Goal: Task Accomplishment & Management: Complete application form

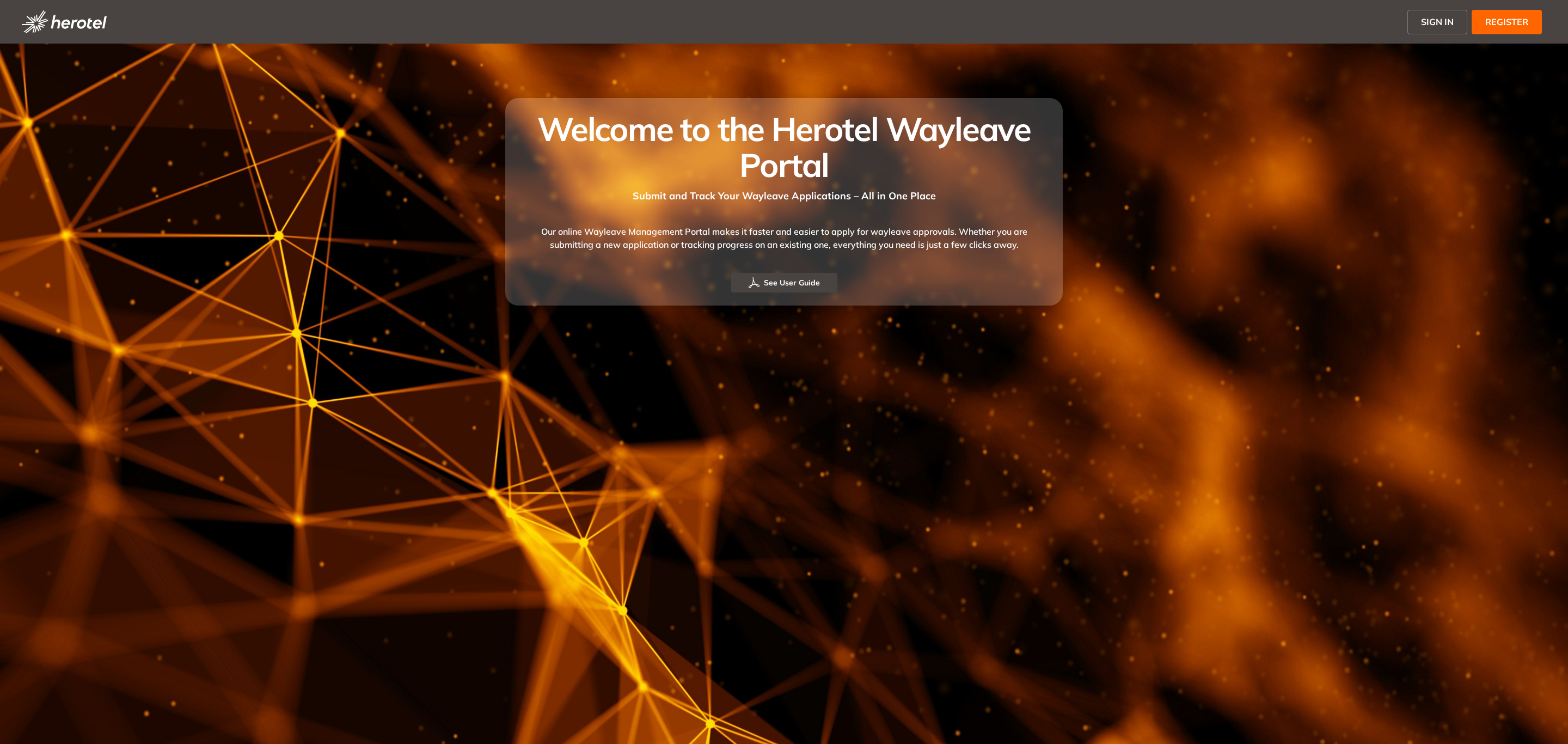
click at [1442, 25] on span "SIGN IN" at bounding box center [1437, 21] width 33 height 13
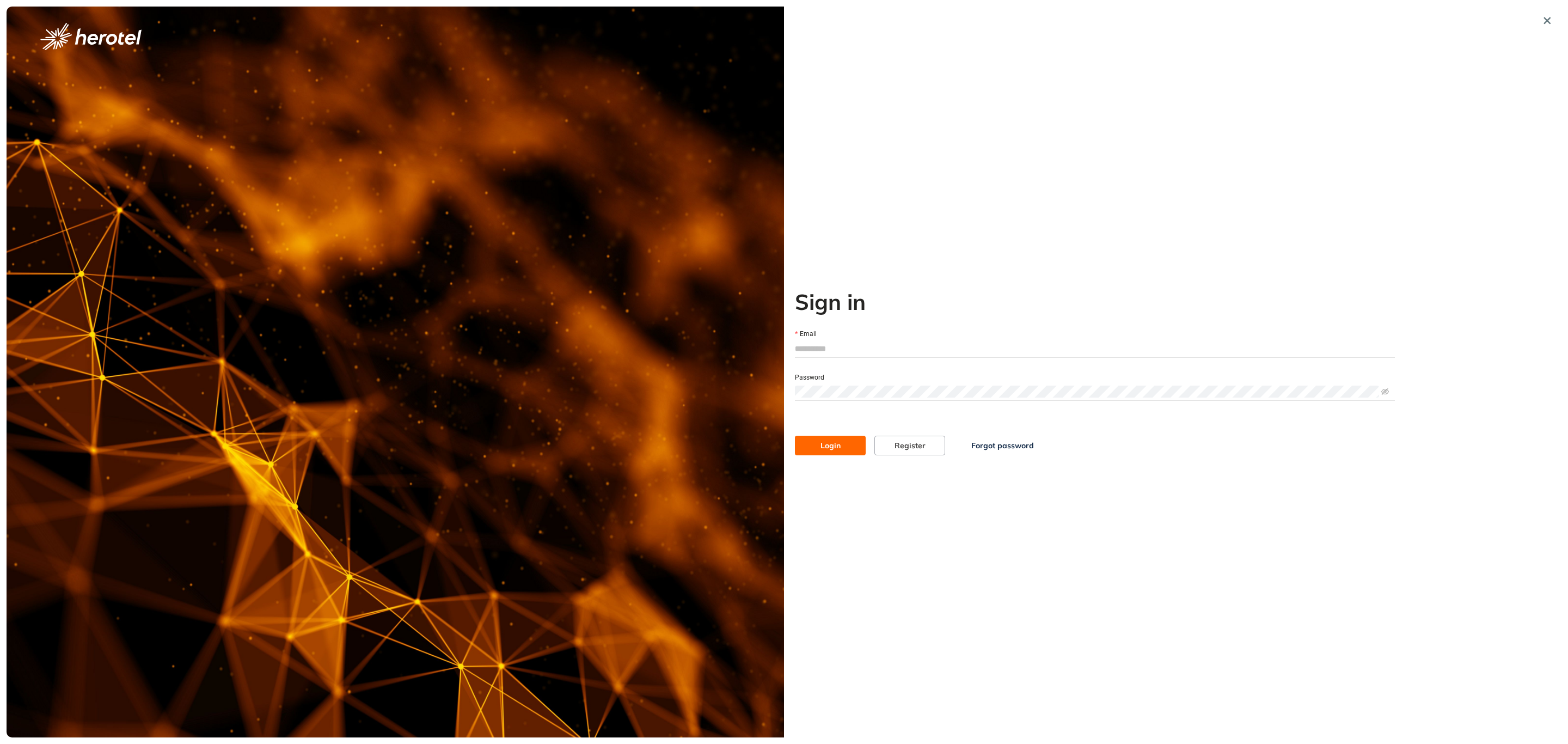
type input "**********"
click at [816, 451] on button "Login" at bounding box center [830, 446] width 71 height 19
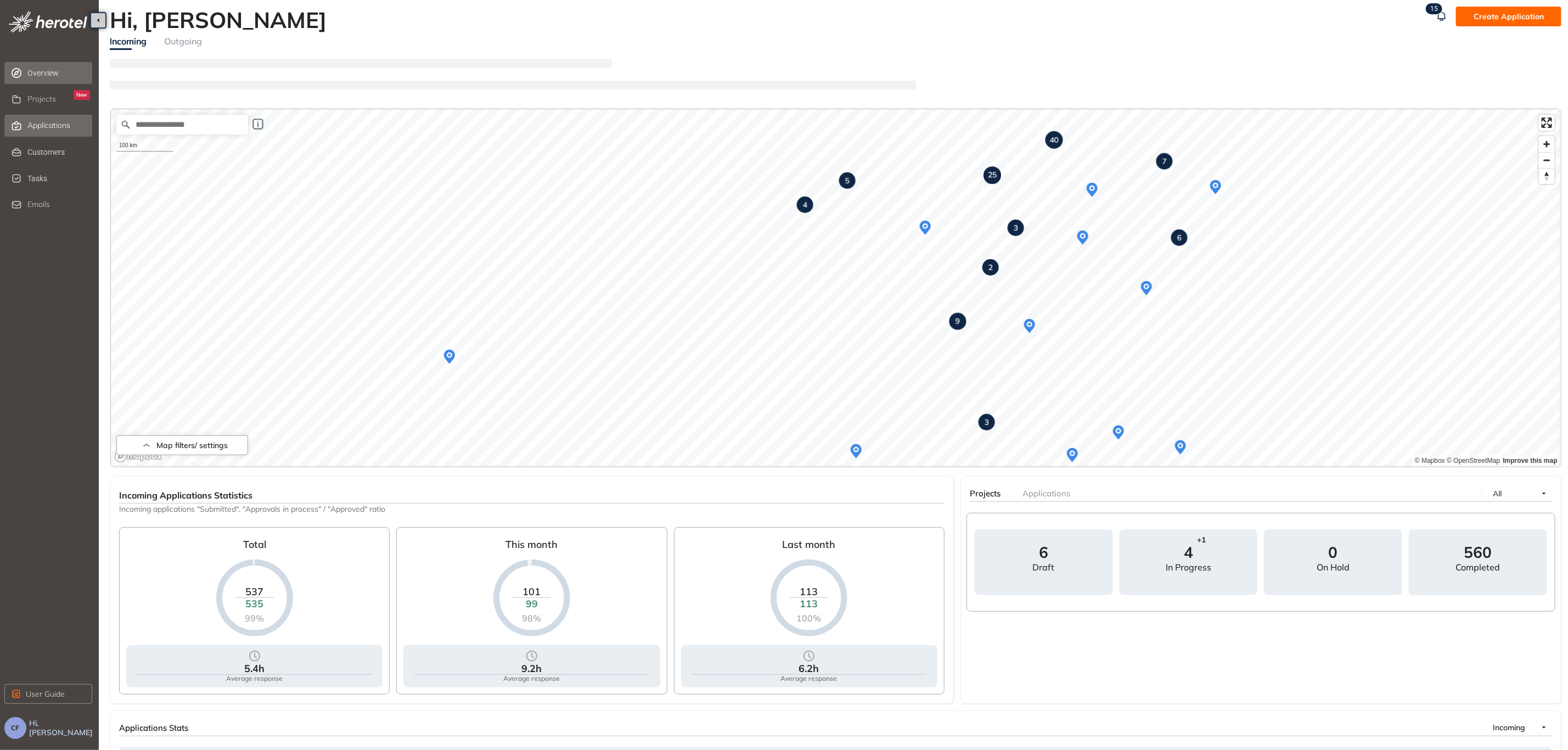
click at [46, 127] on span "Applications" at bounding box center [49, 125] width 43 height 9
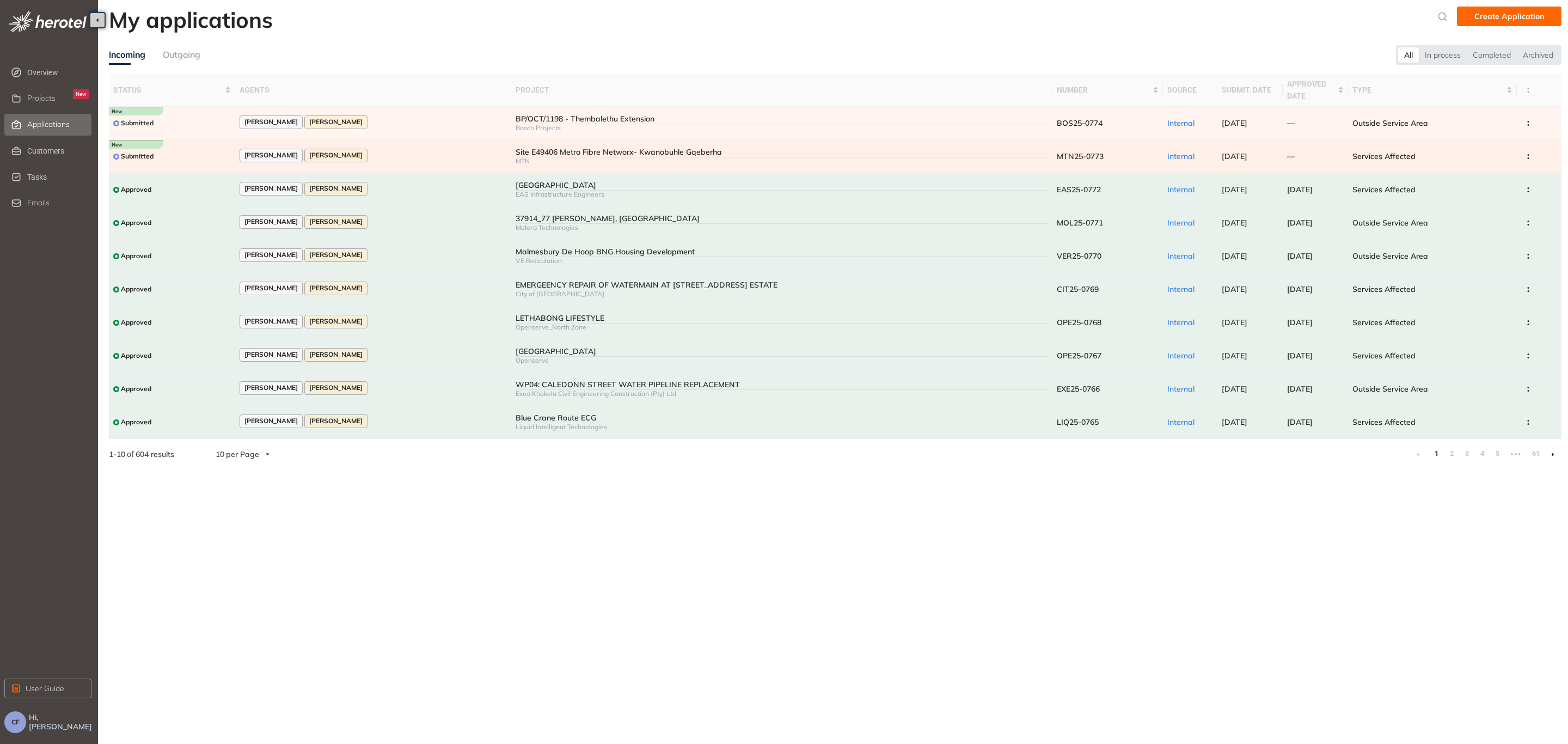
click at [529, 147] on td "Site E49406 Metro Fibre Networx- Kwanobuhle Gqeberha MTN" at bounding box center [782, 156] width 541 height 33
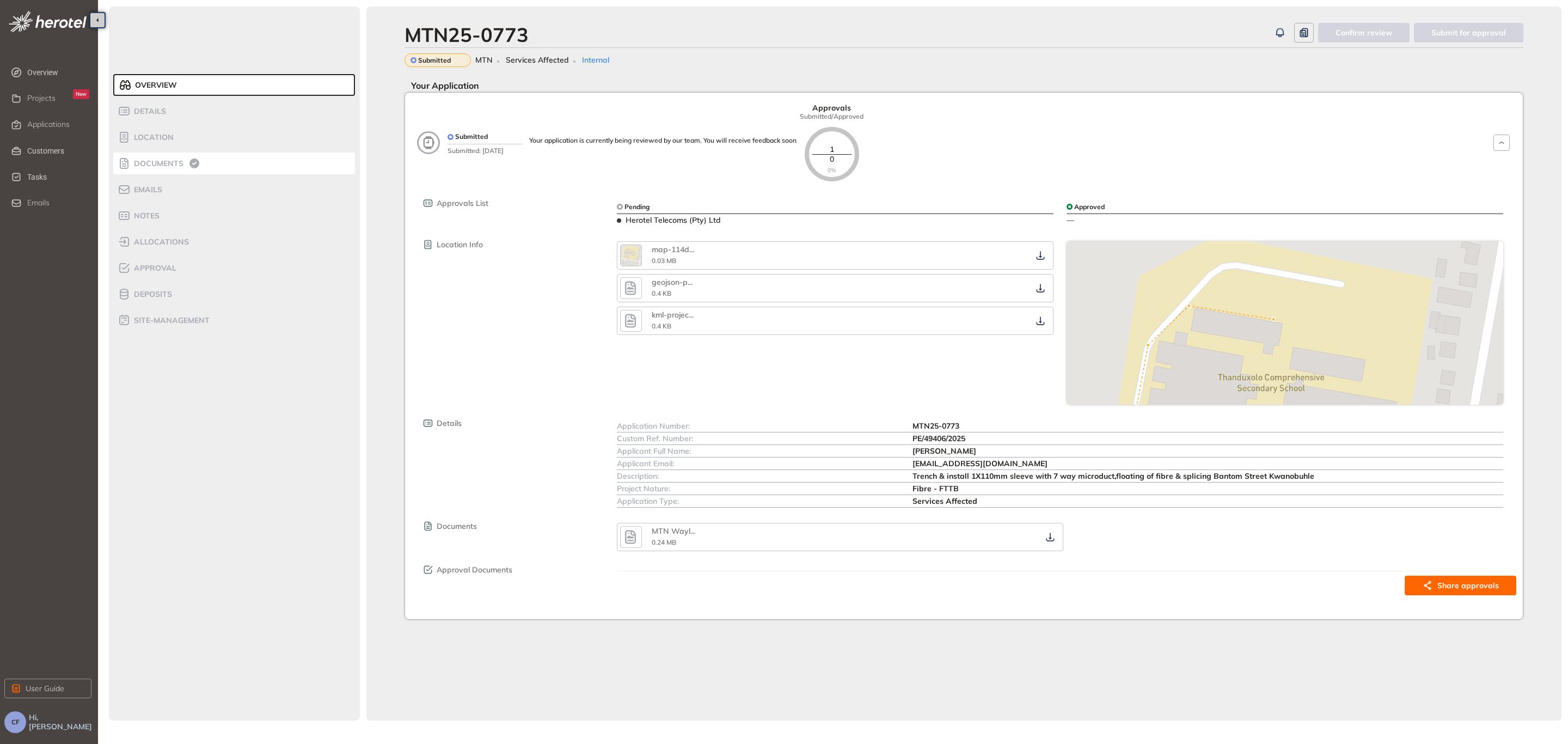
click at [156, 168] on div "Documents" at bounding box center [164, 163] width 93 height 13
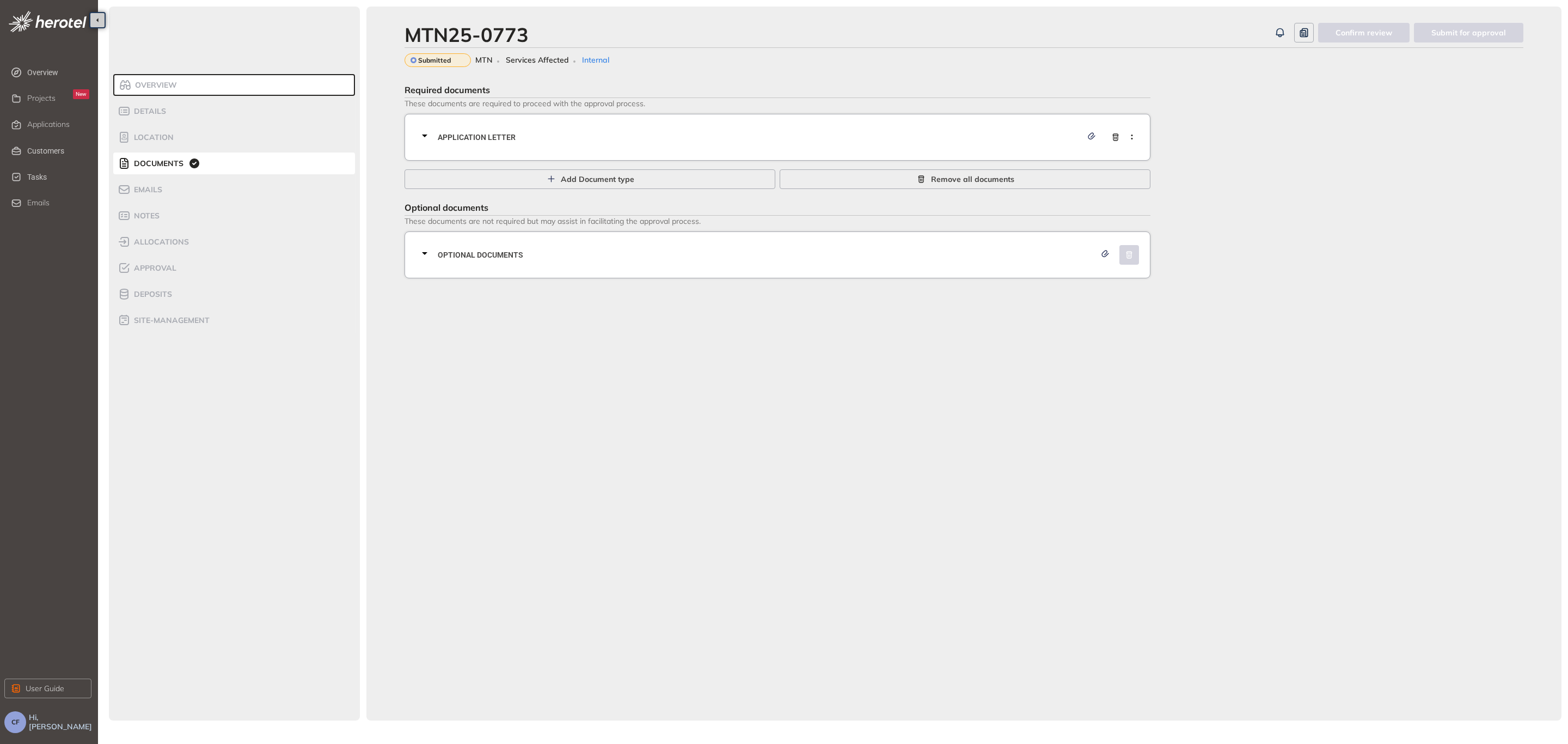
click at [601, 134] on span "Application letter" at bounding box center [760, 138] width 644 height 12
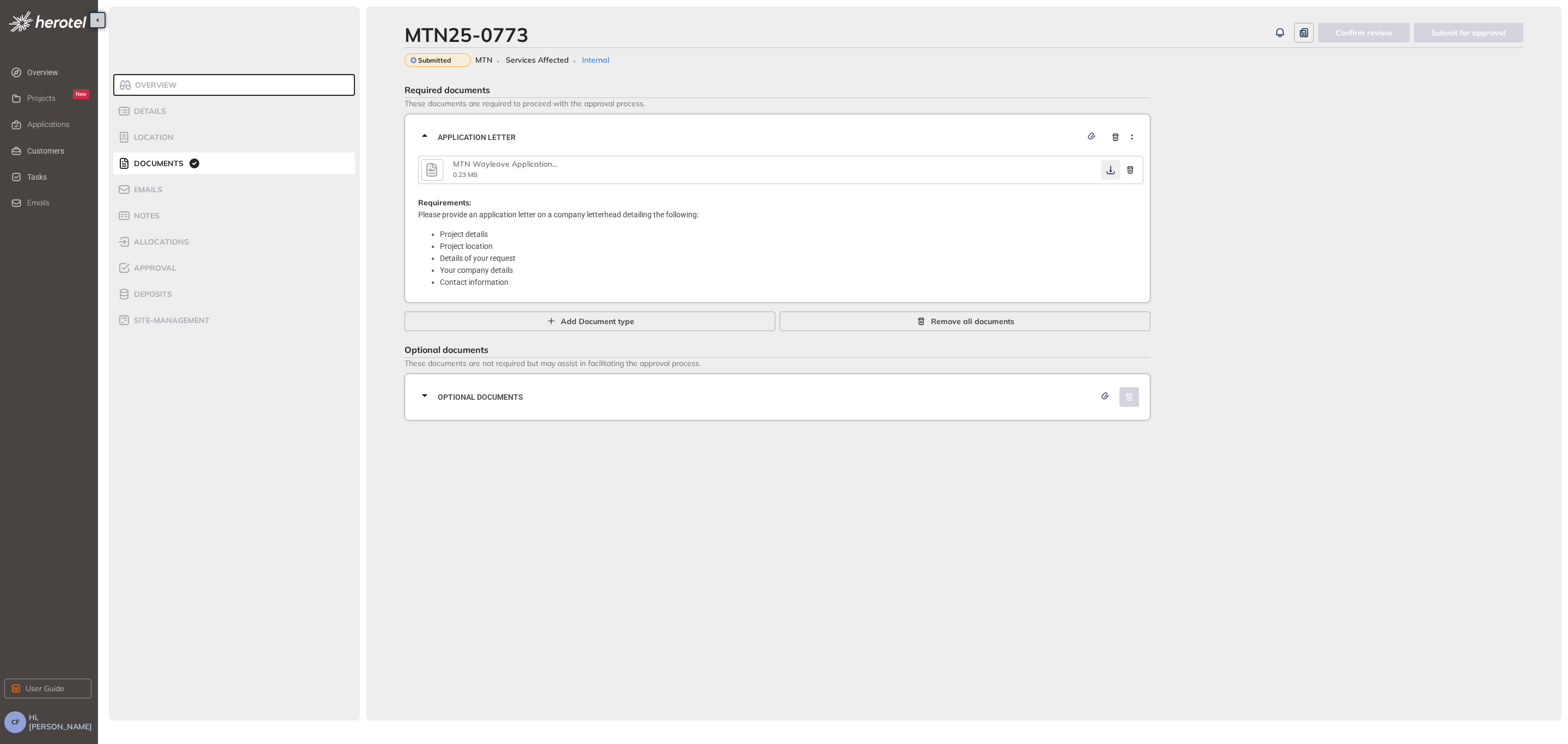
click at [1112, 166] on icon "button" at bounding box center [1111, 170] width 11 height 9
click at [1033, 403] on div "Optional documents" at bounding box center [780, 397] width 725 height 33
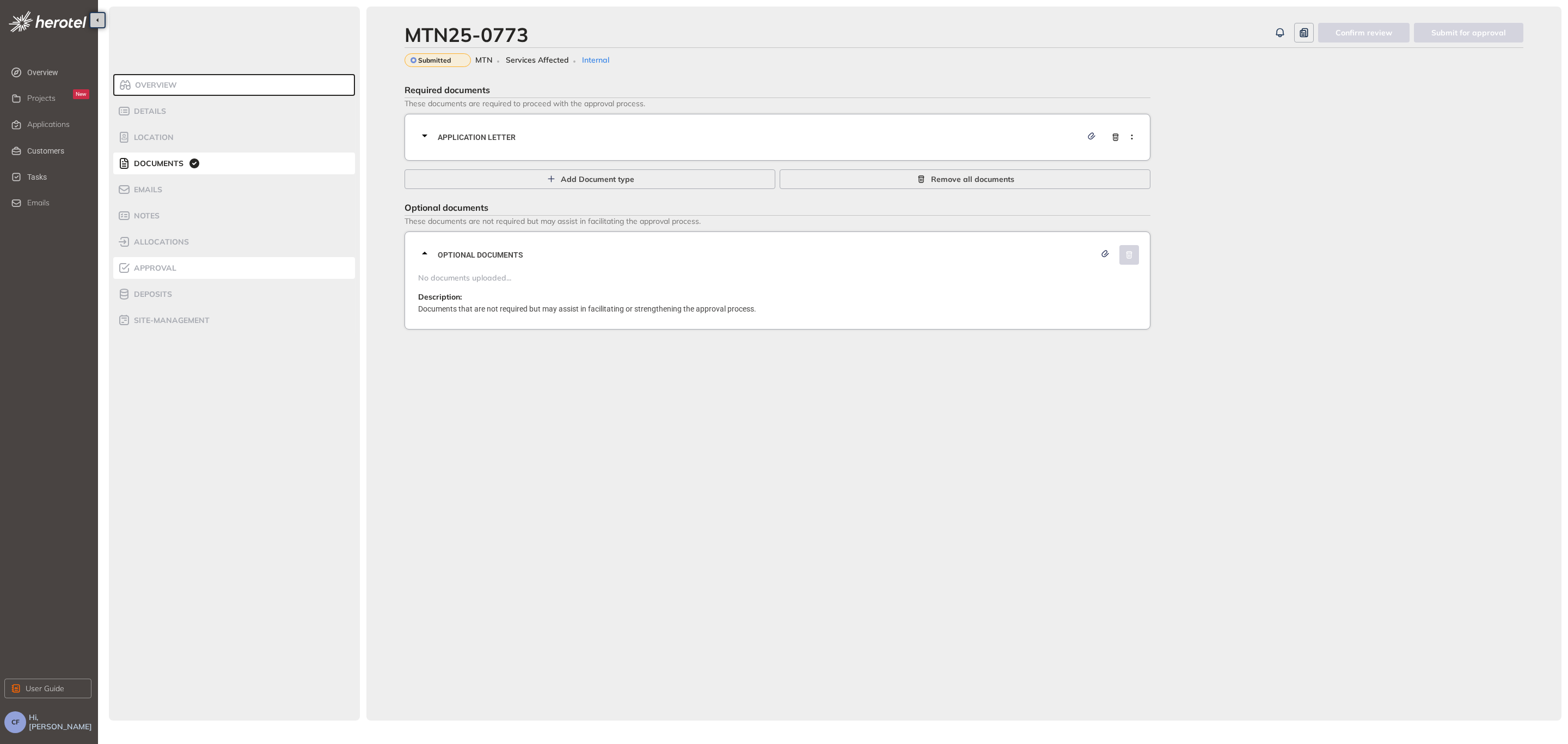
click at [158, 261] on div "Approval" at bounding box center [164, 267] width 93 height 13
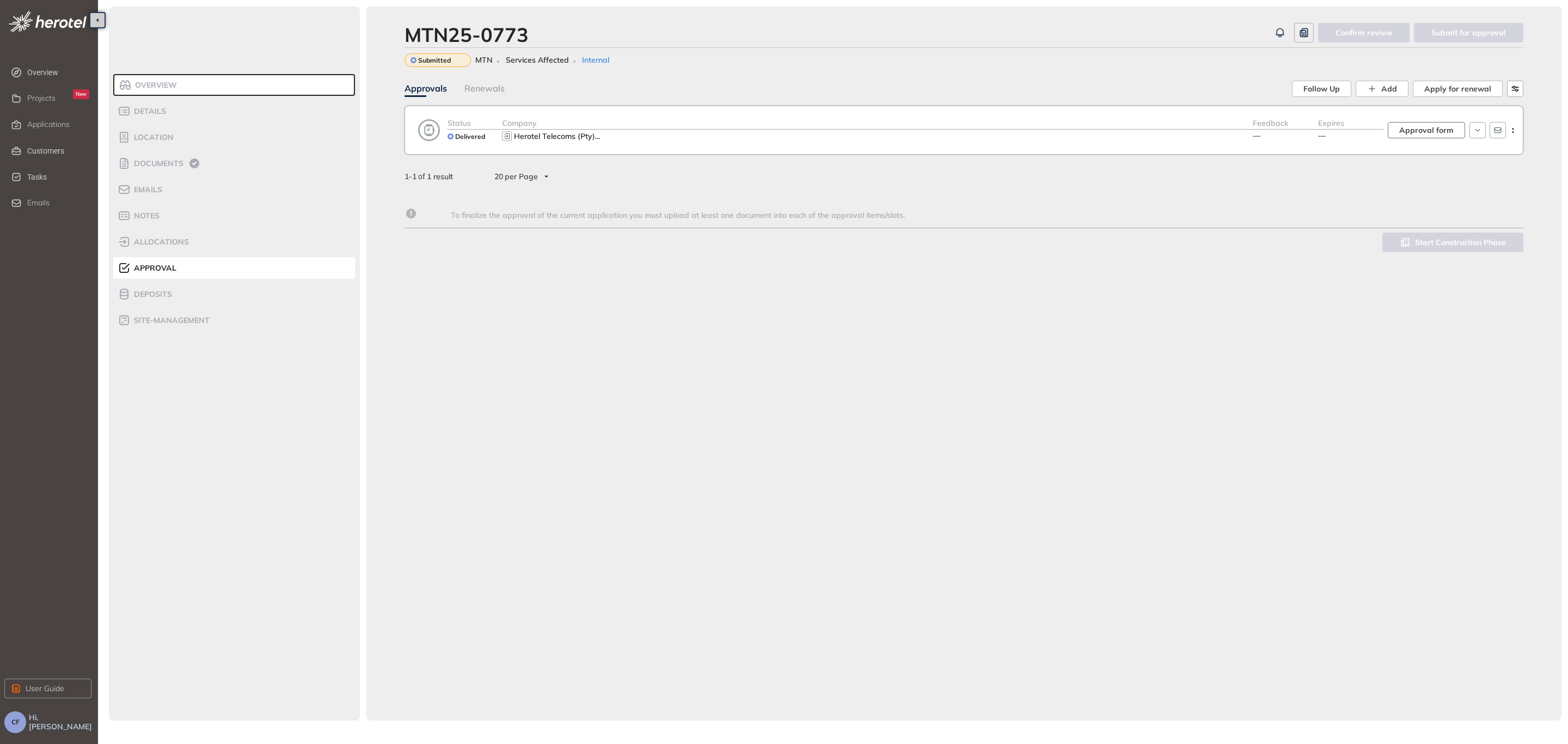
click at [1410, 124] on span "Approval form" at bounding box center [1426, 130] width 54 height 12
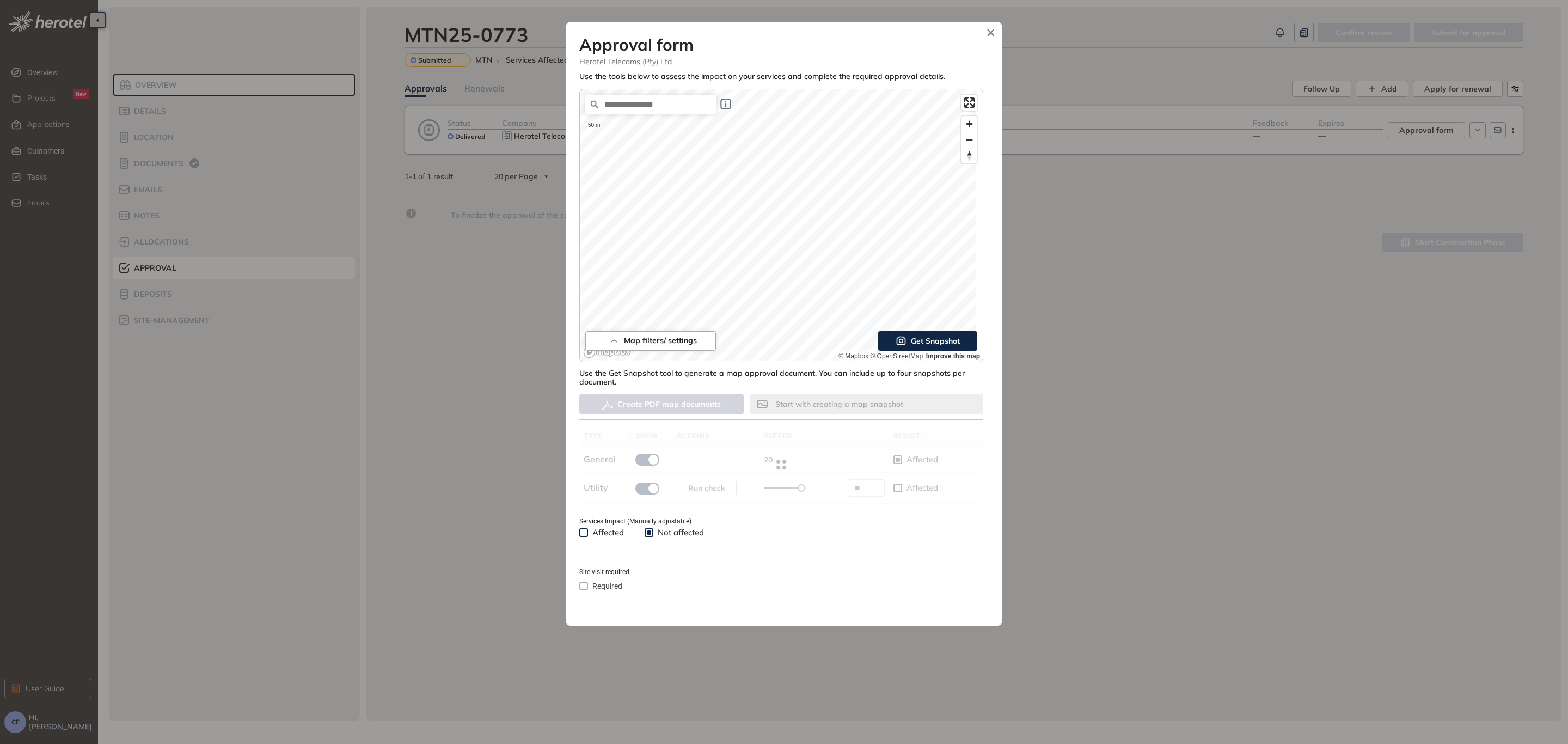
type input "**"
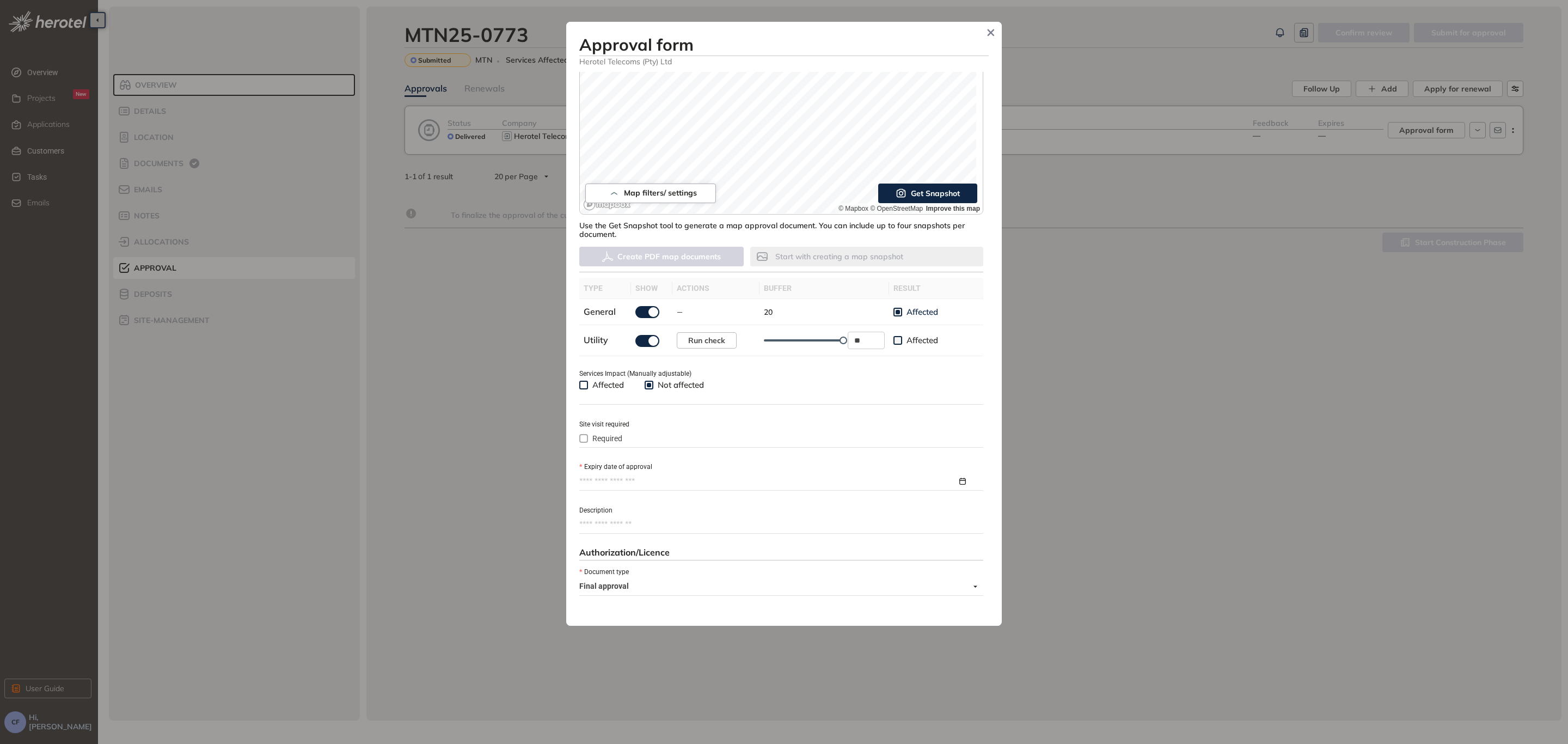
scroll to position [163, 0]
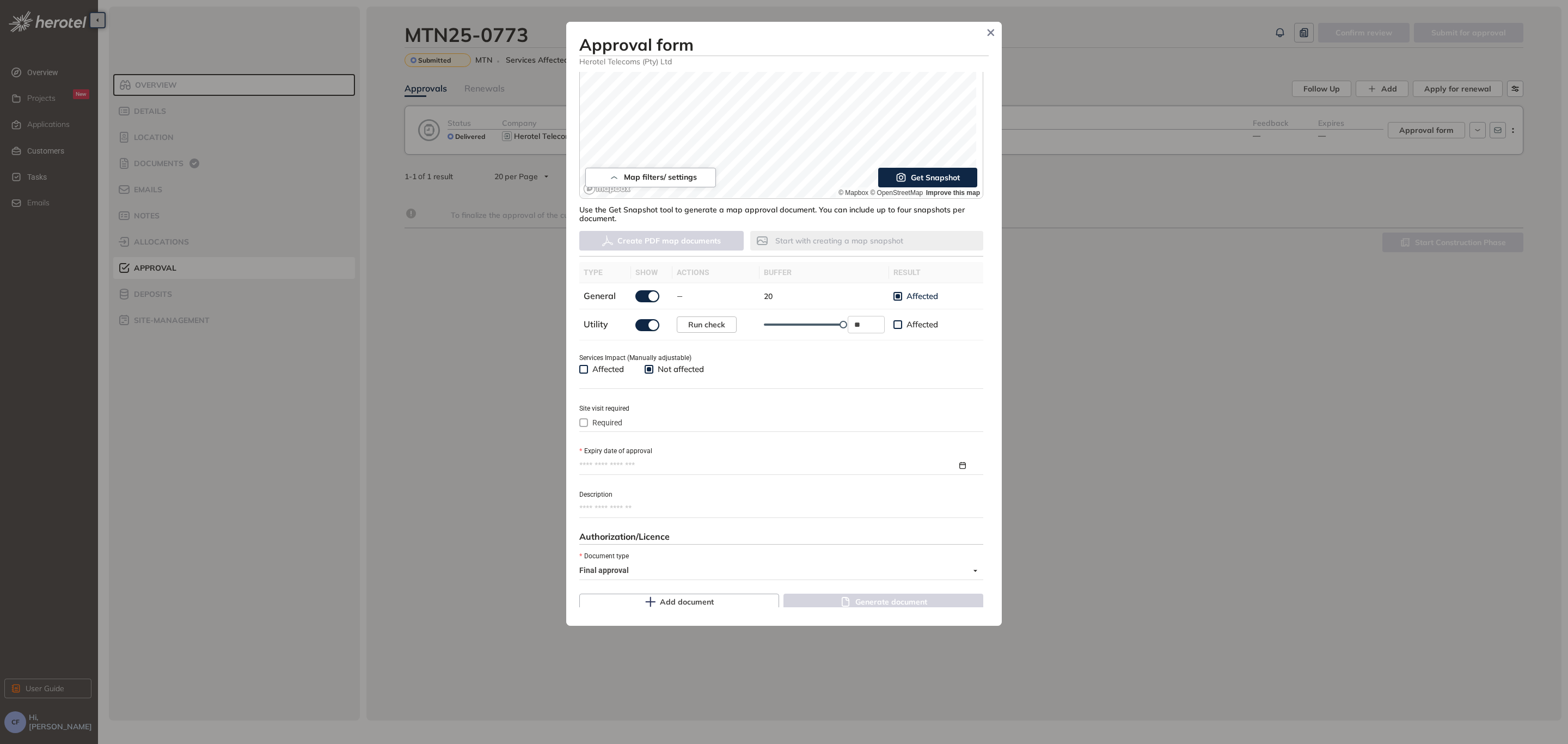
click at [643, 460] on input "Expiry date of approval" at bounding box center [768, 466] width 378 height 12
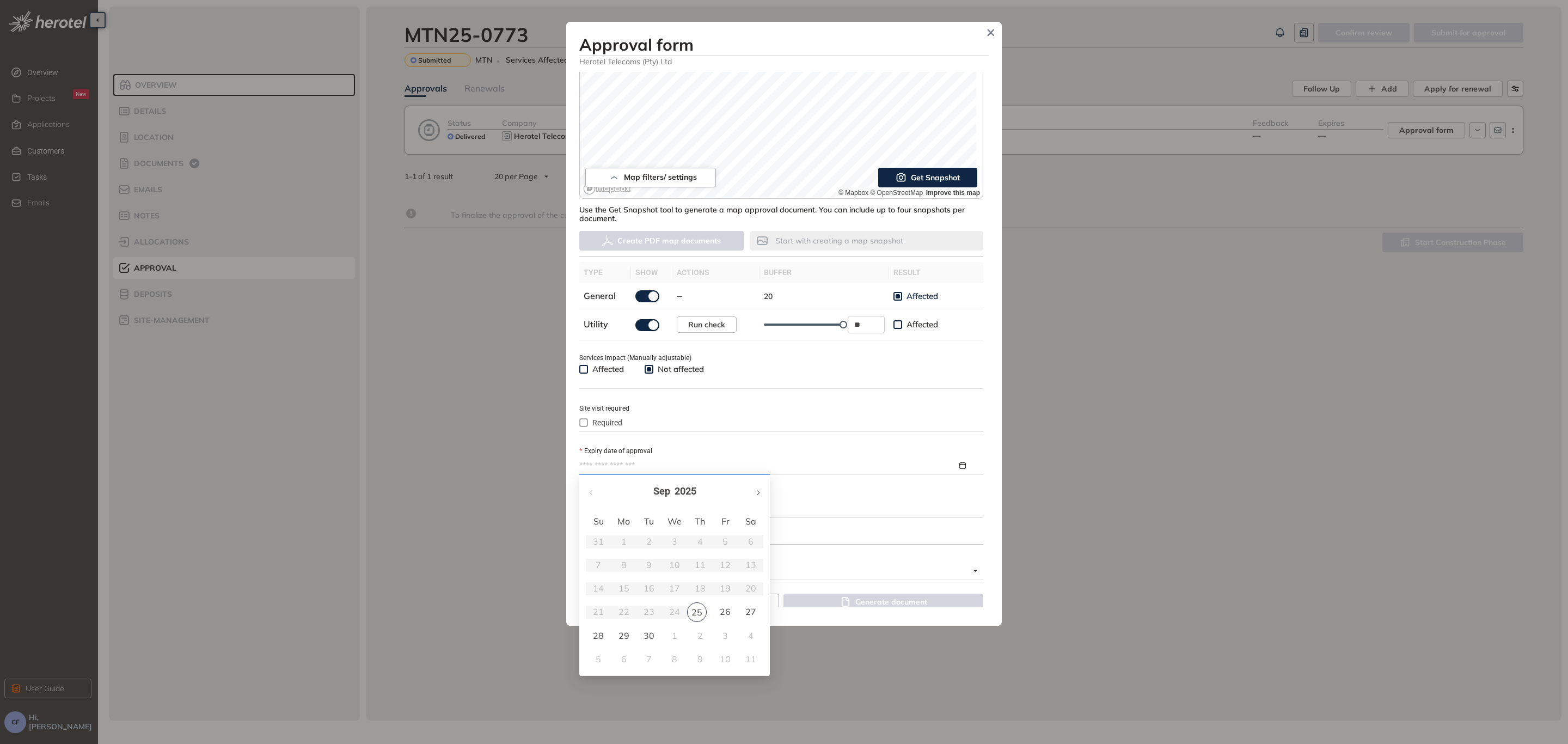
click at [755, 493] on span "button" at bounding box center [757, 492] width 5 height 5
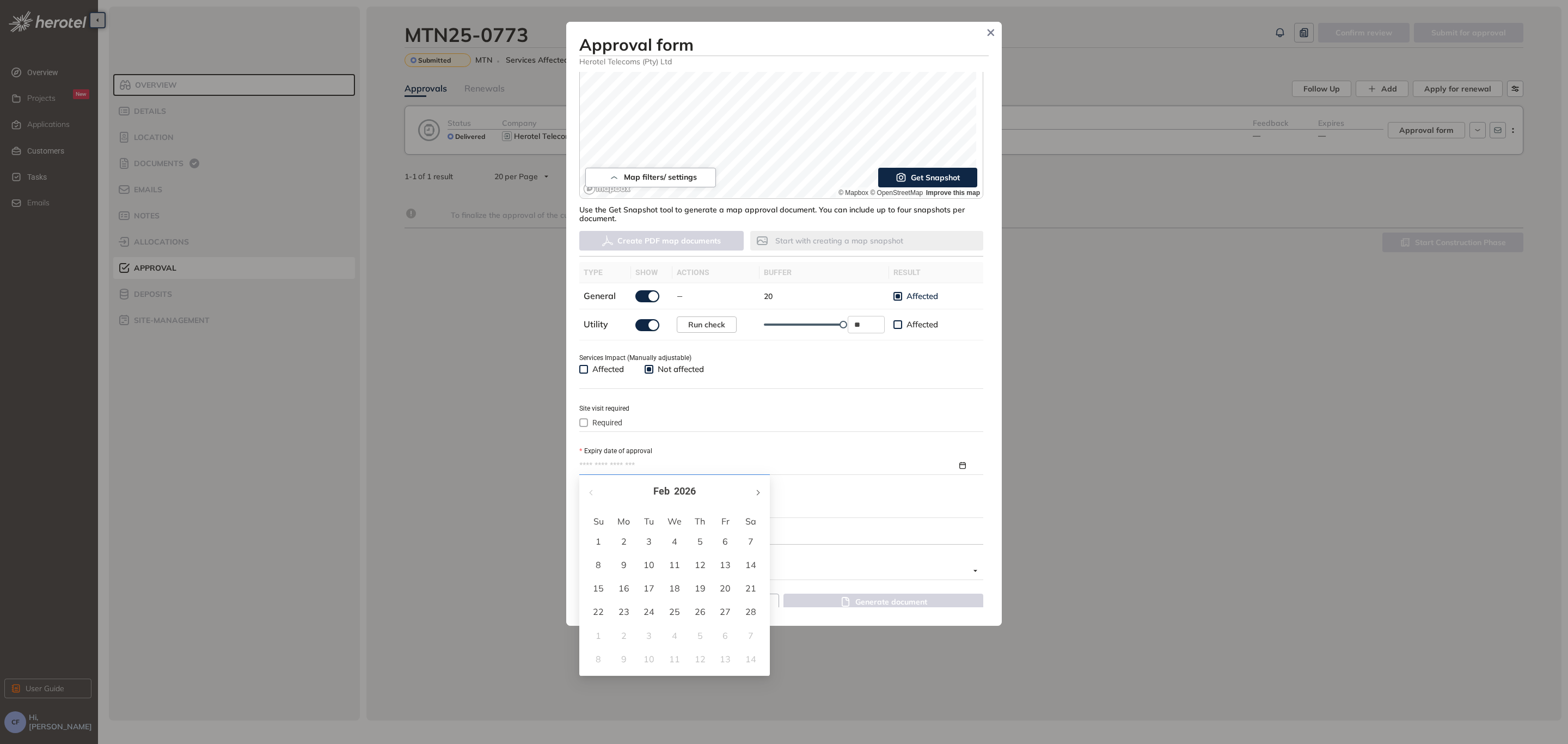
click at [755, 493] on span "button" at bounding box center [757, 492] width 5 height 5
type input "**********"
click at [676, 609] on div "25" at bounding box center [674, 611] width 13 height 13
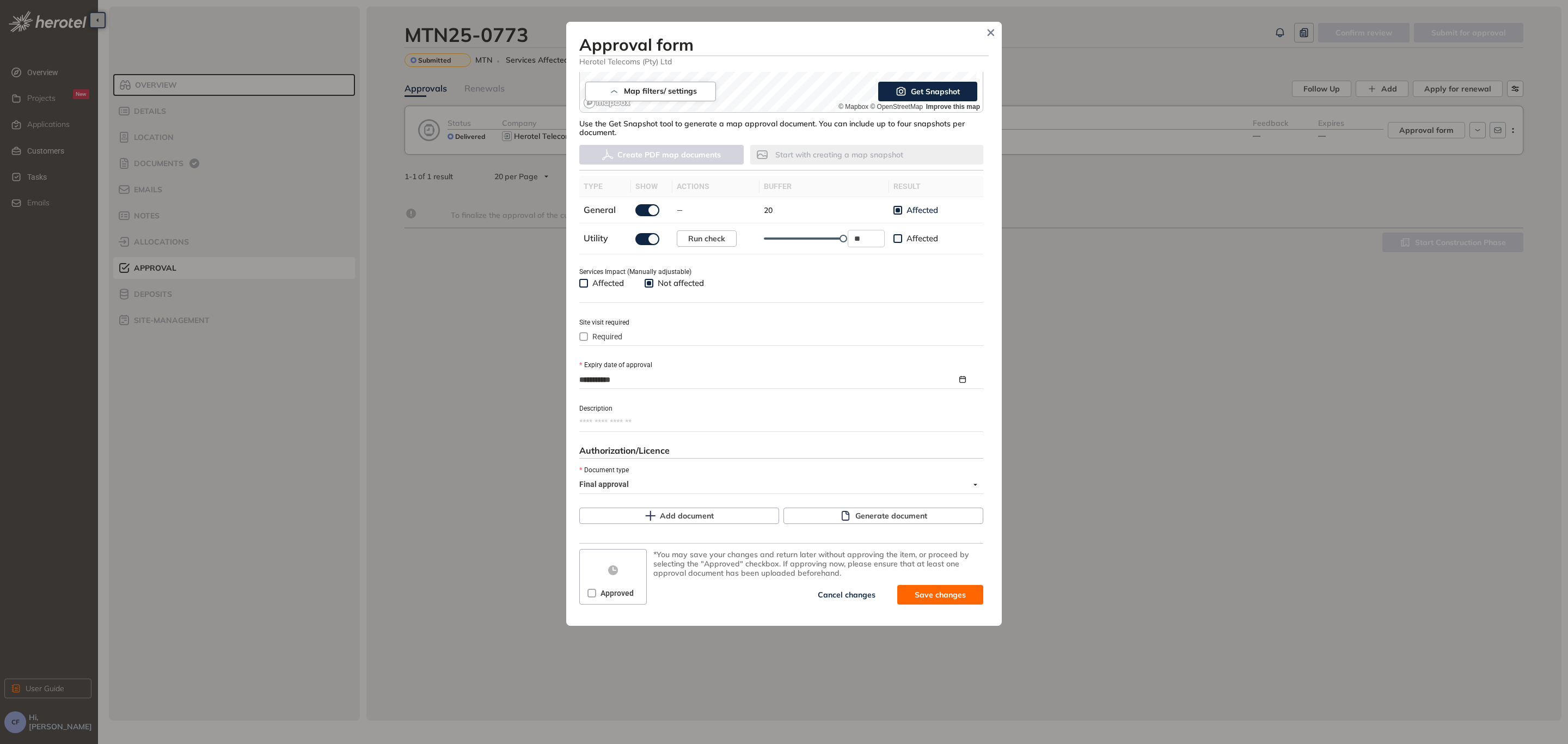
scroll to position [250, 0]
click at [874, 512] on span "Generate document" at bounding box center [891, 515] width 72 height 12
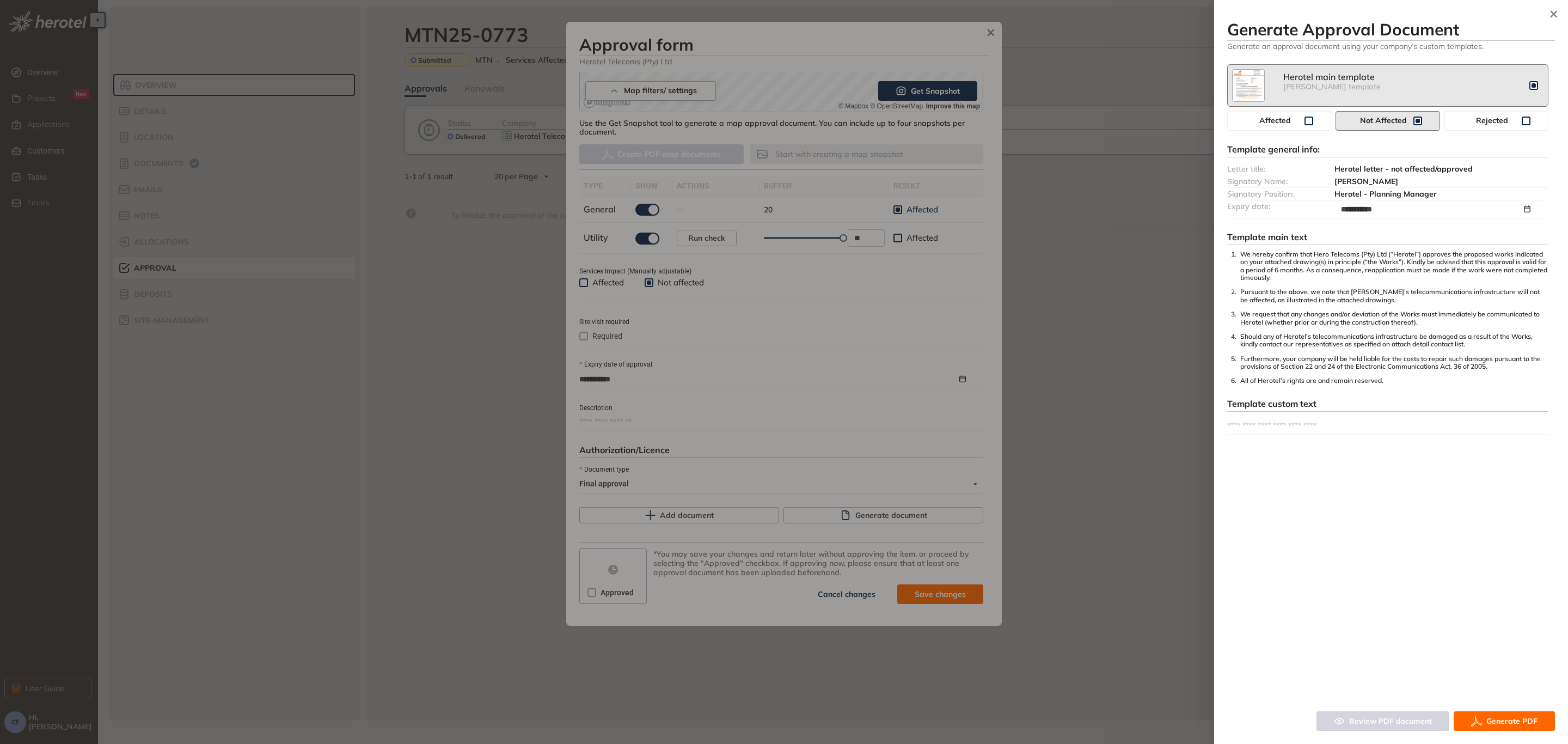
click at [1502, 720] on span "Generate PDF" at bounding box center [1512, 721] width 51 height 12
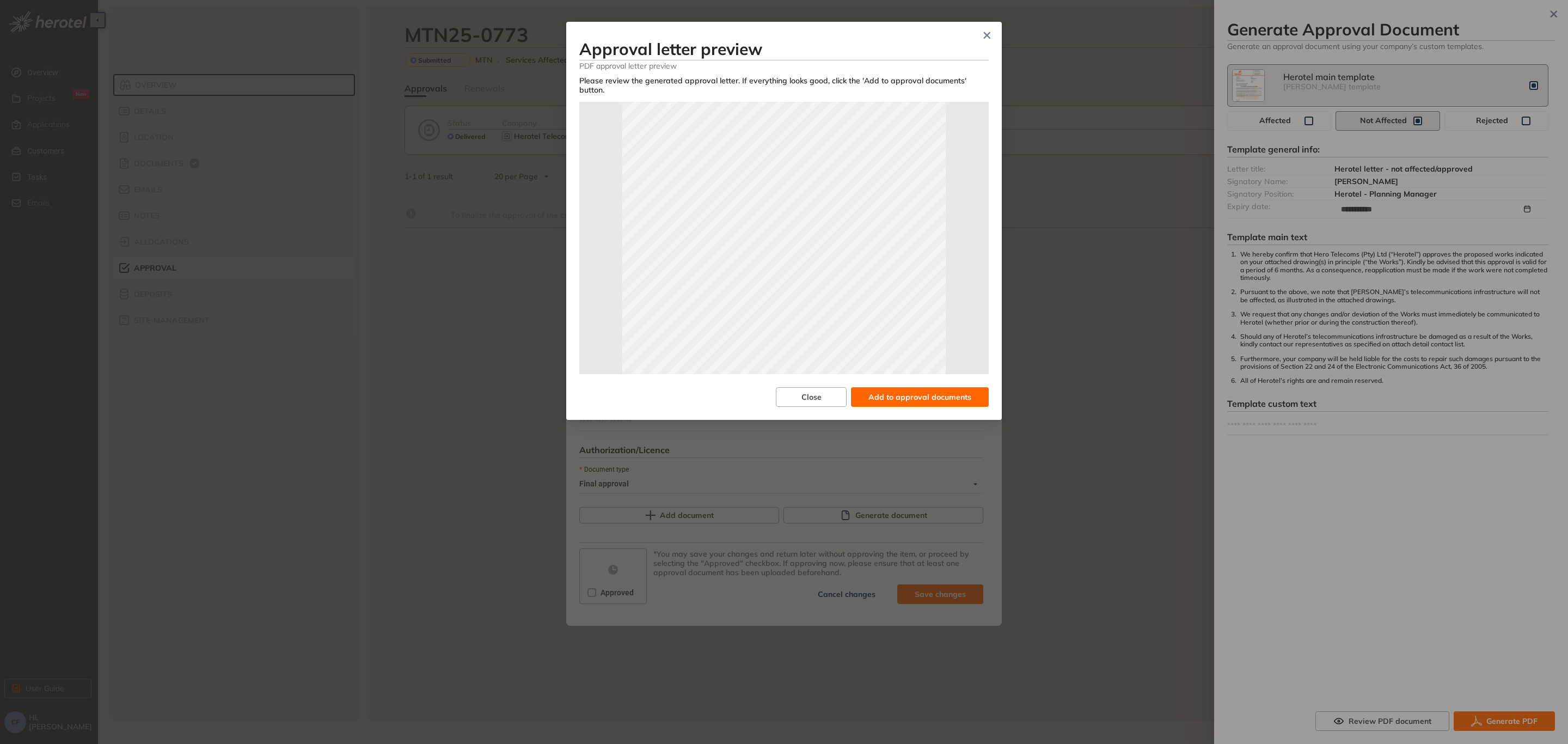
scroll to position [0, 0]
click at [911, 391] on span "Add to approval documents" at bounding box center [920, 397] width 103 height 12
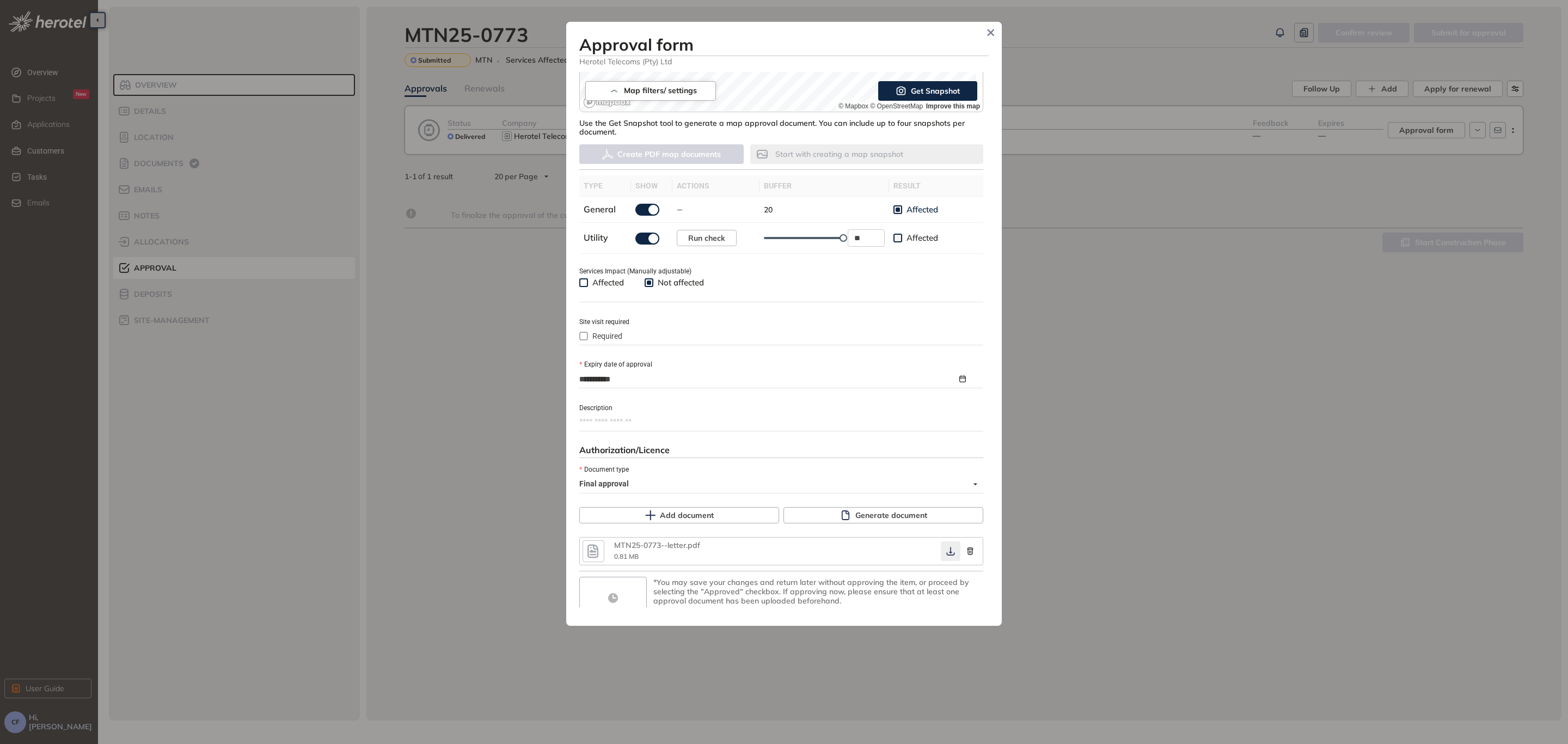
click at [945, 555] on button "button" at bounding box center [951, 551] width 19 height 19
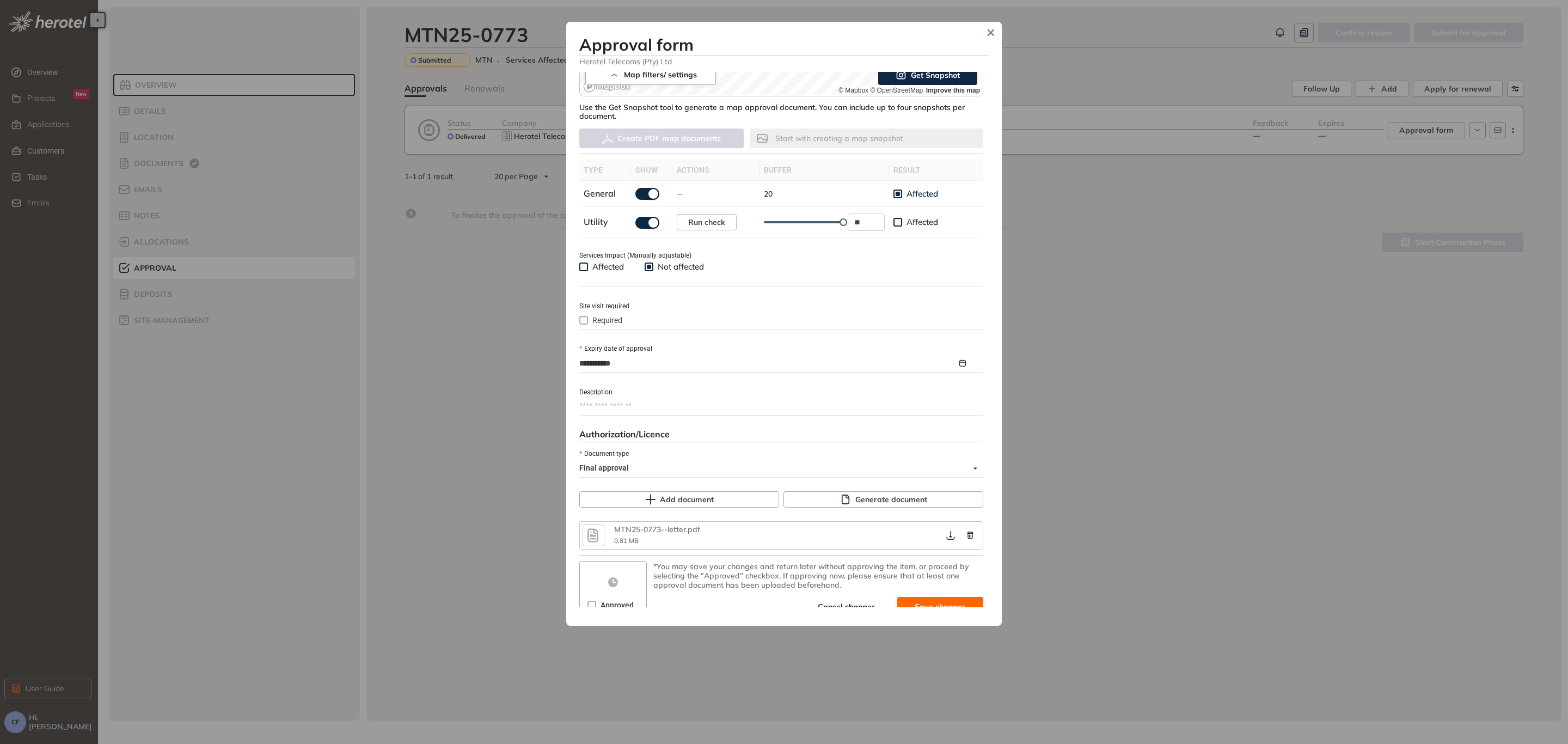
scroll to position [278, 0]
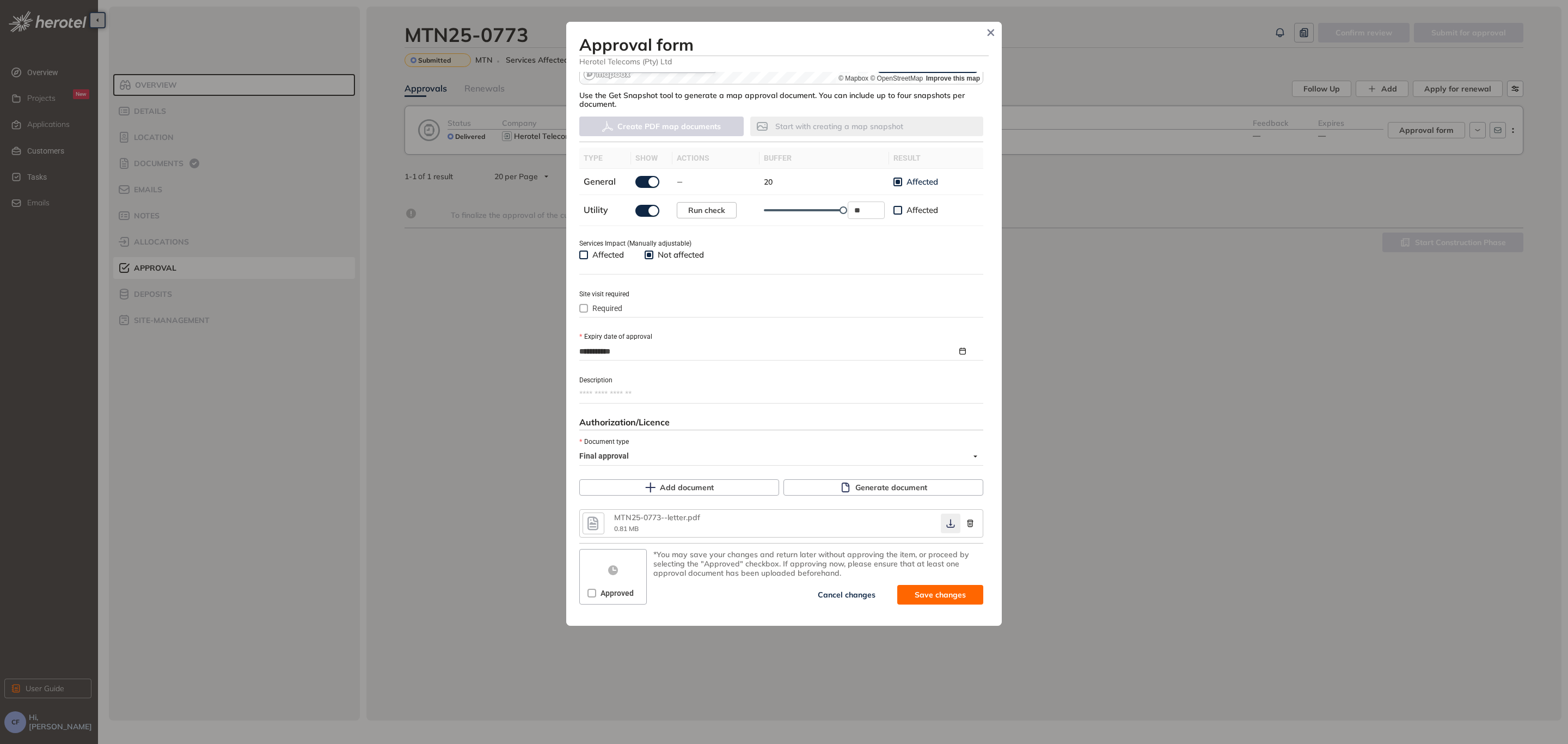
click at [945, 519] on icon "button" at bounding box center [951, 523] width 11 height 9
click at [906, 589] on span "Save and approve" at bounding box center [932, 595] width 68 height 12
type textarea "**********"
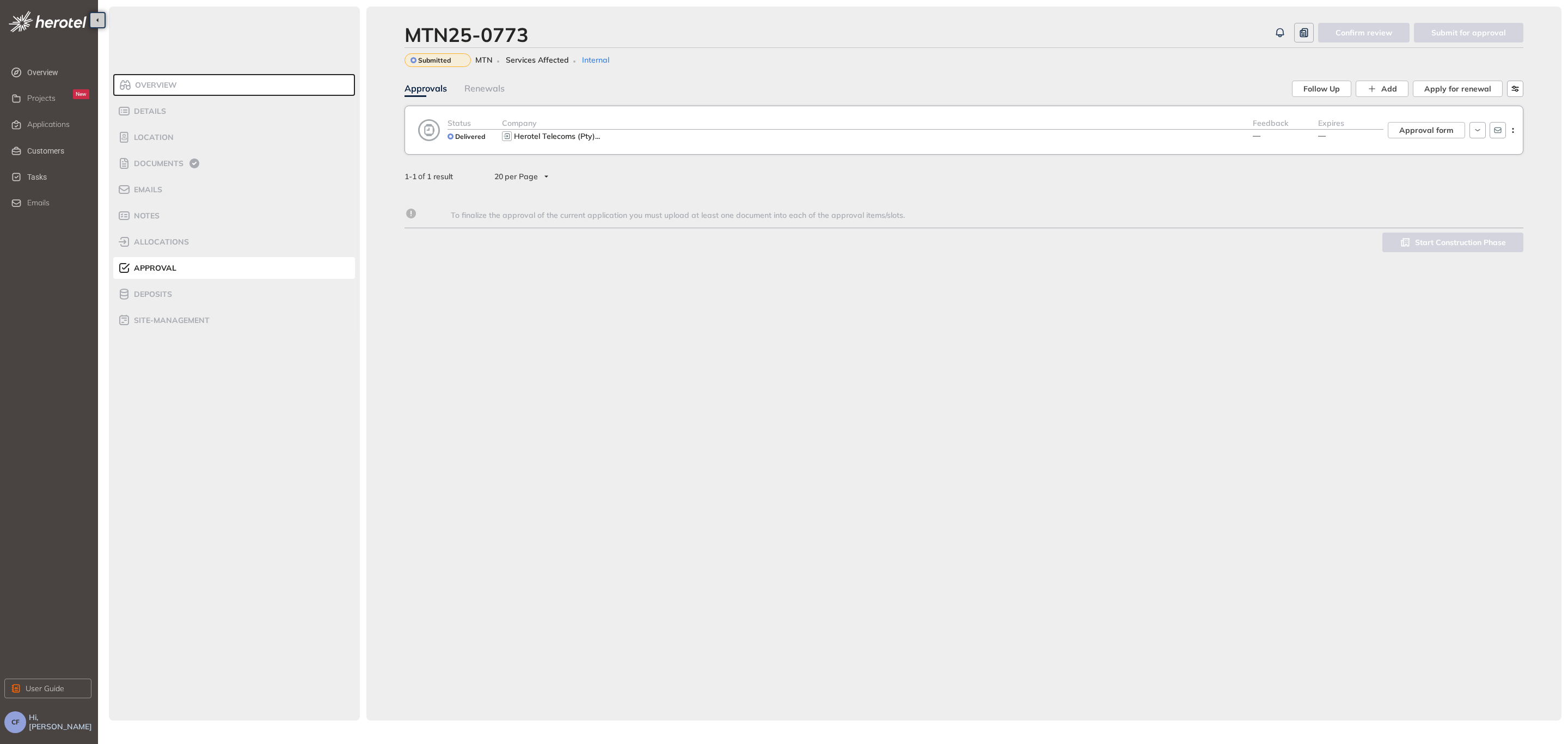
scroll to position [287, 0]
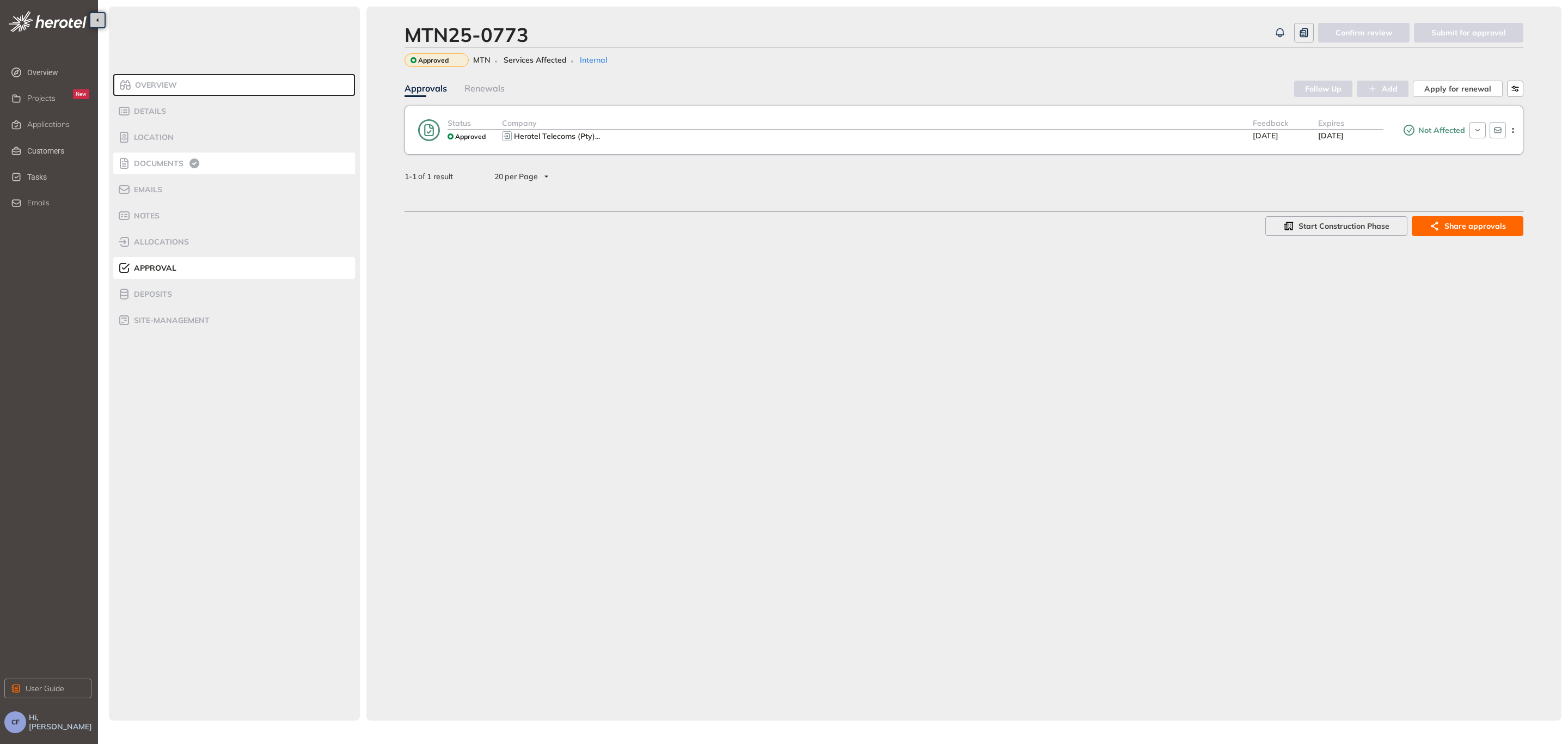
click at [129, 163] on icon at bounding box center [124, 163] width 13 height 13
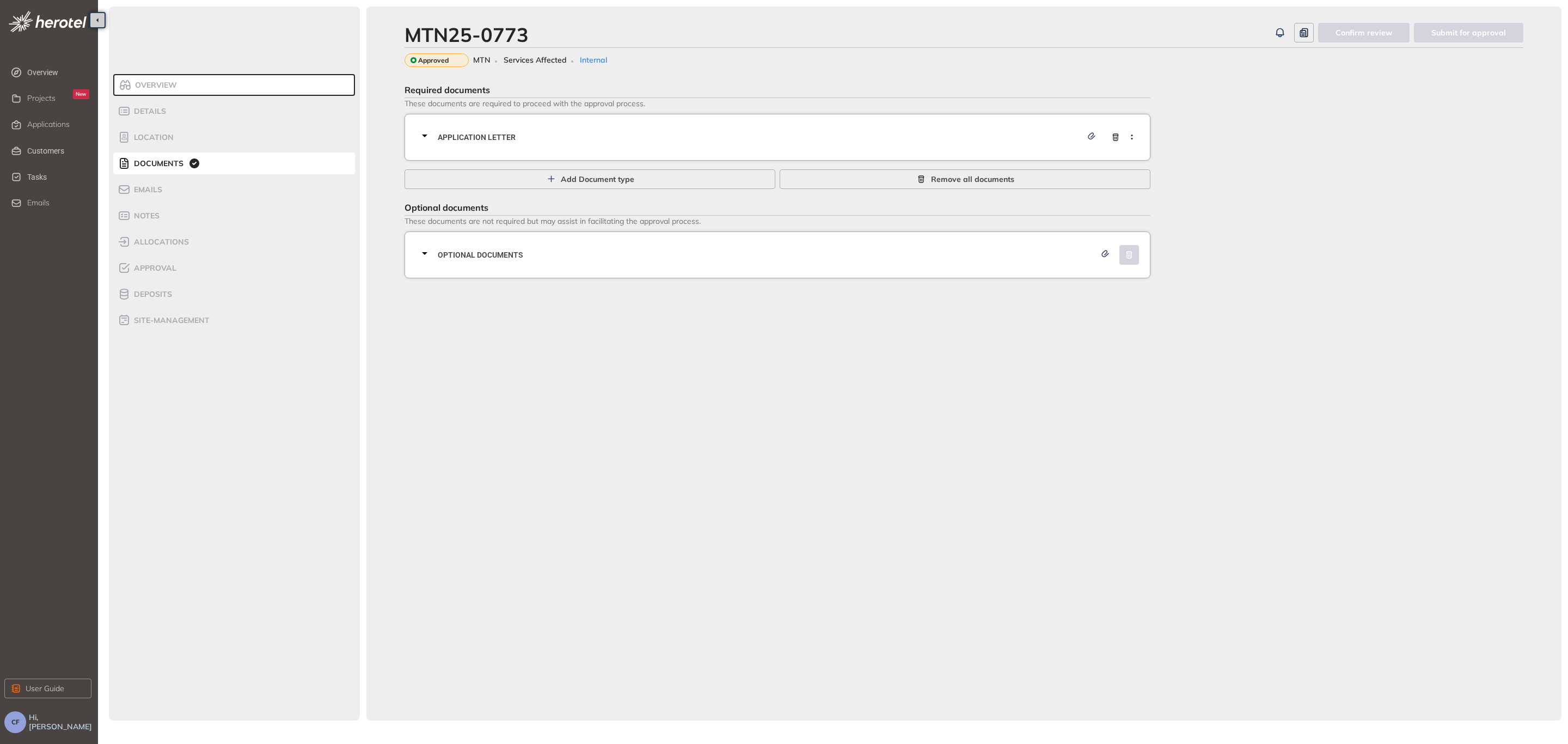
click at [508, 132] on span "Application letter" at bounding box center [760, 138] width 644 height 12
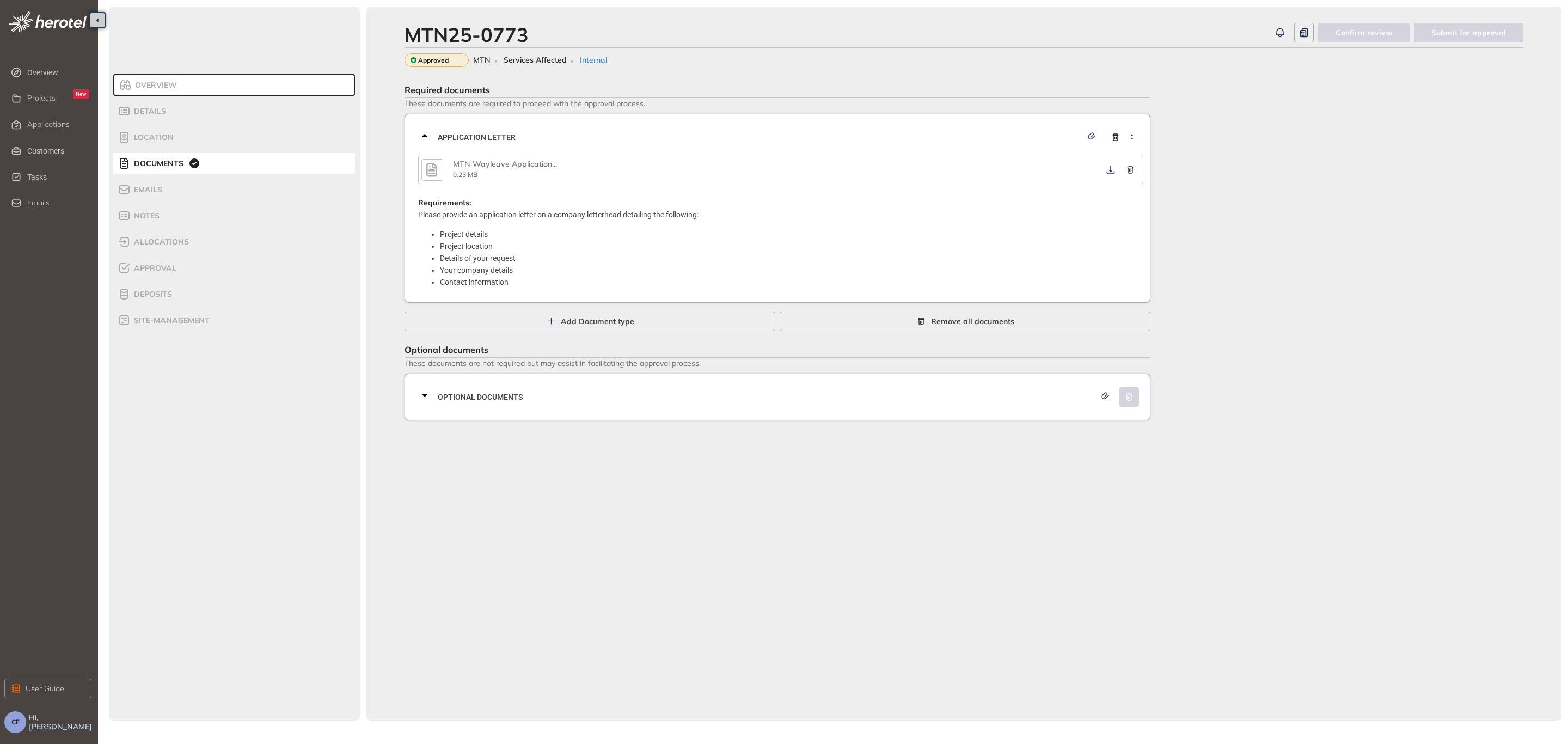
click at [431, 174] on icon "button" at bounding box center [432, 170] width 16 height 19
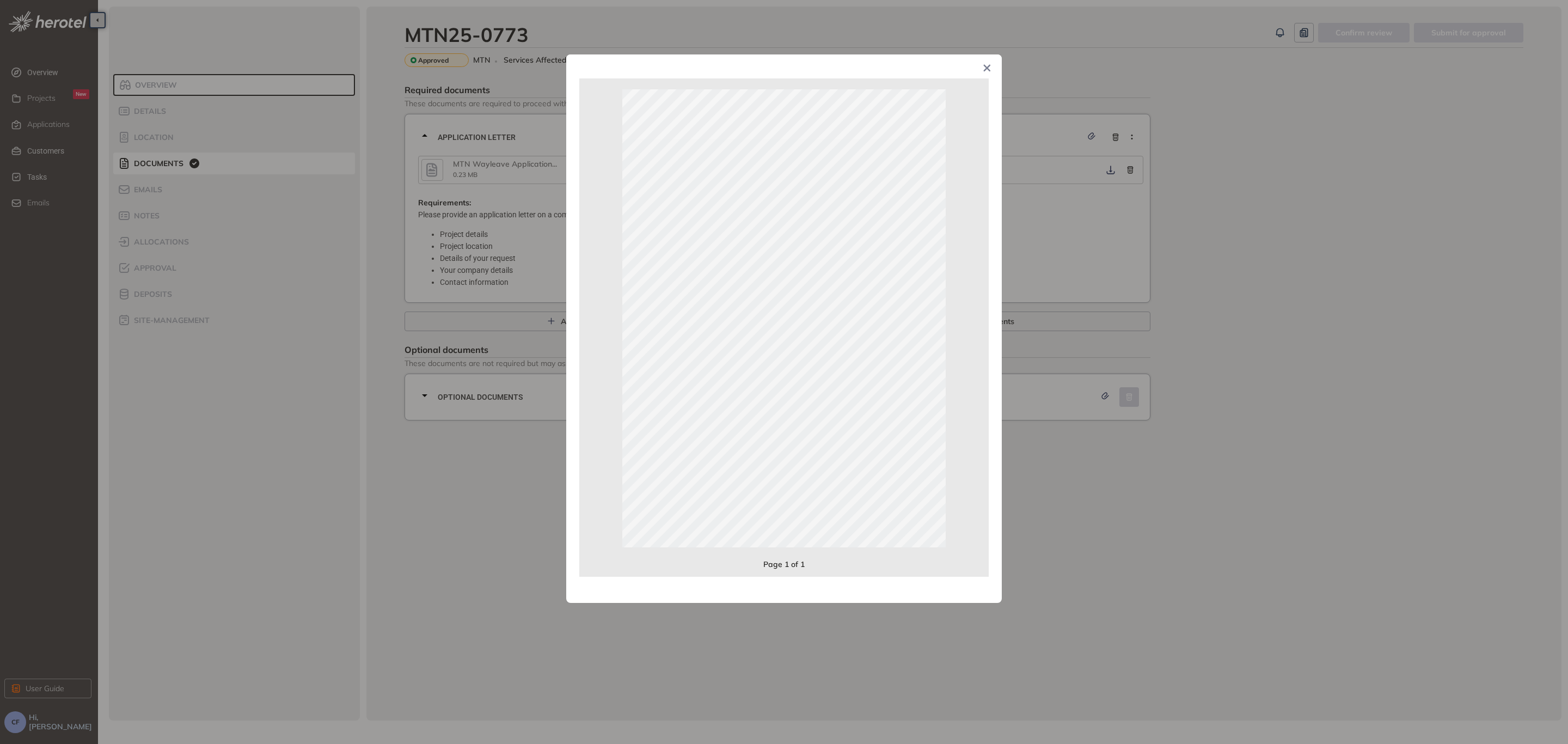
click at [1360, 255] on div "Page 1 of 1" at bounding box center [784, 372] width 1568 height 744
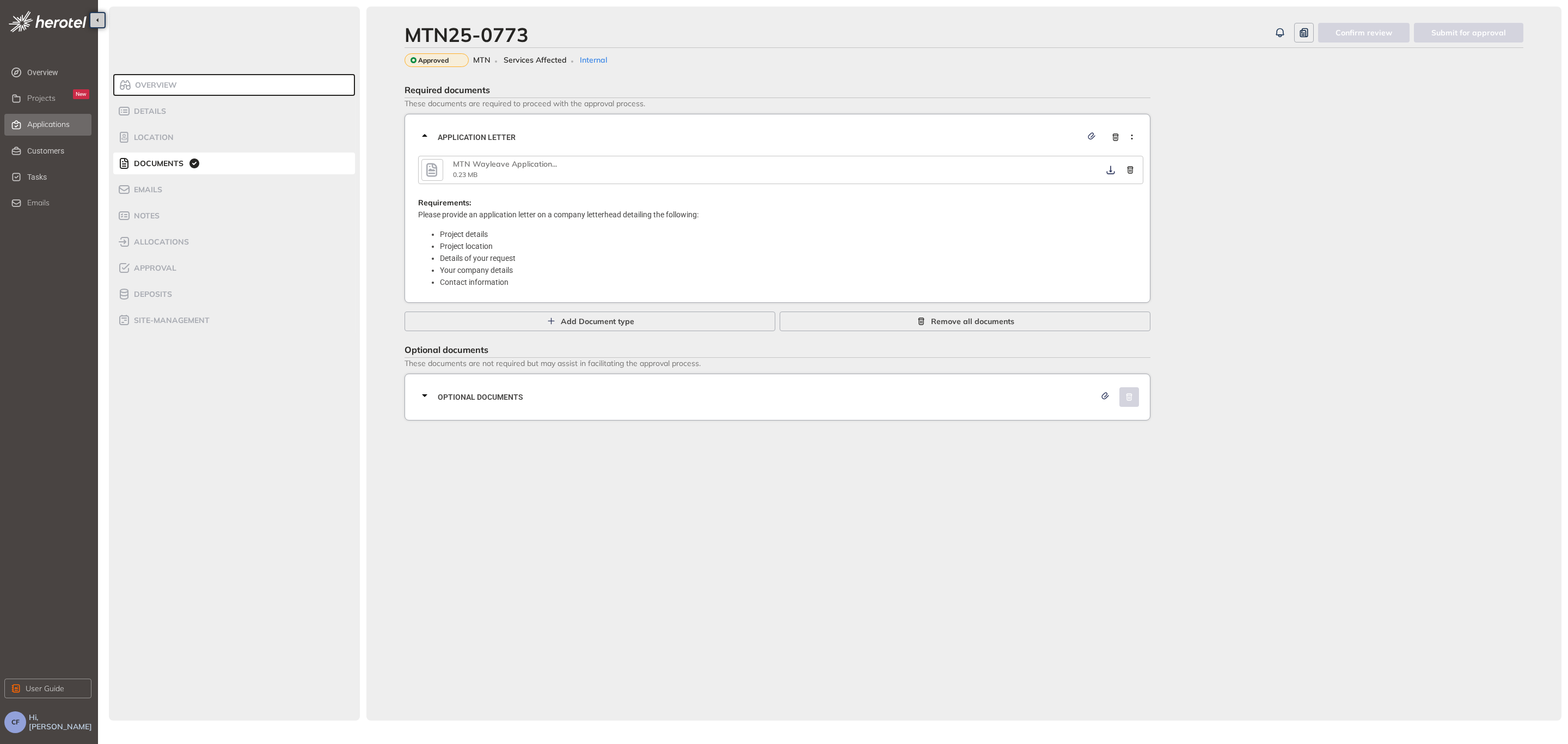
click at [41, 124] on span "Applications" at bounding box center [49, 124] width 43 height 9
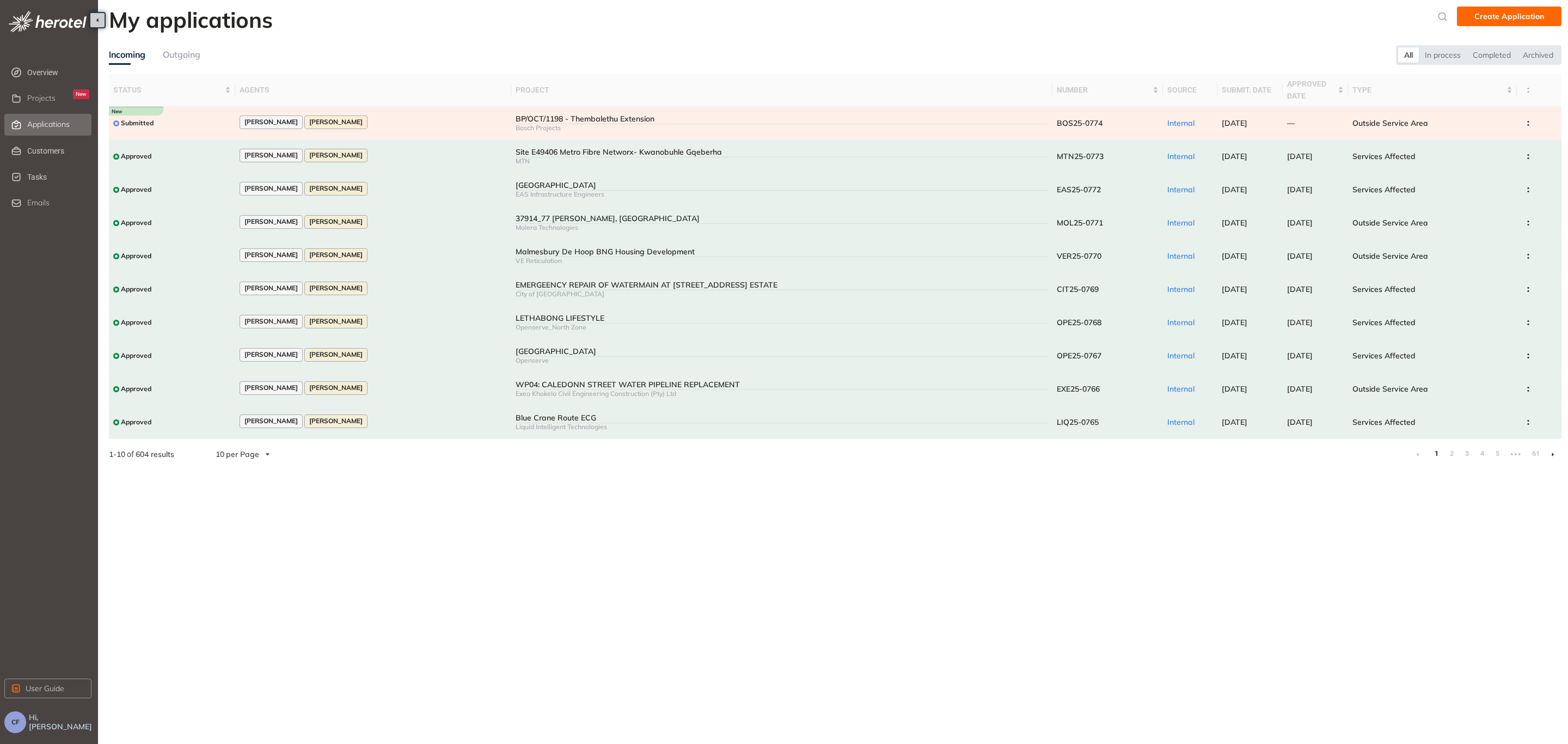
click at [430, 115] on td "Annette Swart Christene Fick" at bounding box center [373, 123] width 276 height 33
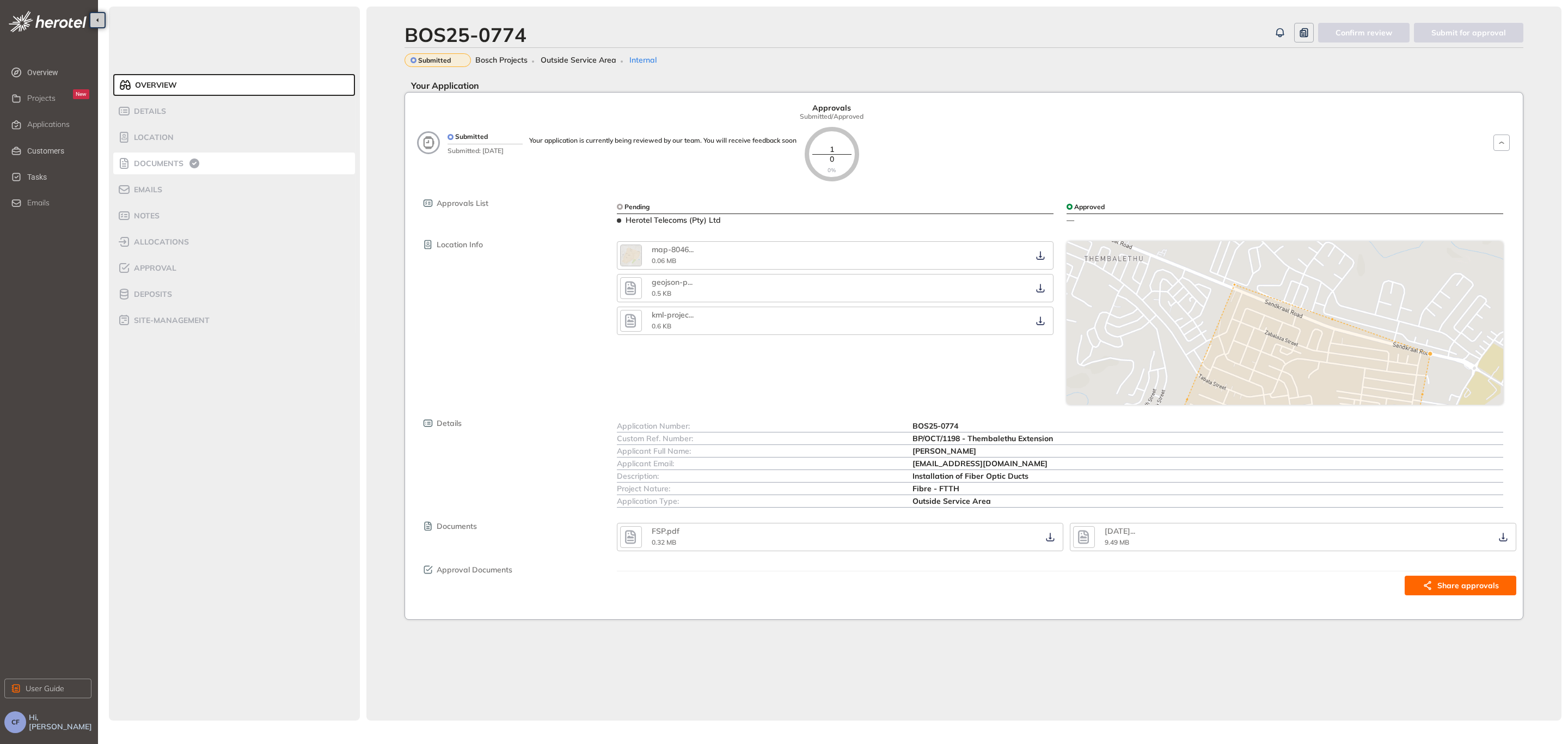
click at [136, 157] on div "Documents" at bounding box center [164, 163] width 93 height 13
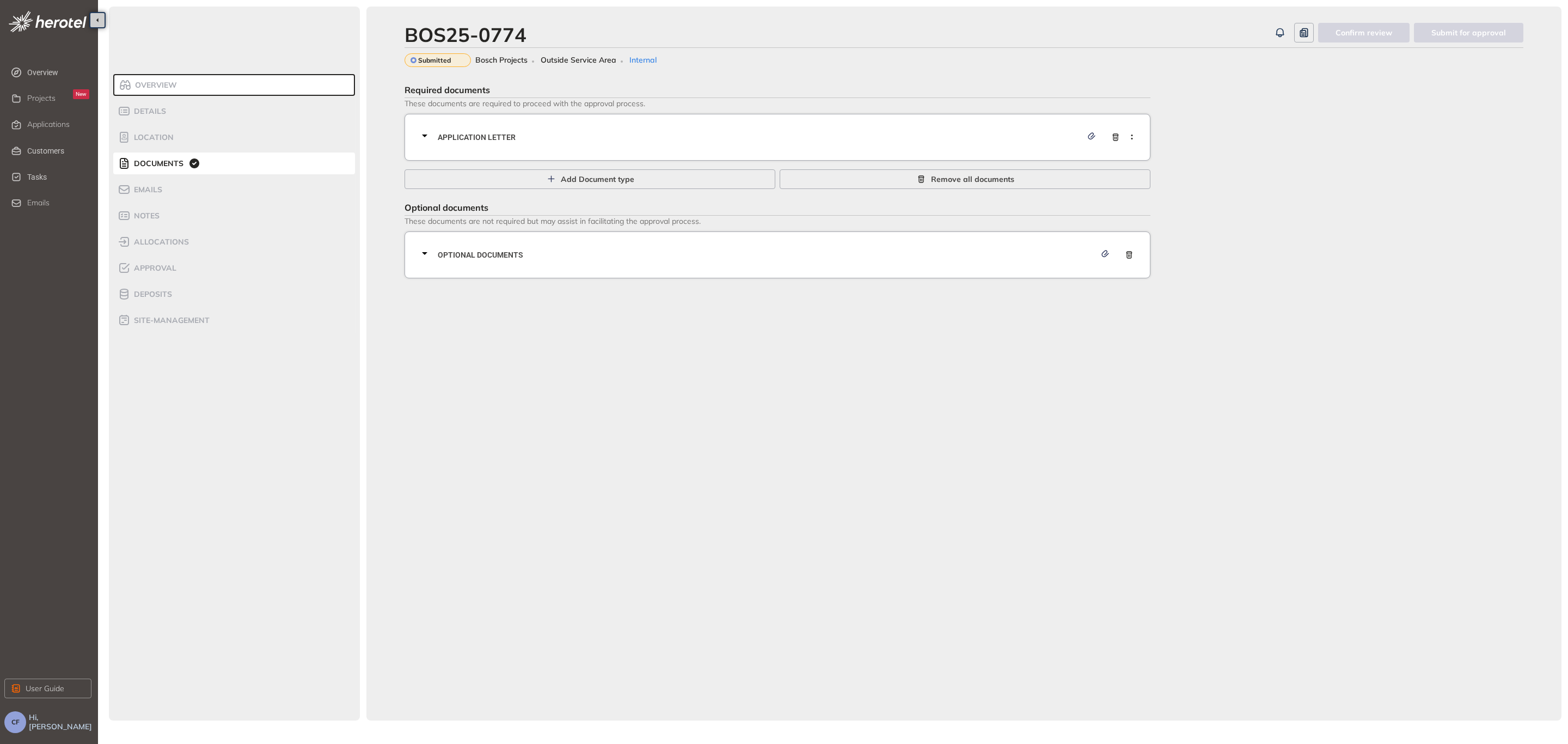
click at [691, 135] on span "Application letter" at bounding box center [760, 138] width 644 height 12
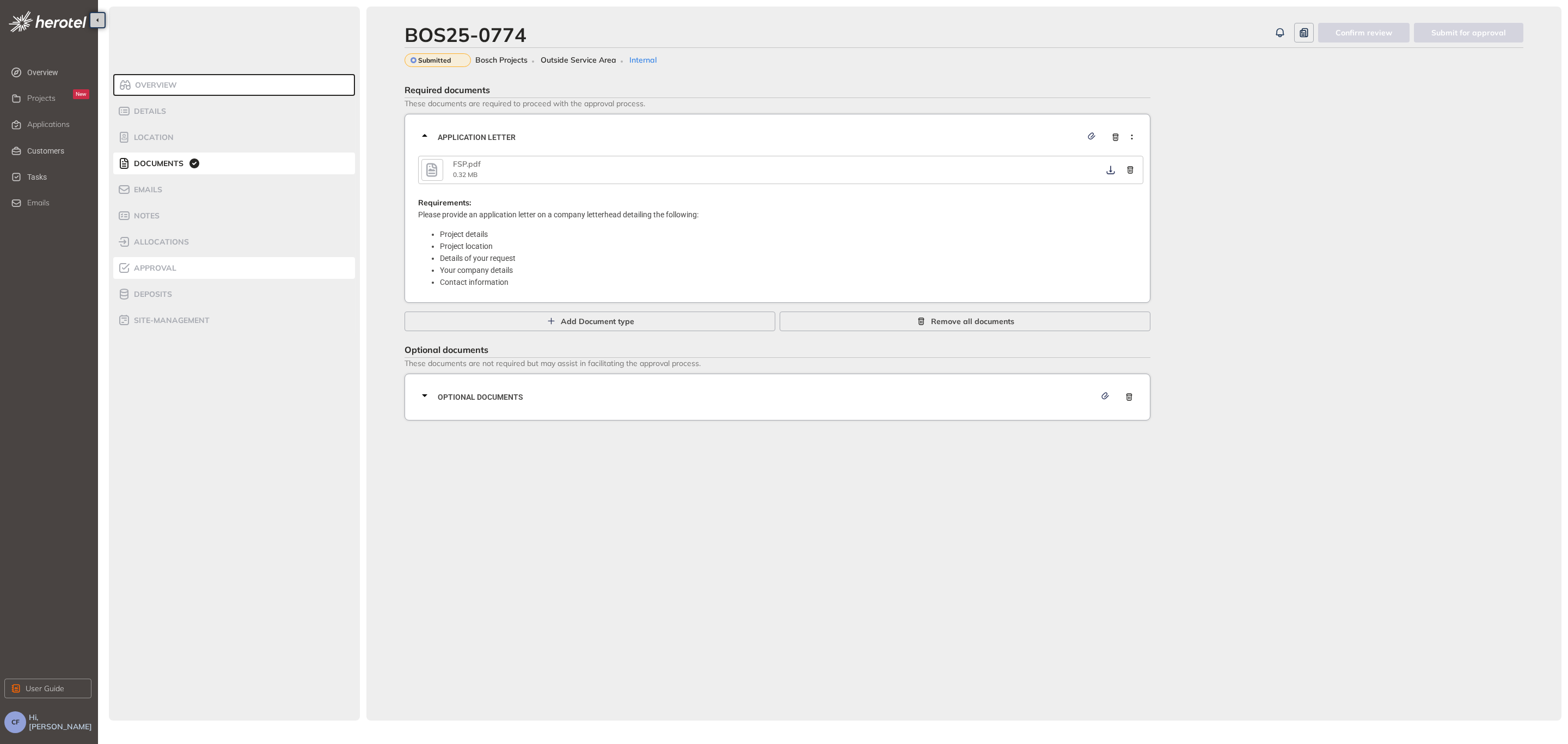
click at [156, 268] on span "Approval" at bounding box center [153, 268] width 46 height 9
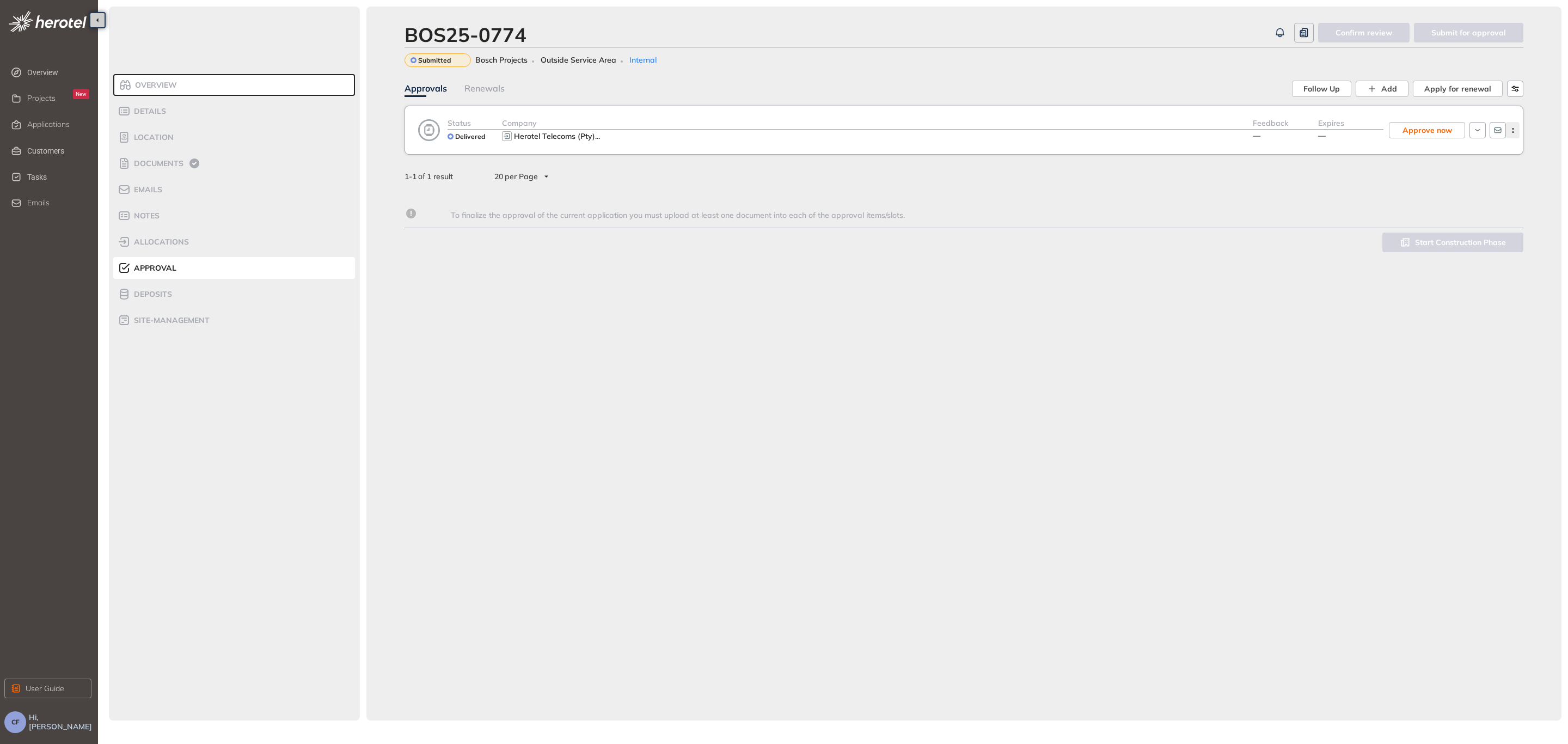
click at [1513, 128] on icon "button" at bounding box center [1513, 130] width 11 height 5
click at [1499, 168] on button "View approval form" at bounding box center [1468, 175] width 94 height 16
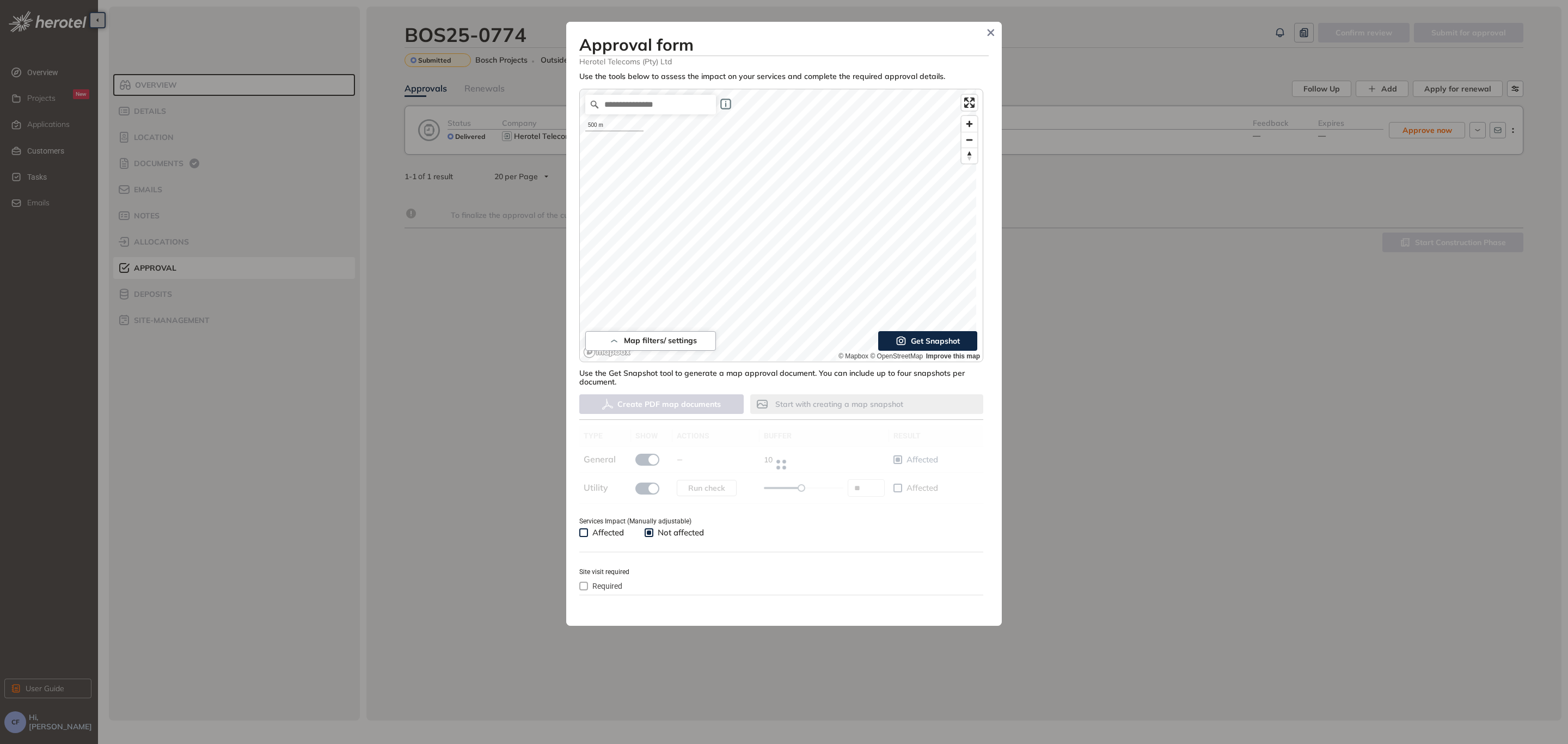
type input "**"
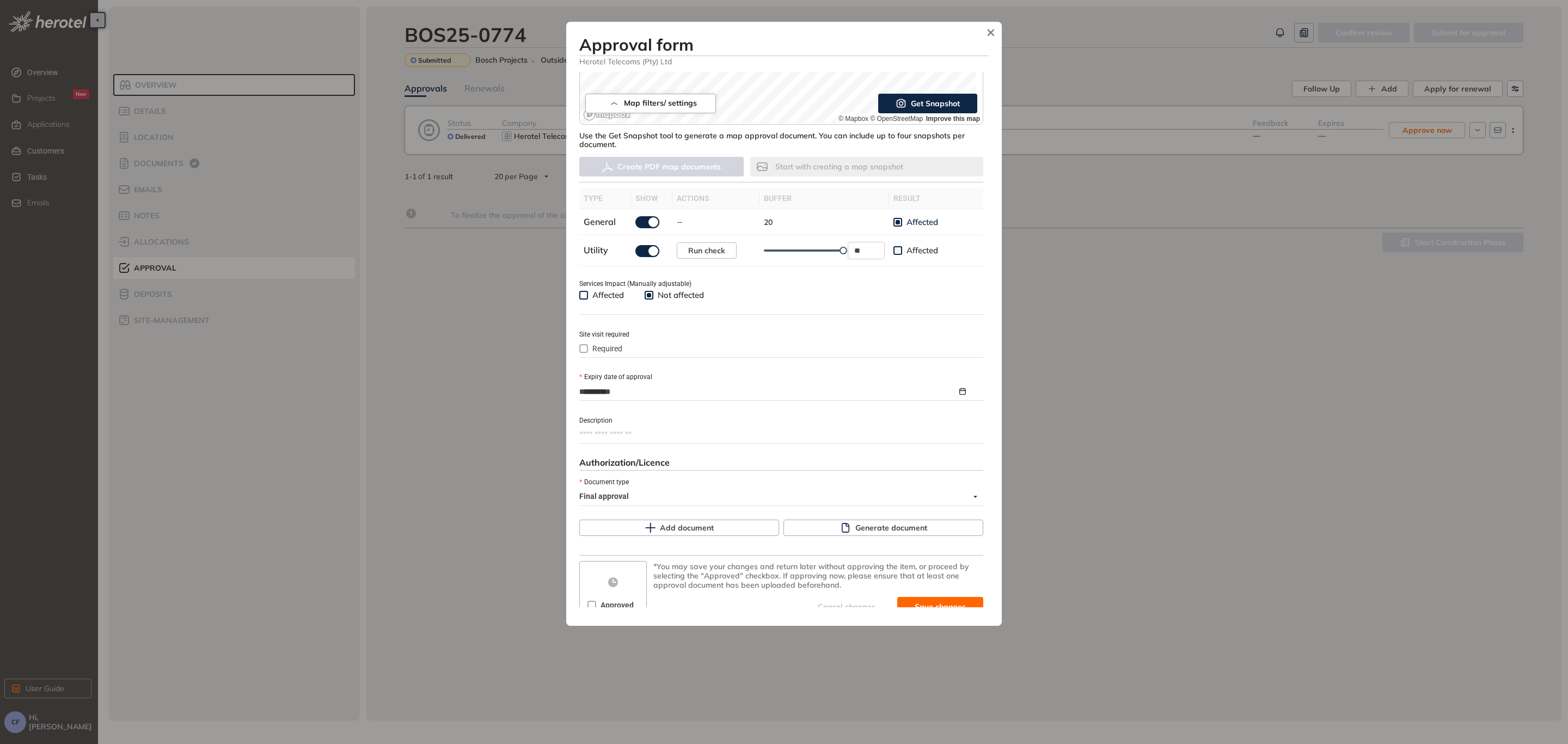
scroll to position [245, 0]
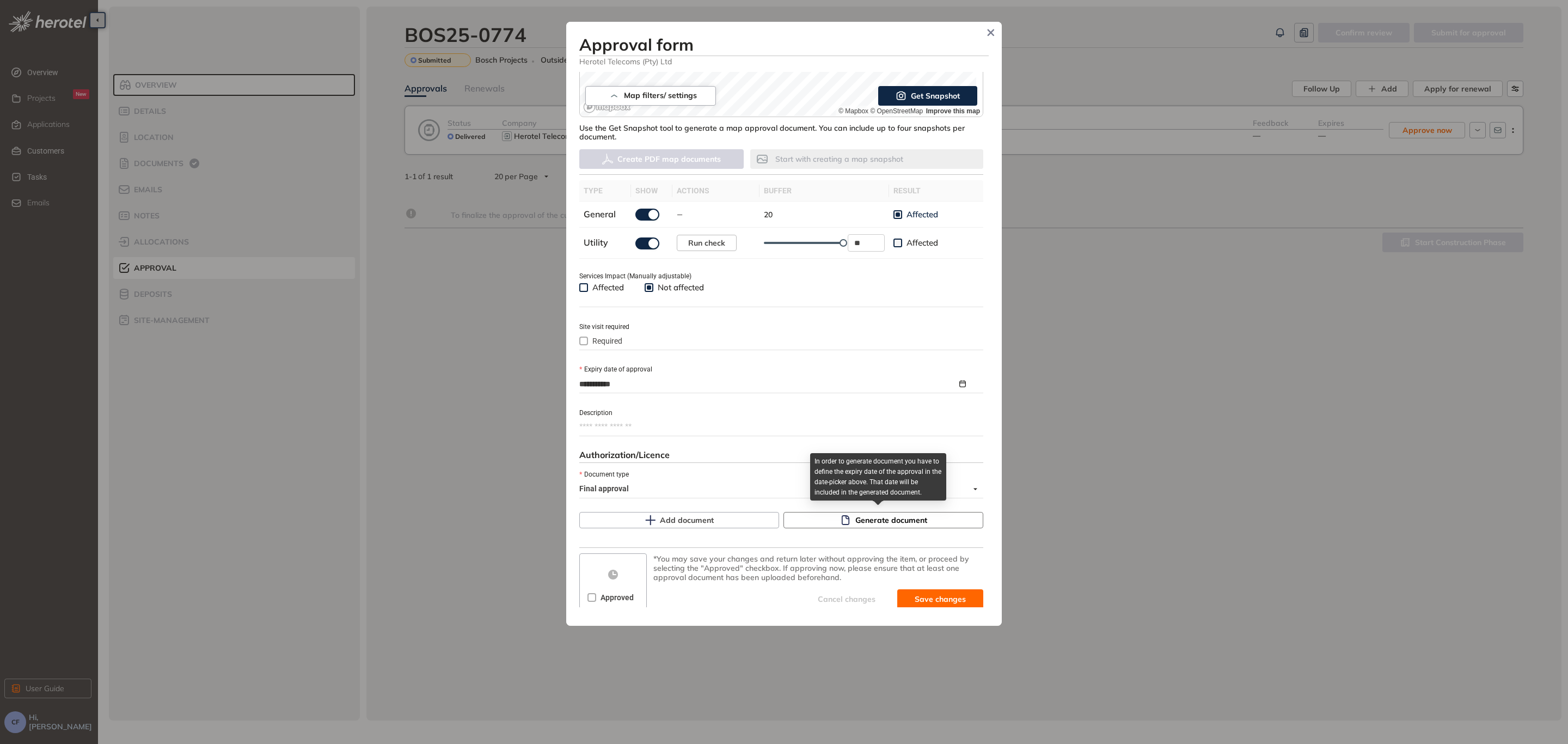
click at [879, 512] on button "Generate document" at bounding box center [883, 520] width 200 height 16
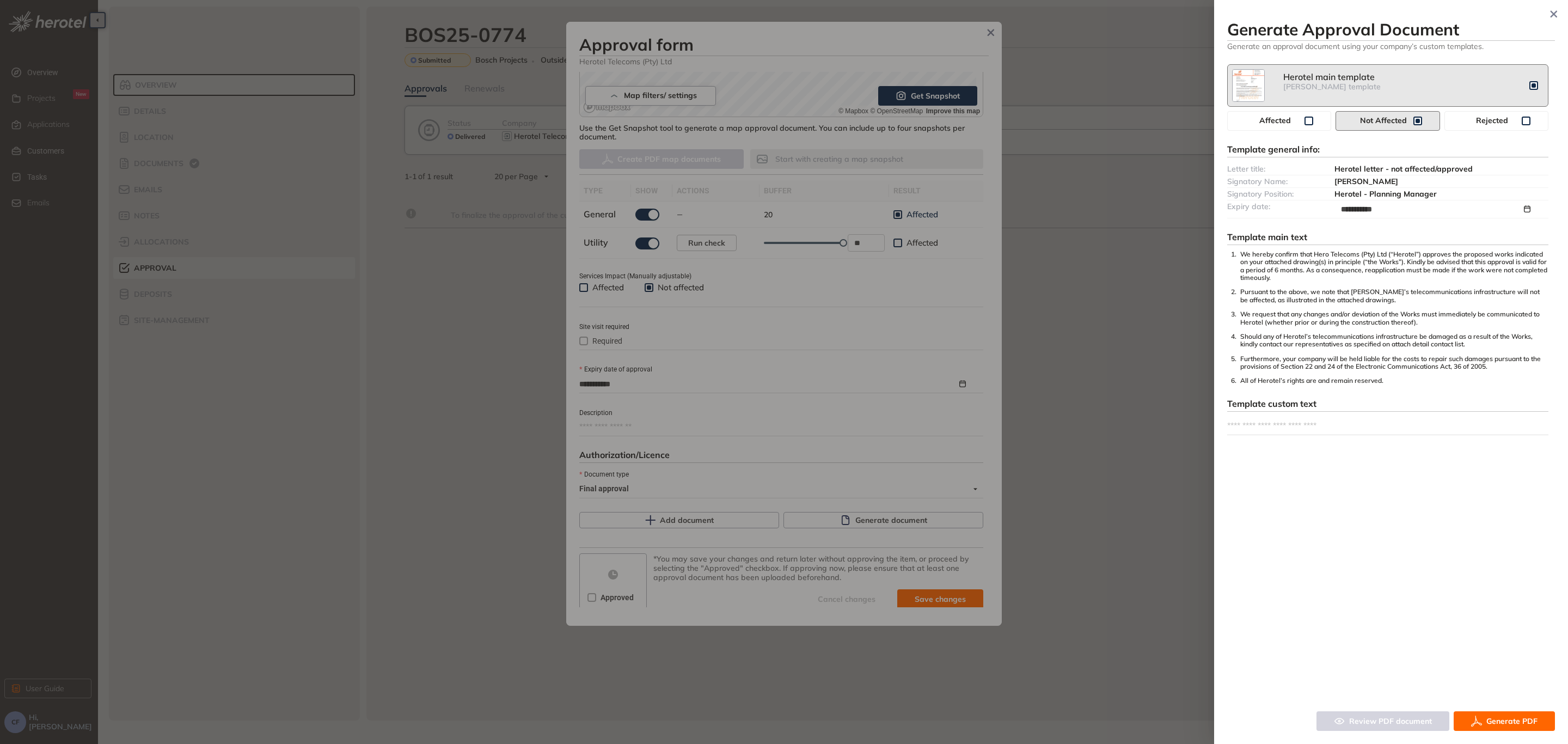
click at [1491, 717] on span "Generate PDF" at bounding box center [1512, 721] width 51 height 12
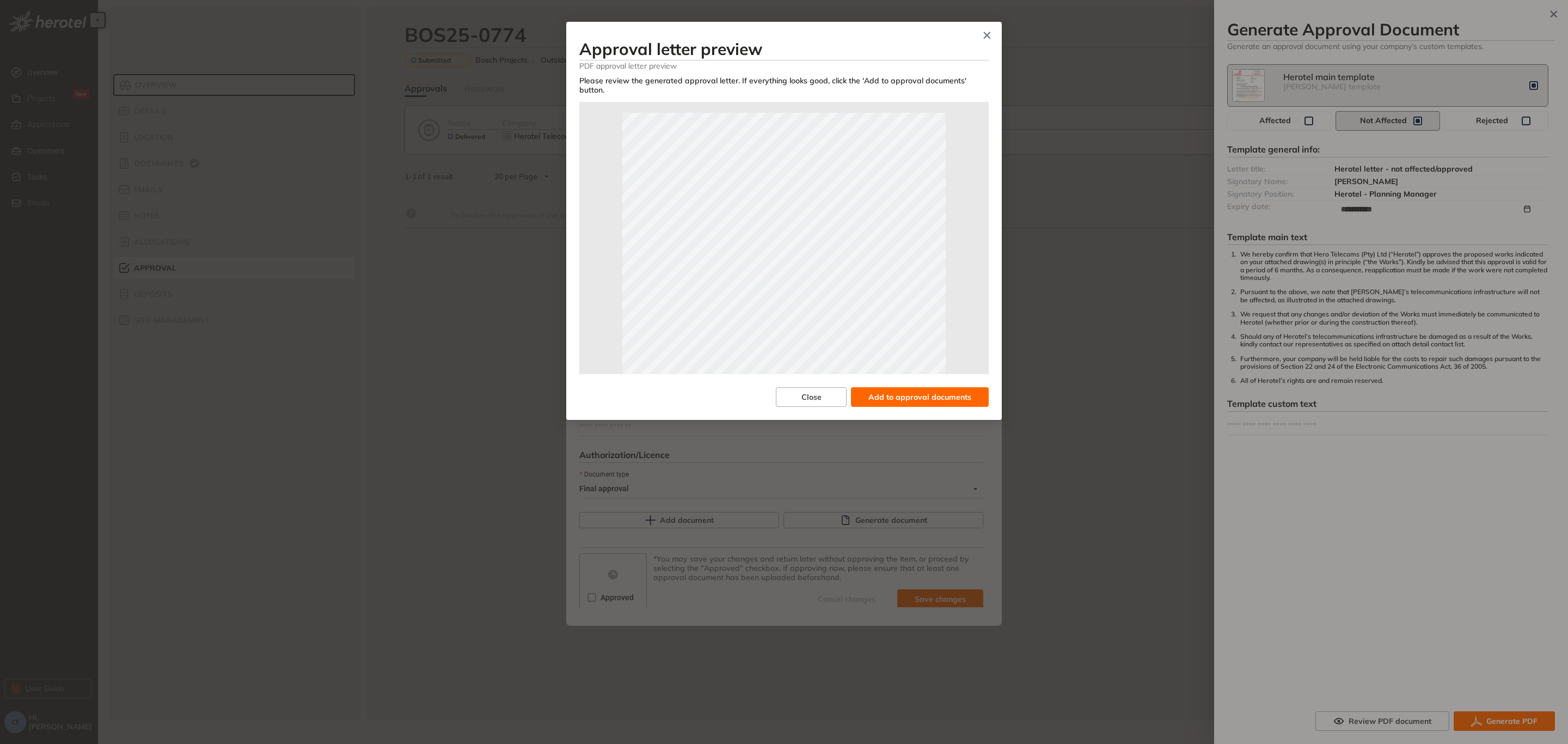
click at [876, 391] on span "Add to approval documents" at bounding box center [920, 397] width 103 height 12
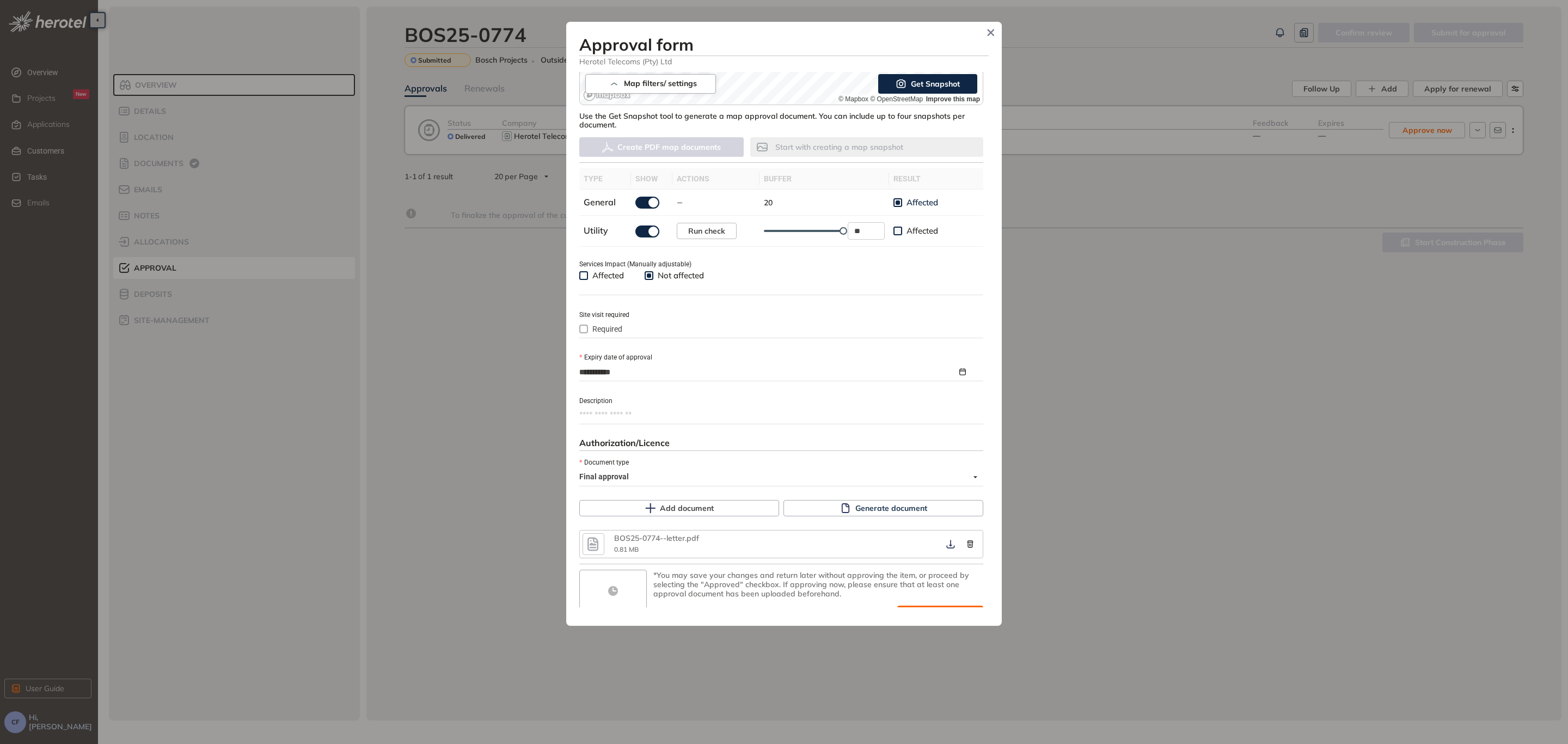
scroll to position [278, 0]
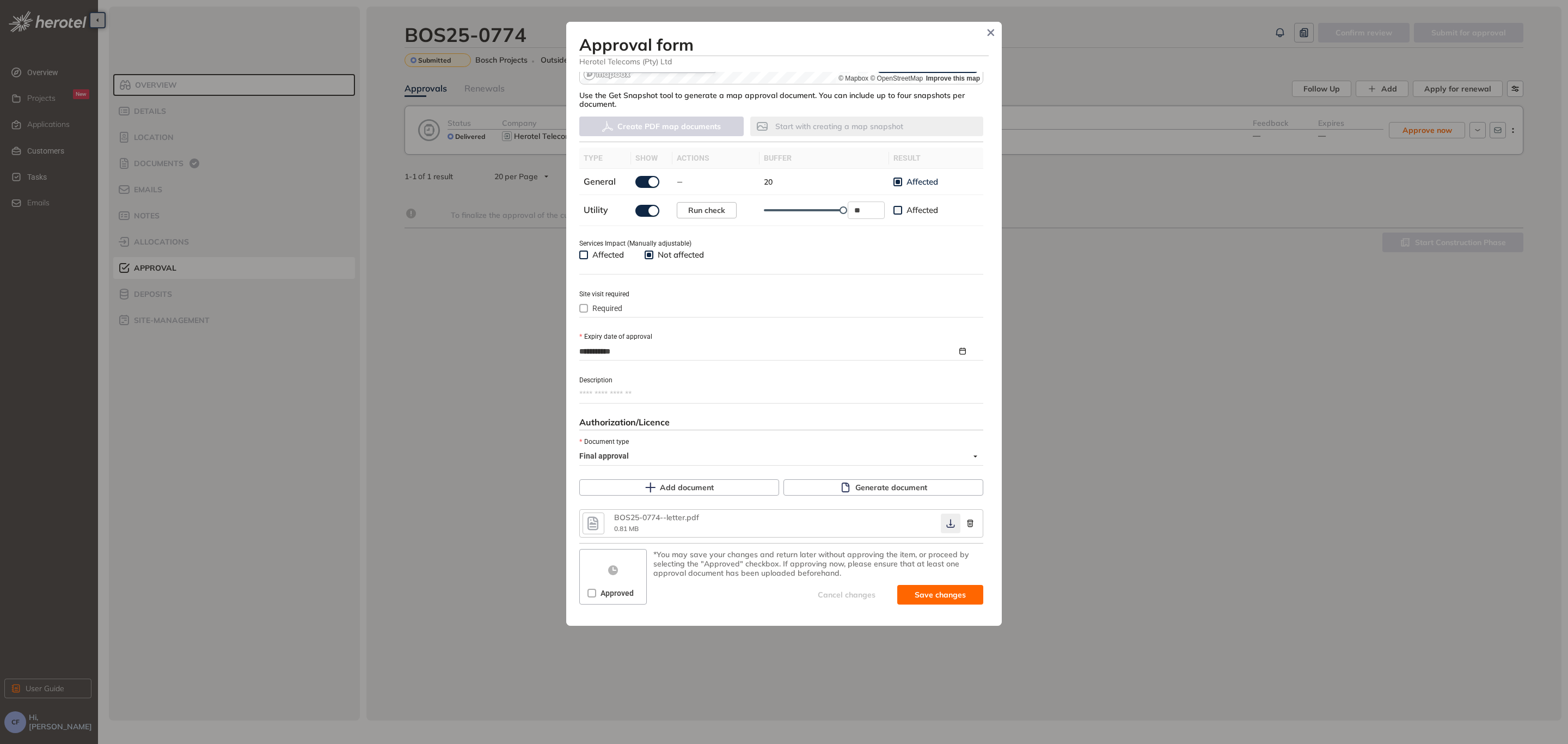
click at [947, 522] on icon "button" at bounding box center [950, 524] width 8 height 9
click at [593, 595] on label "Approved" at bounding box center [612, 593] width 51 height 12
click at [902, 586] on button "Save and approve" at bounding box center [924, 595] width 118 height 19
type textarea "**********"
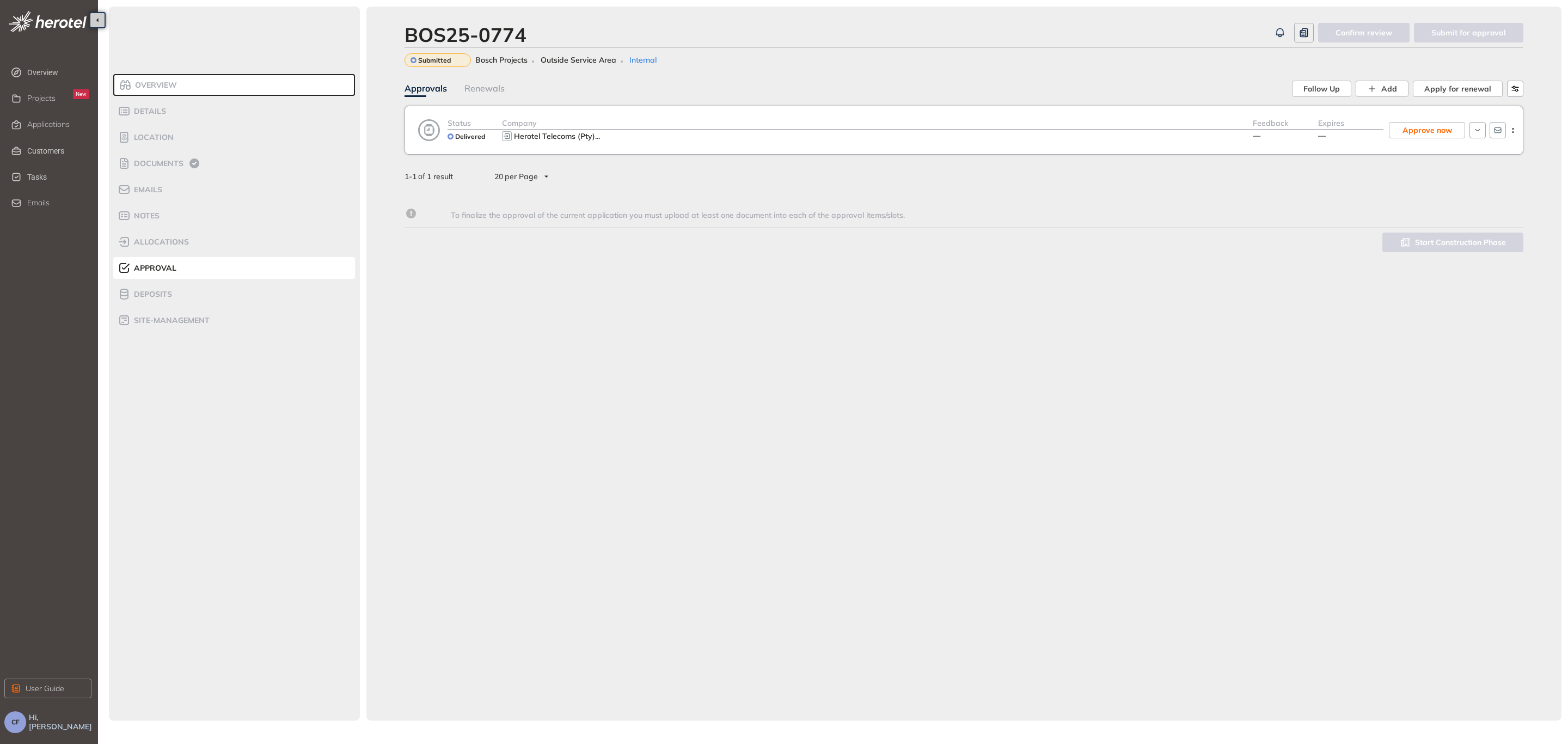
scroll to position [287, 0]
click at [155, 162] on span "Documents" at bounding box center [157, 163] width 53 height 9
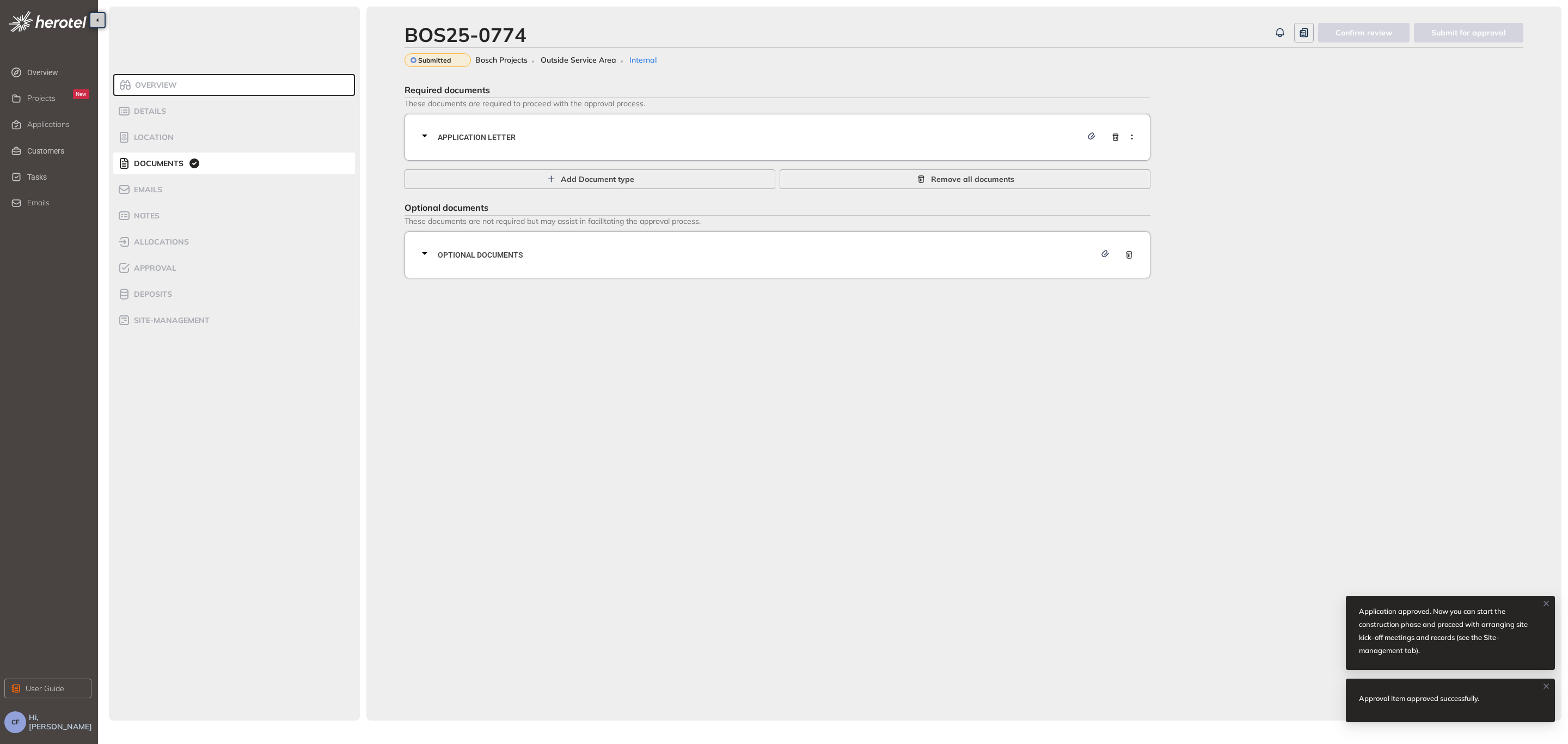
click at [698, 146] on div "Application letter" at bounding box center [780, 138] width 725 height 33
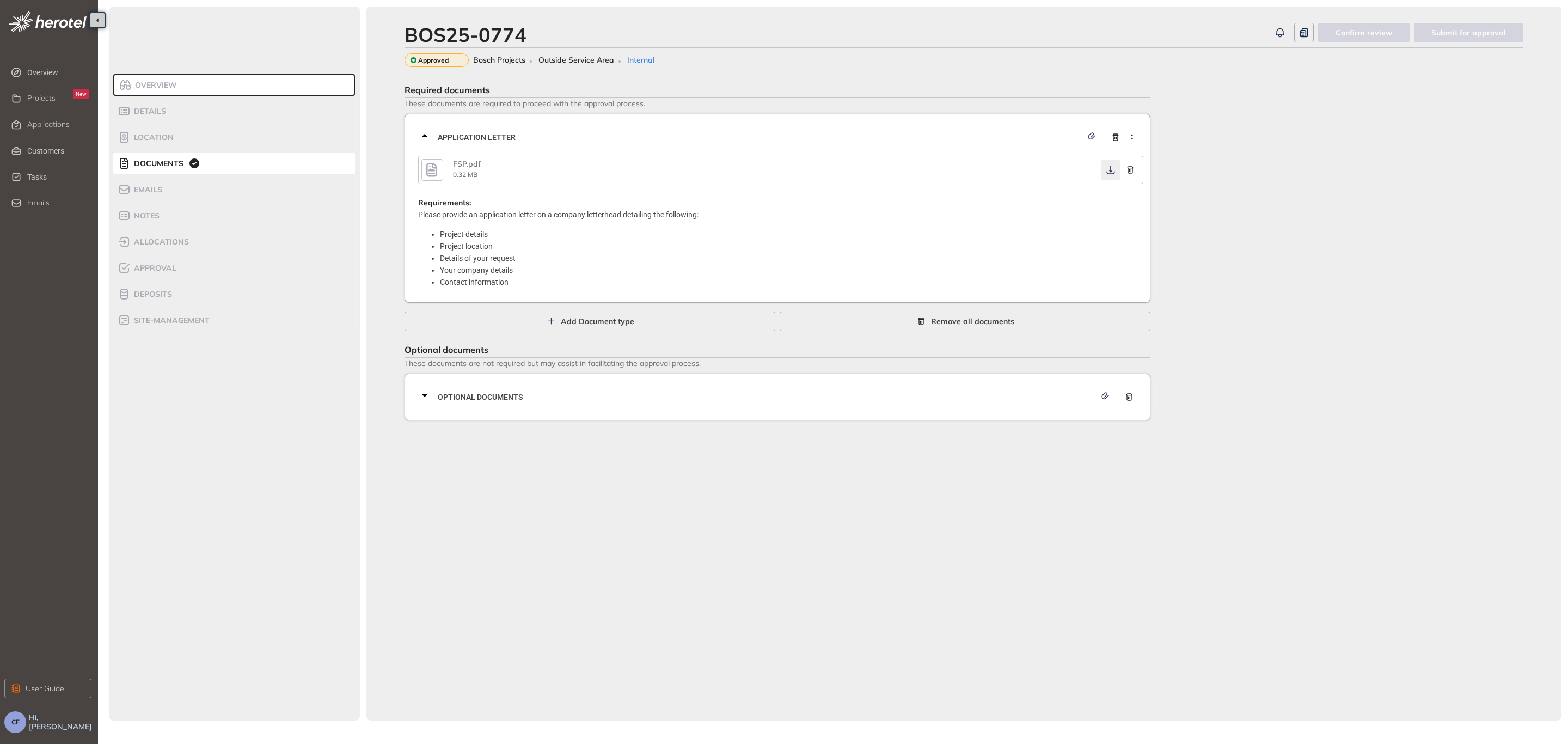
click at [1115, 166] on icon "button" at bounding box center [1111, 170] width 11 height 9
drag, startPoint x: 618, startPoint y: 392, endPoint x: 628, endPoint y: 392, distance: 10.0
click at [618, 392] on span "Optional documents" at bounding box center [766, 397] width 657 height 12
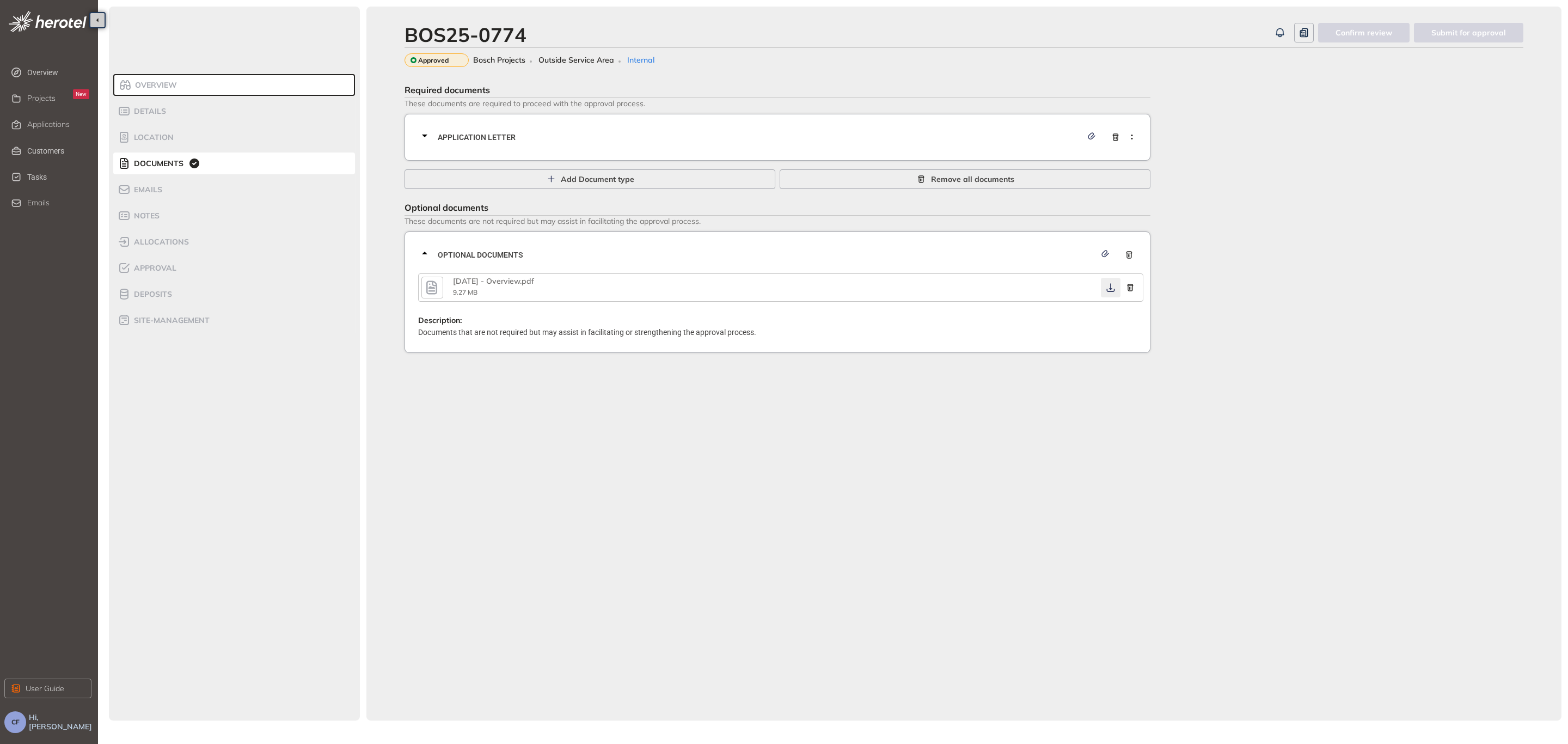
click at [1111, 283] on icon "button" at bounding box center [1111, 287] width 11 height 9
click at [177, 261] on div "Approval" at bounding box center [164, 267] width 93 height 13
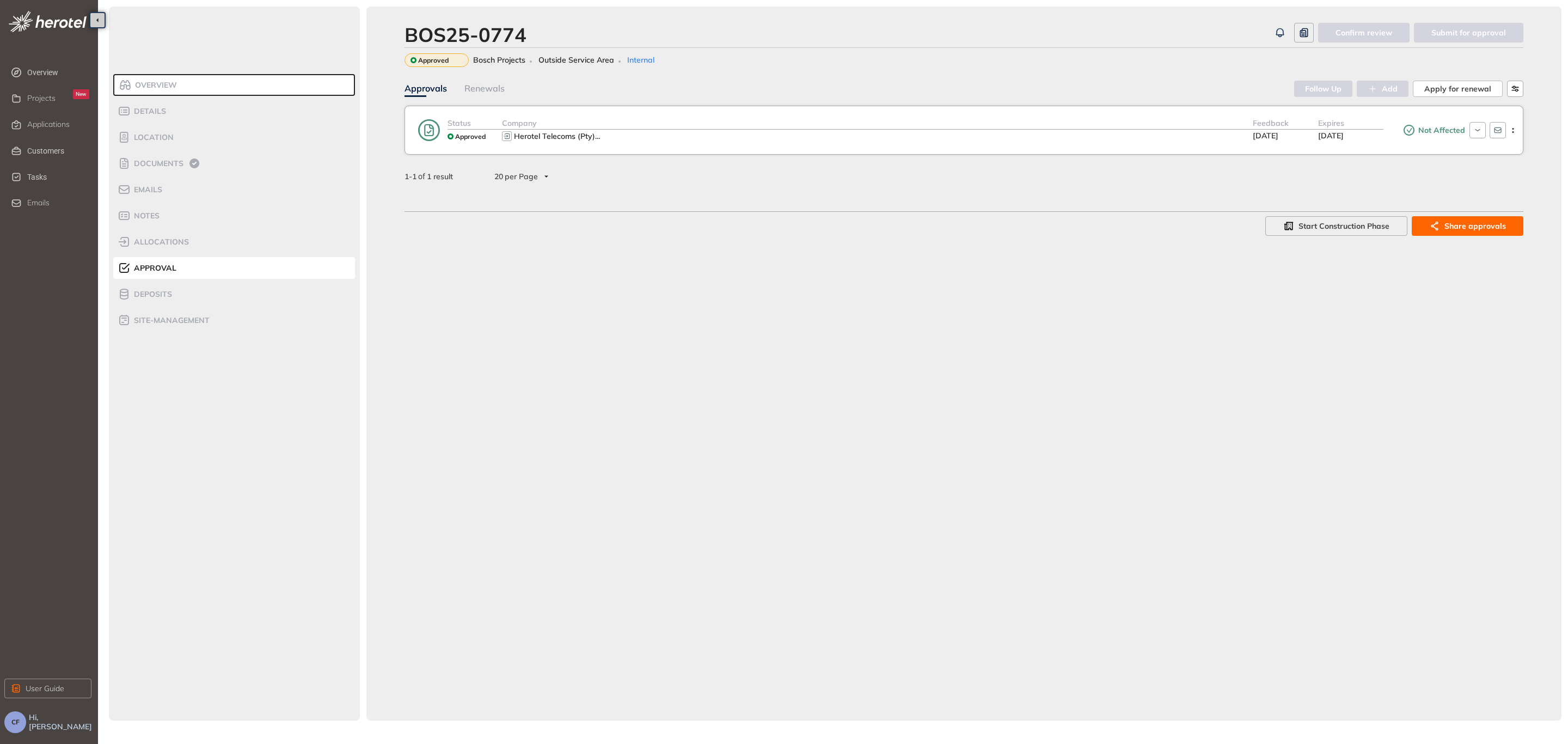
click at [760, 144] on div "Status Approved Company Herotel Telecoms (Pty) ... Feedback 25 Sep 2025 Expires…" at bounding box center [964, 130] width 1119 height 49
click at [646, 127] on div "Company" at bounding box center [877, 123] width 751 height 13
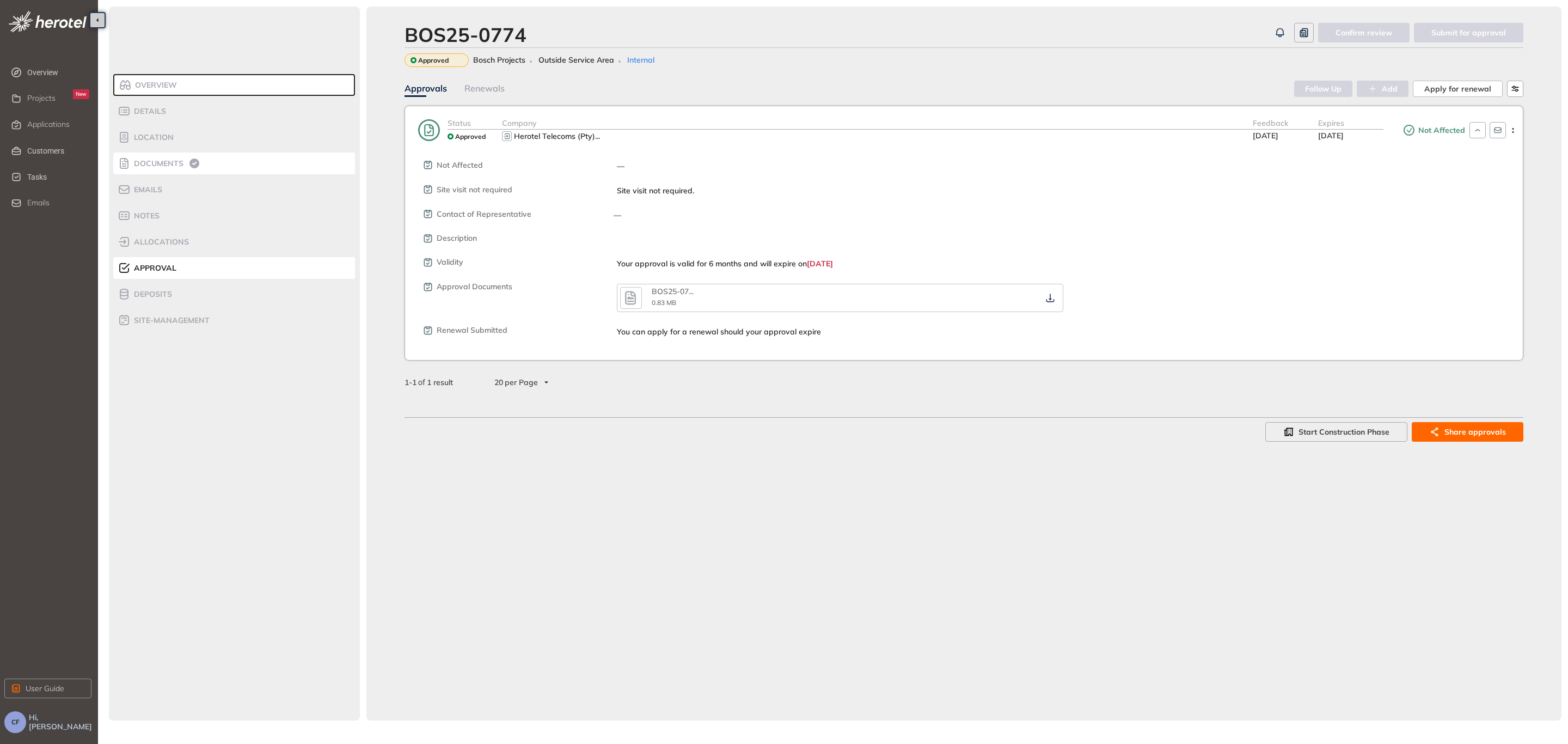
click at [178, 160] on span "Documents" at bounding box center [157, 163] width 53 height 9
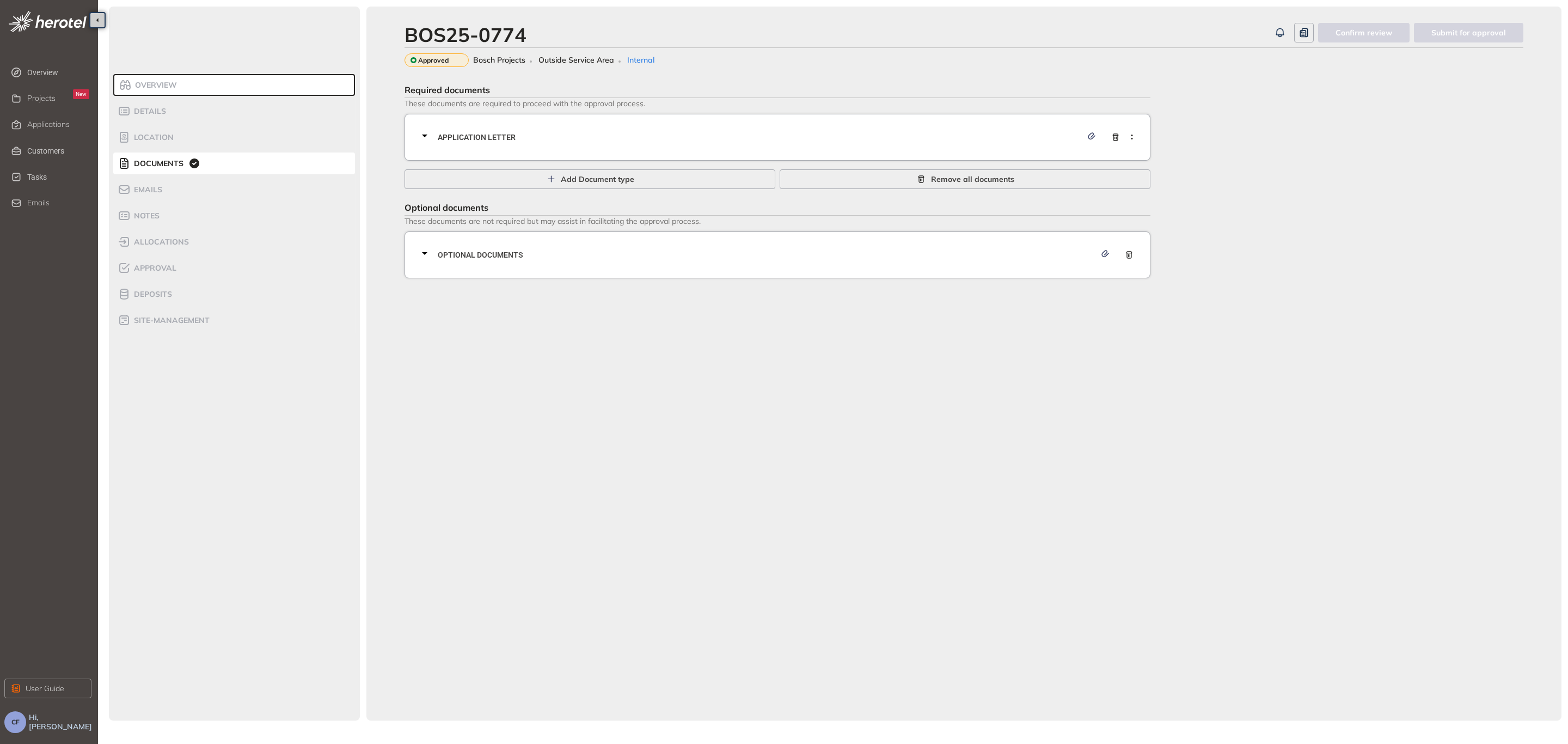
click at [477, 130] on div "Application letter" at bounding box center [780, 138] width 725 height 33
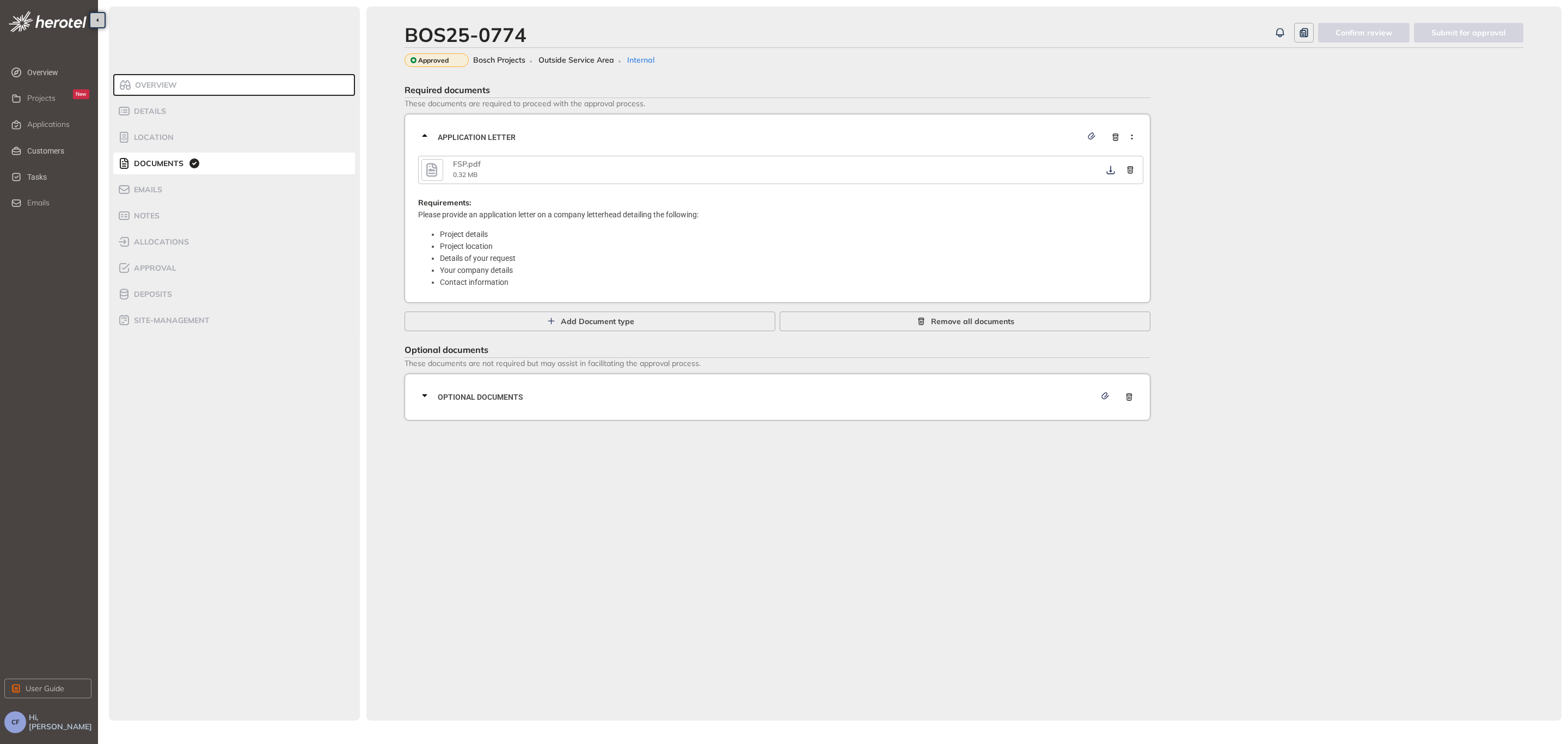
click at [427, 163] on icon "button" at bounding box center [432, 169] width 11 height 13
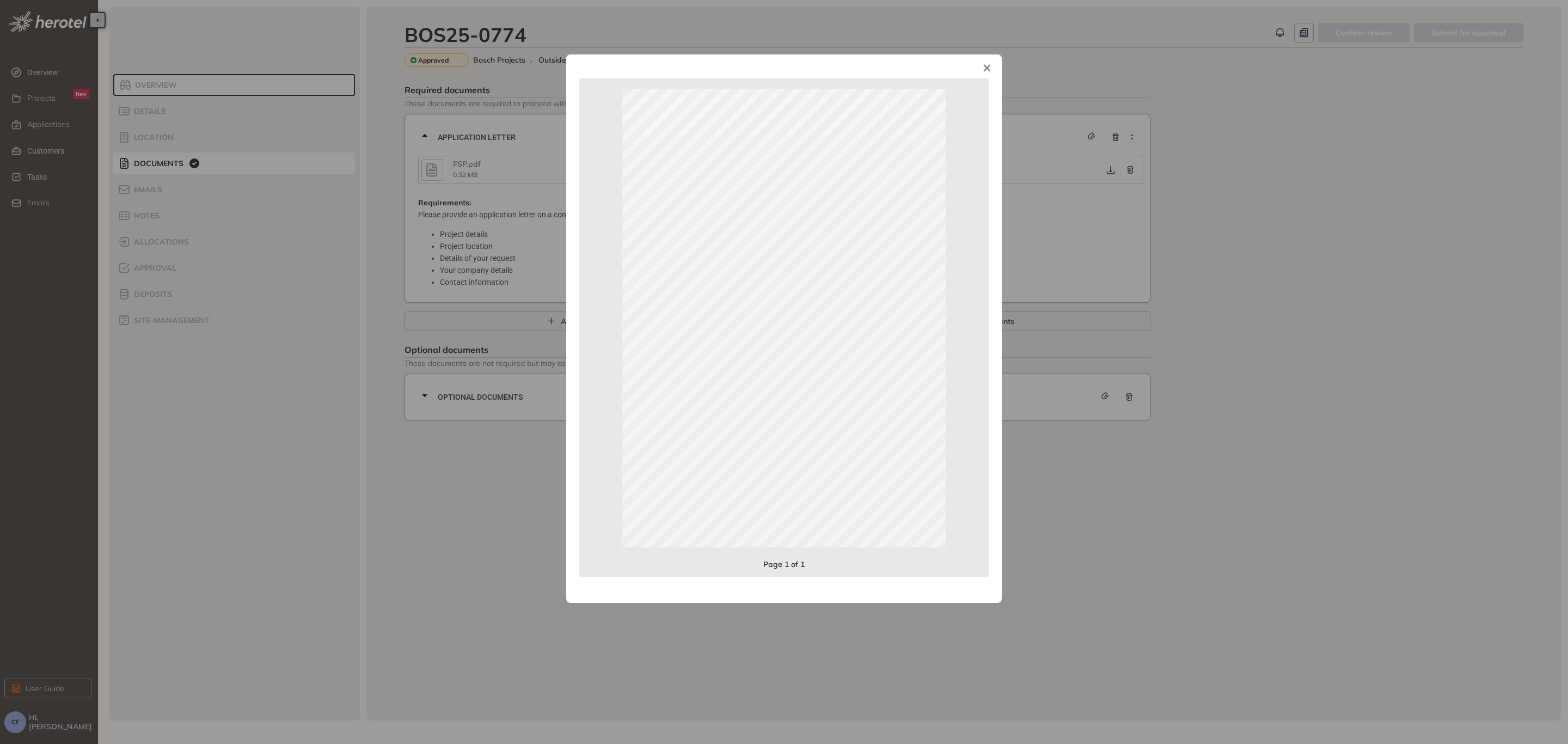
click at [984, 72] on icon "Close" at bounding box center [987, 68] width 7 height 7
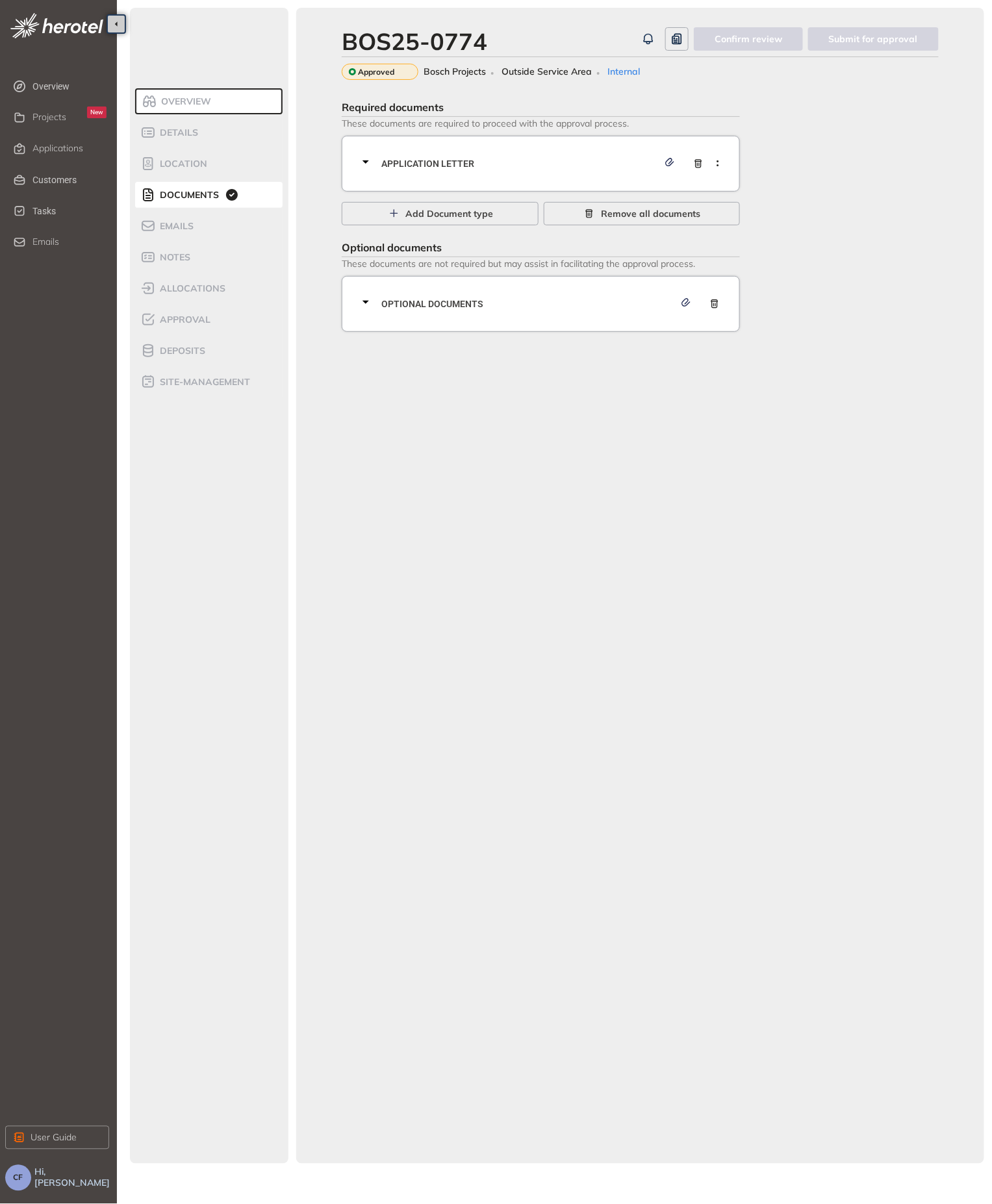
click at [367, 169] on icon at bounding box center [365, 161] width 15 height 15
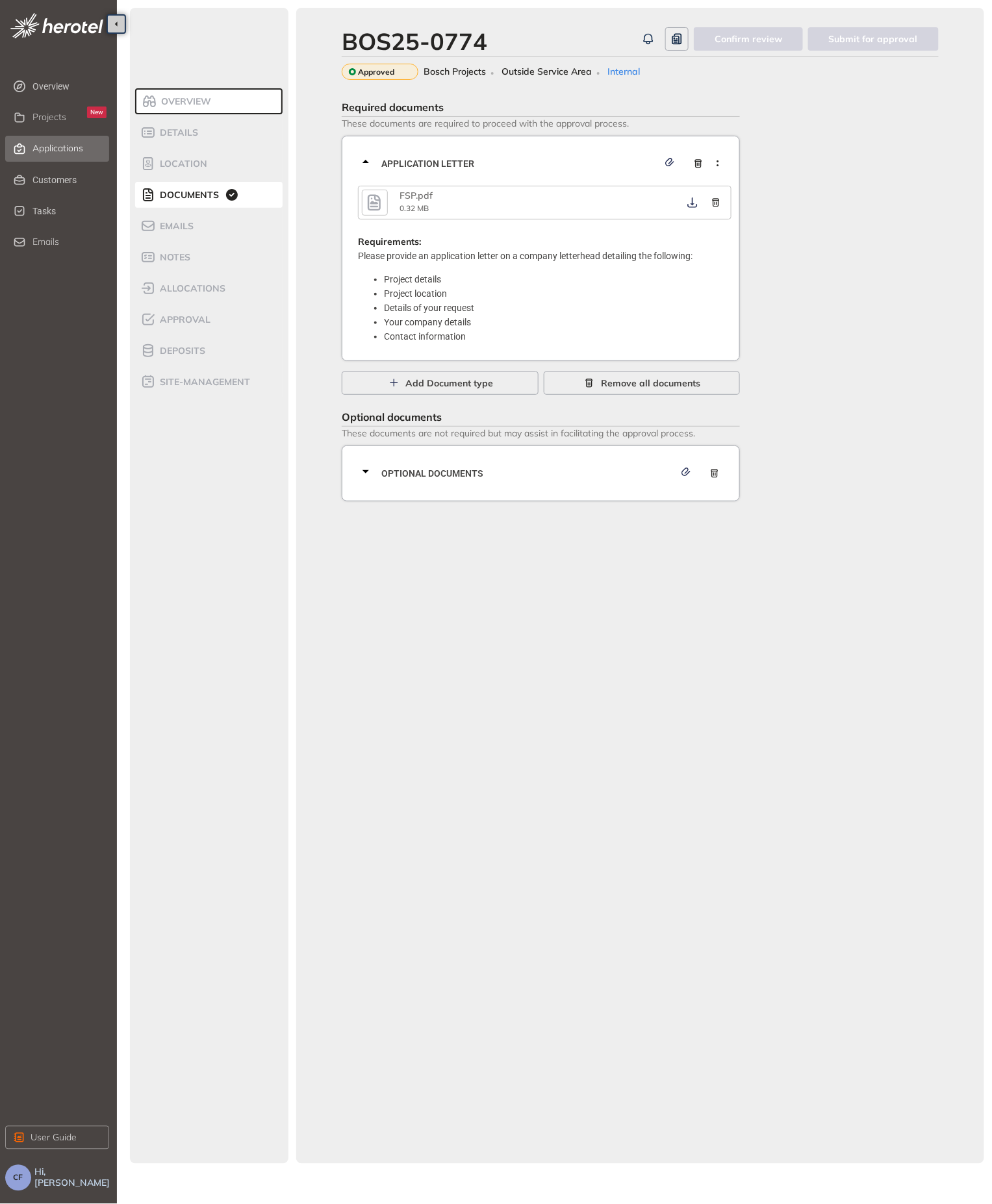
click at [64, 143] on span "Applications" at bounding box center [58, 148] width 51 height 11
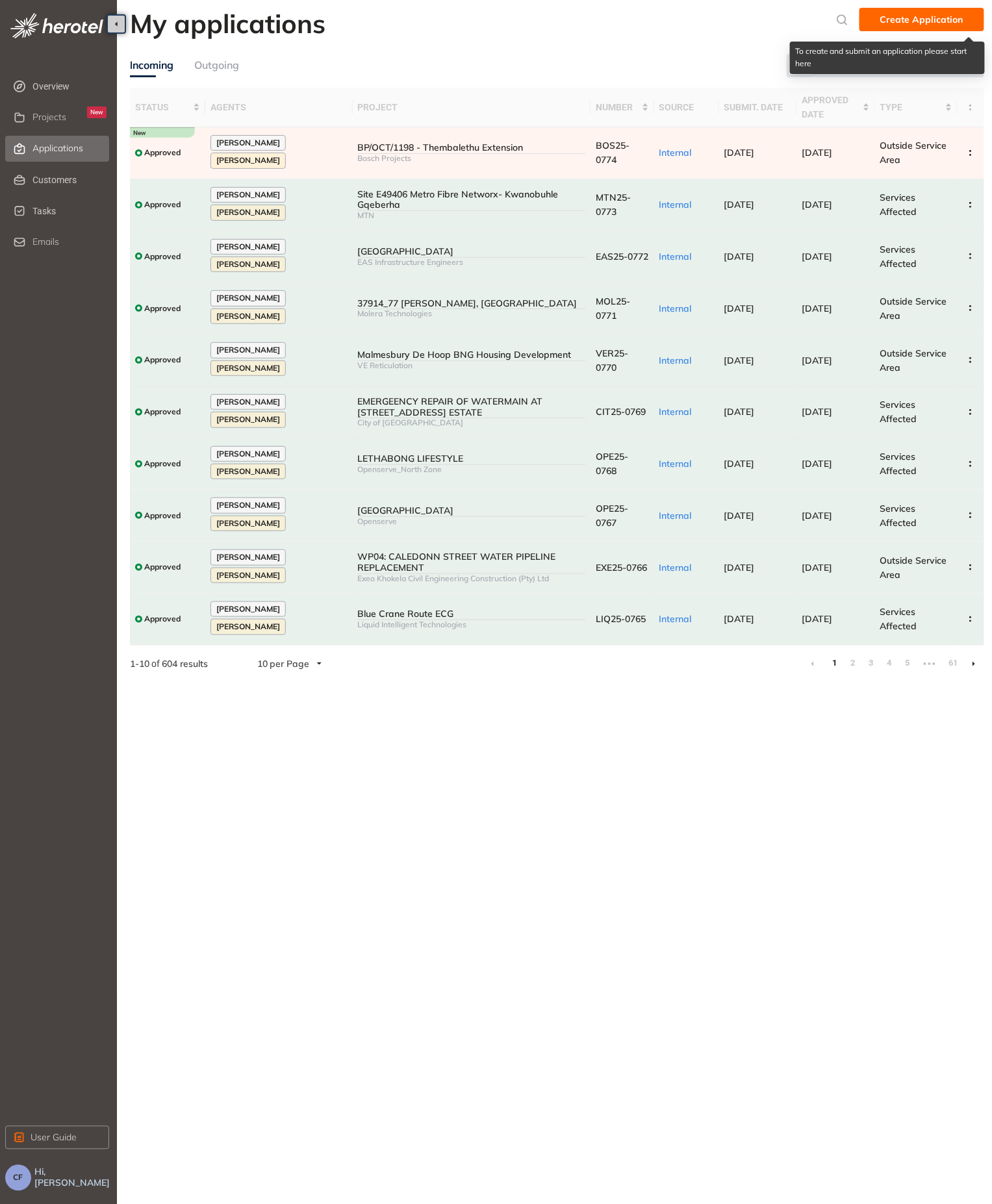
click at [894, 14] on span "Create Application" at bounding box center [922, 20] width 83 height 15
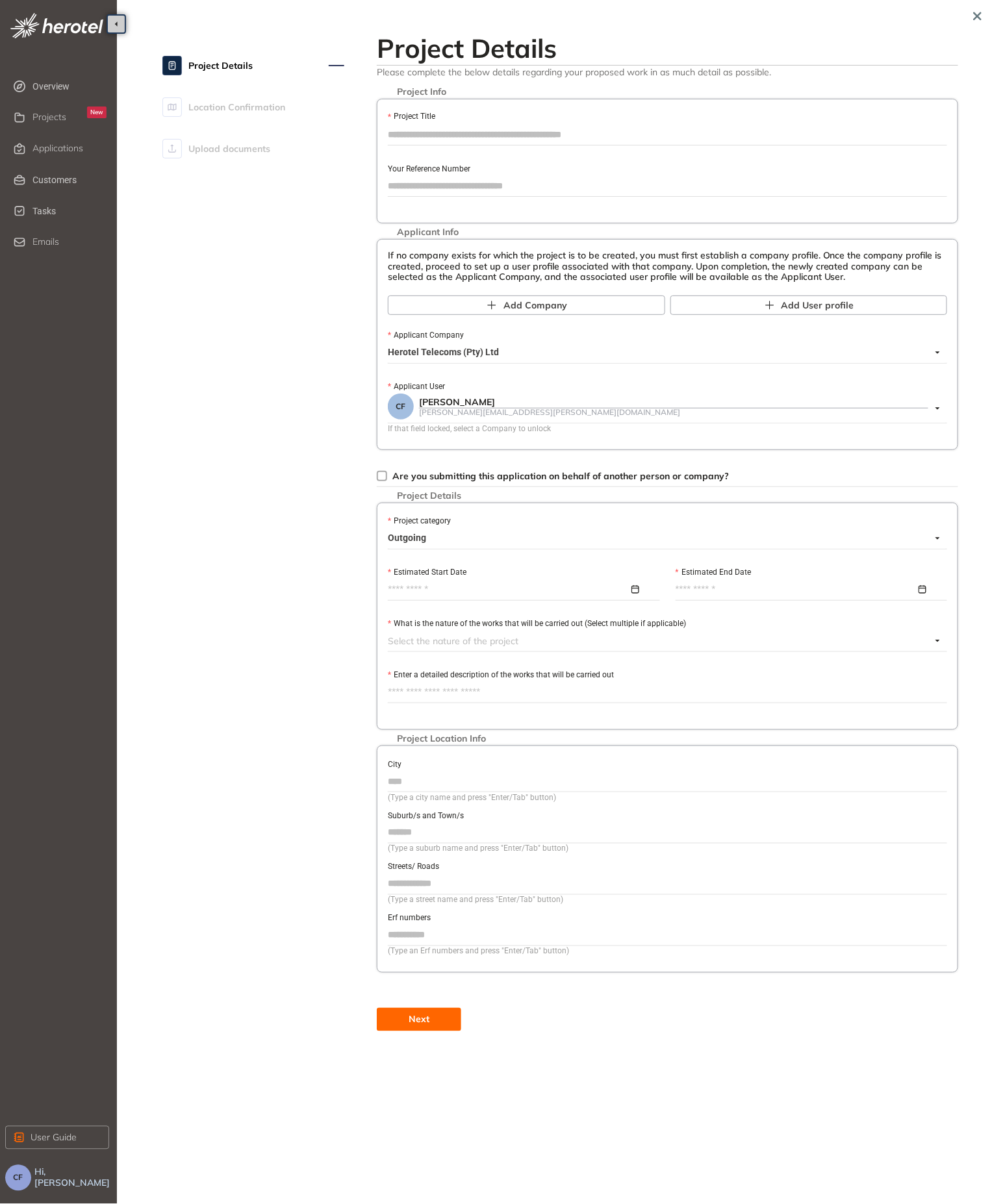
click at [439, 183] on input "Your Reference Number" at bounding box center [667, 185] width 559 height 20
type input "**********"
drag, startPoint x: 453, startPoint y: 187, endPoint x: 354, endPoint y: 176, distance: 99.6
click at [354, 176] on div "**********" at bounding box center [557, 529] width 854 height 1043
click at [450, 128] on input "Project Title" at bounding box center [667, 134] width 559 height 20
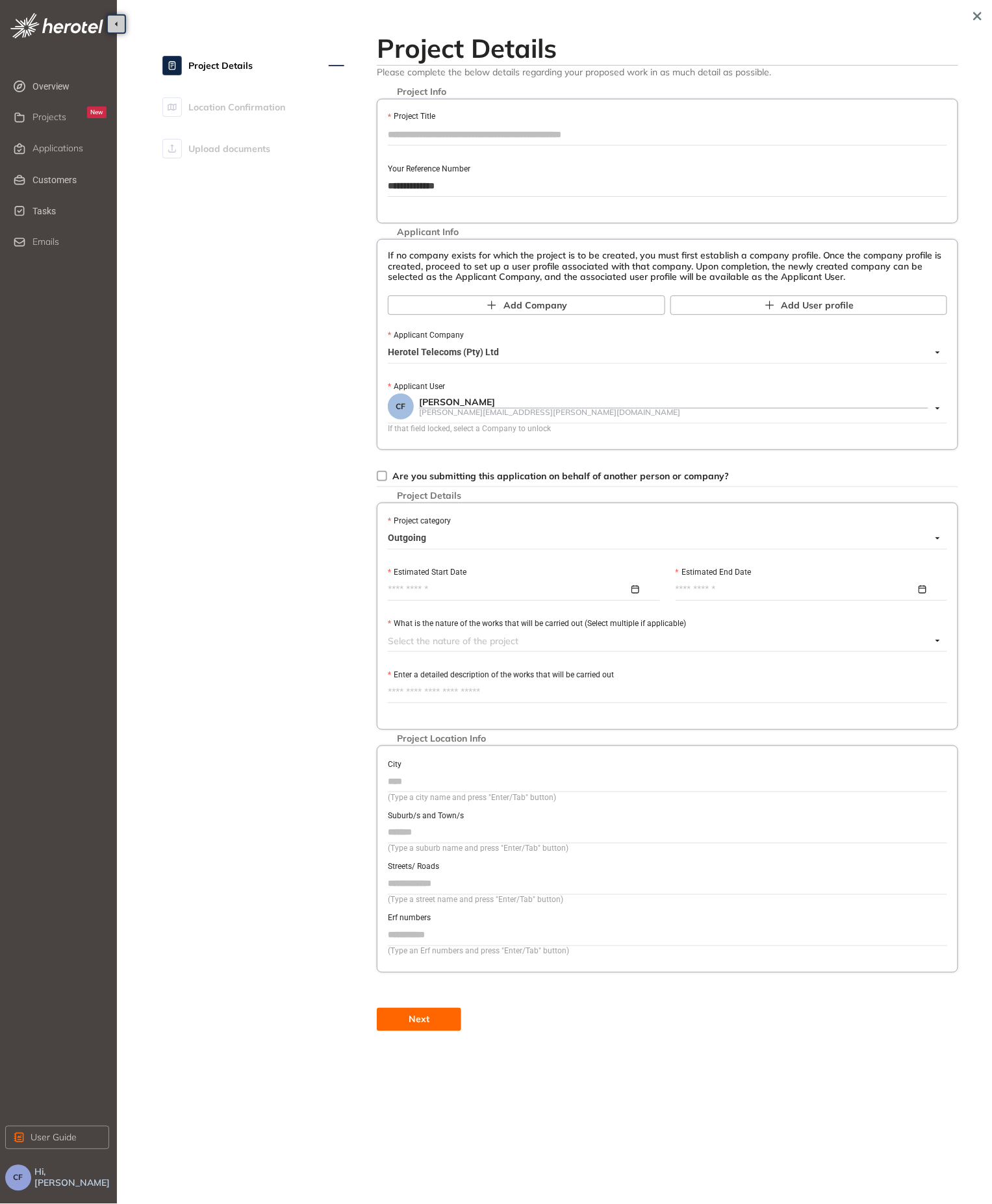
paste input "**********"
type input "**********"
click at [428, 597] on input "Estimated Start Date" at bounding box center [508, 590] width 241 height 15
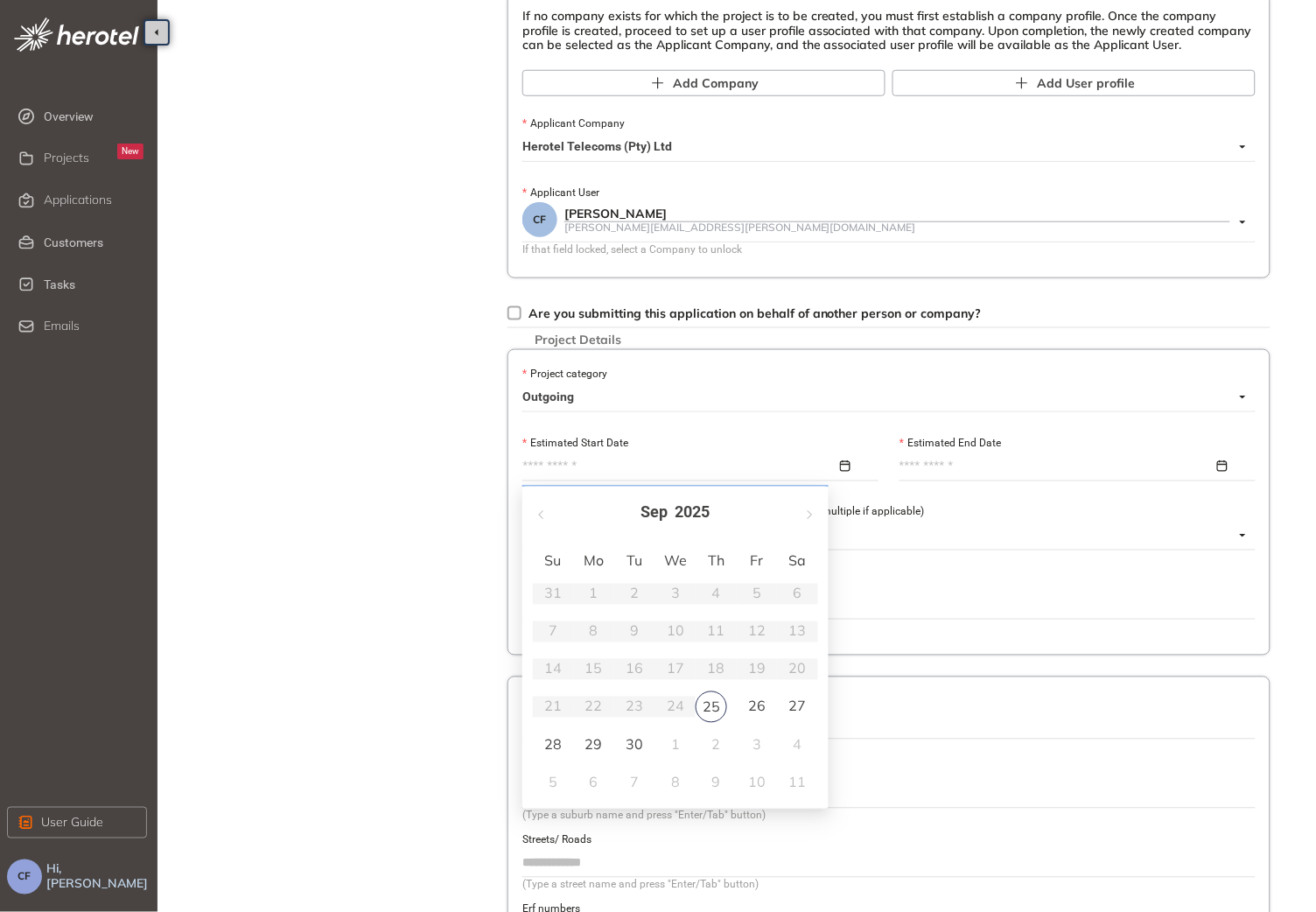
scroll to position [393, 0]
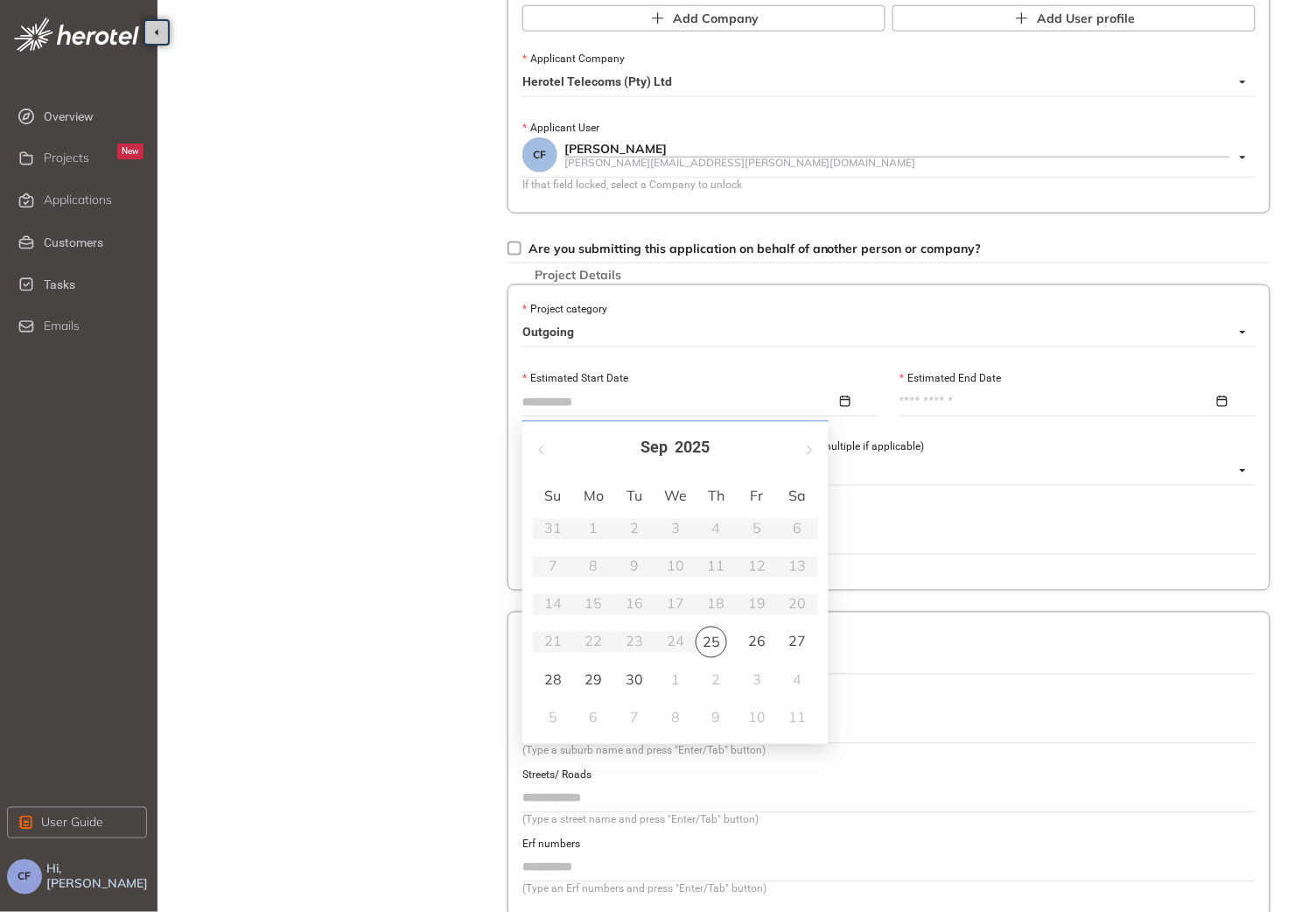
type input "**********"
click at [706, 651] on div "25" at bounding box center [711, 642] width 31 height 31
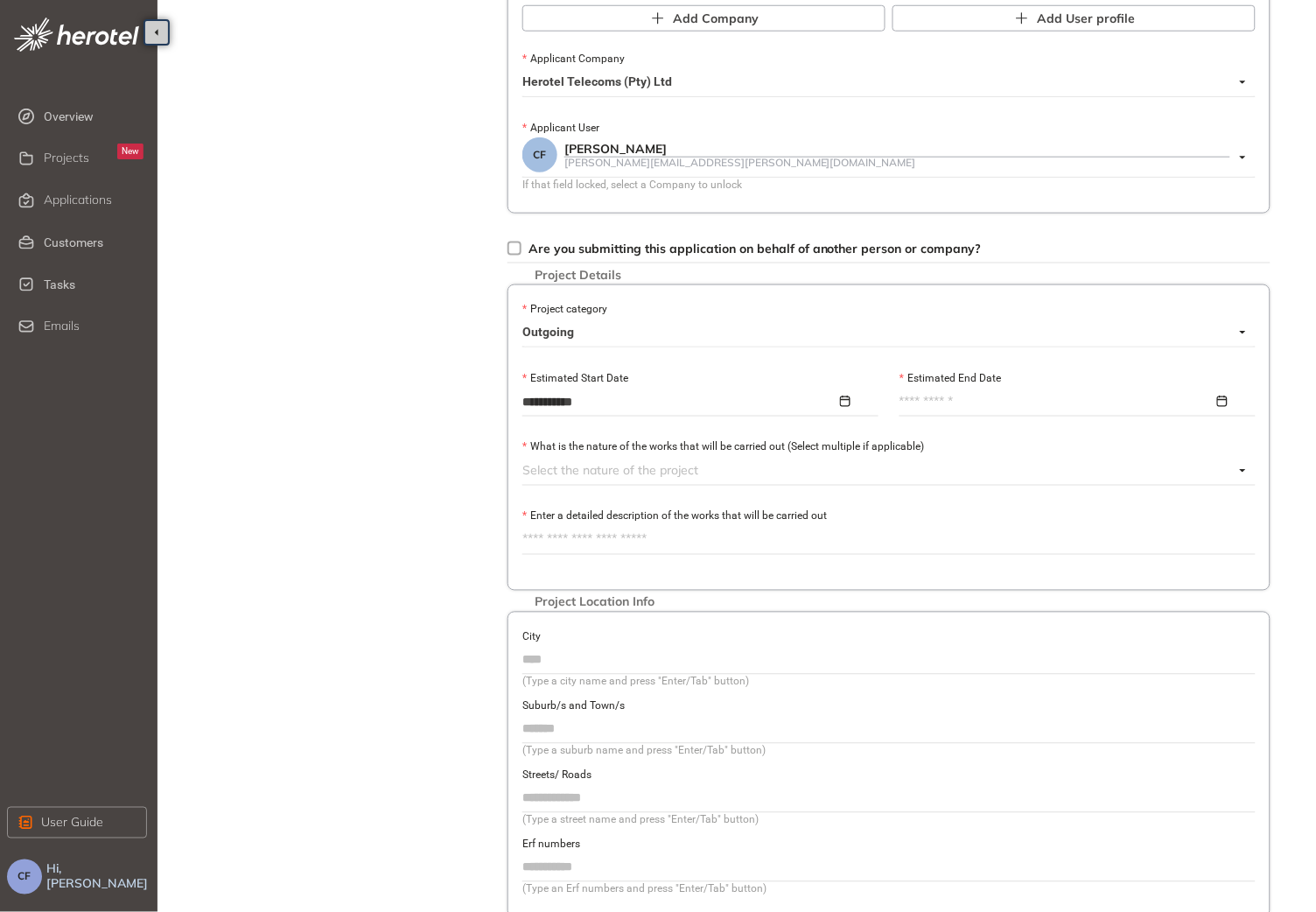
click at [931, 403] on input "Estimated End Date" at bounding box center [1056, 402] width 314 height 20
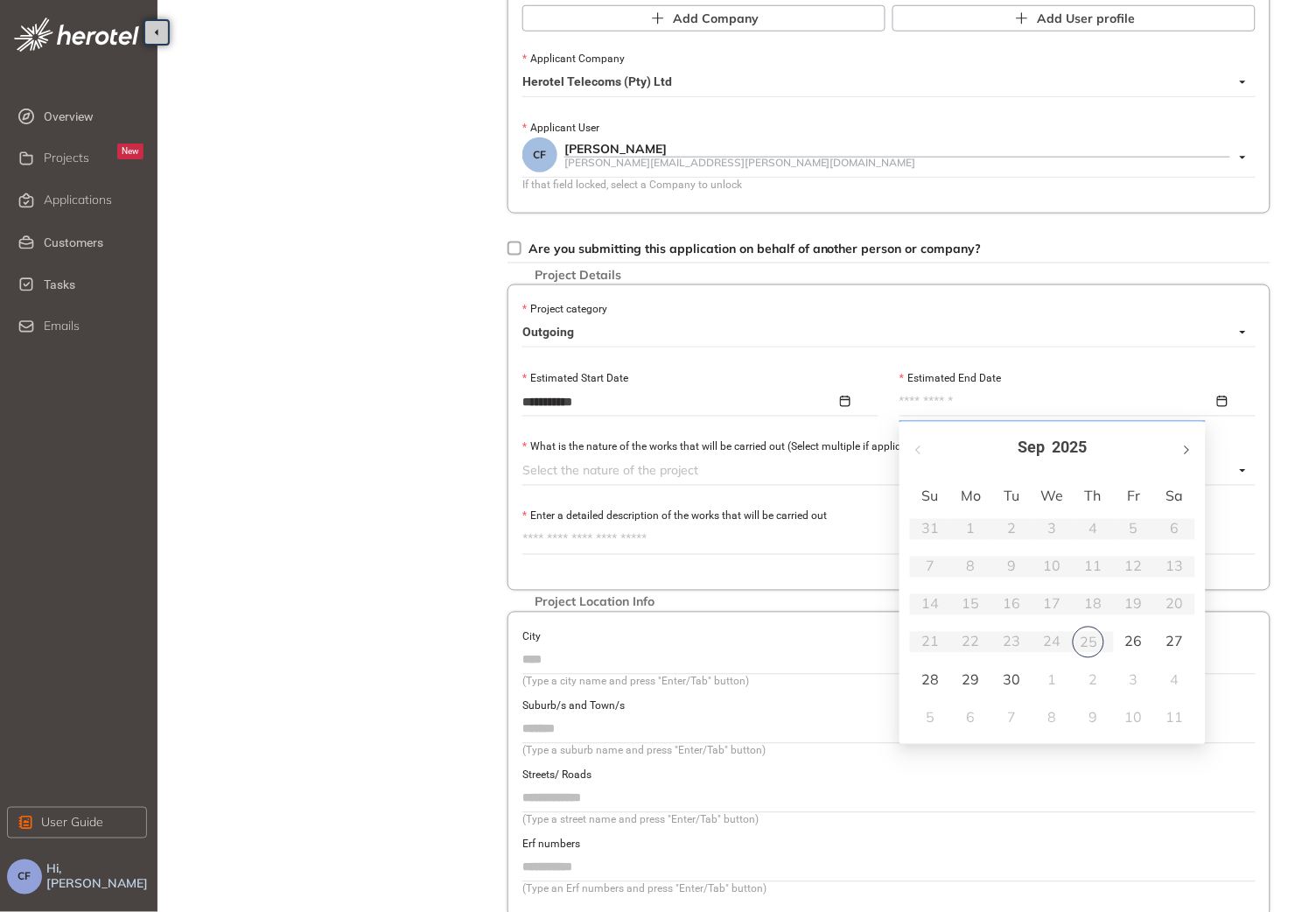
click at [1183, 445] on span "button" at bounding box center [1186, 449] width 9 height 9
type input "**********"
click at [920, 727] on td "30" at bounding box center [930, 718] width 41 height 37
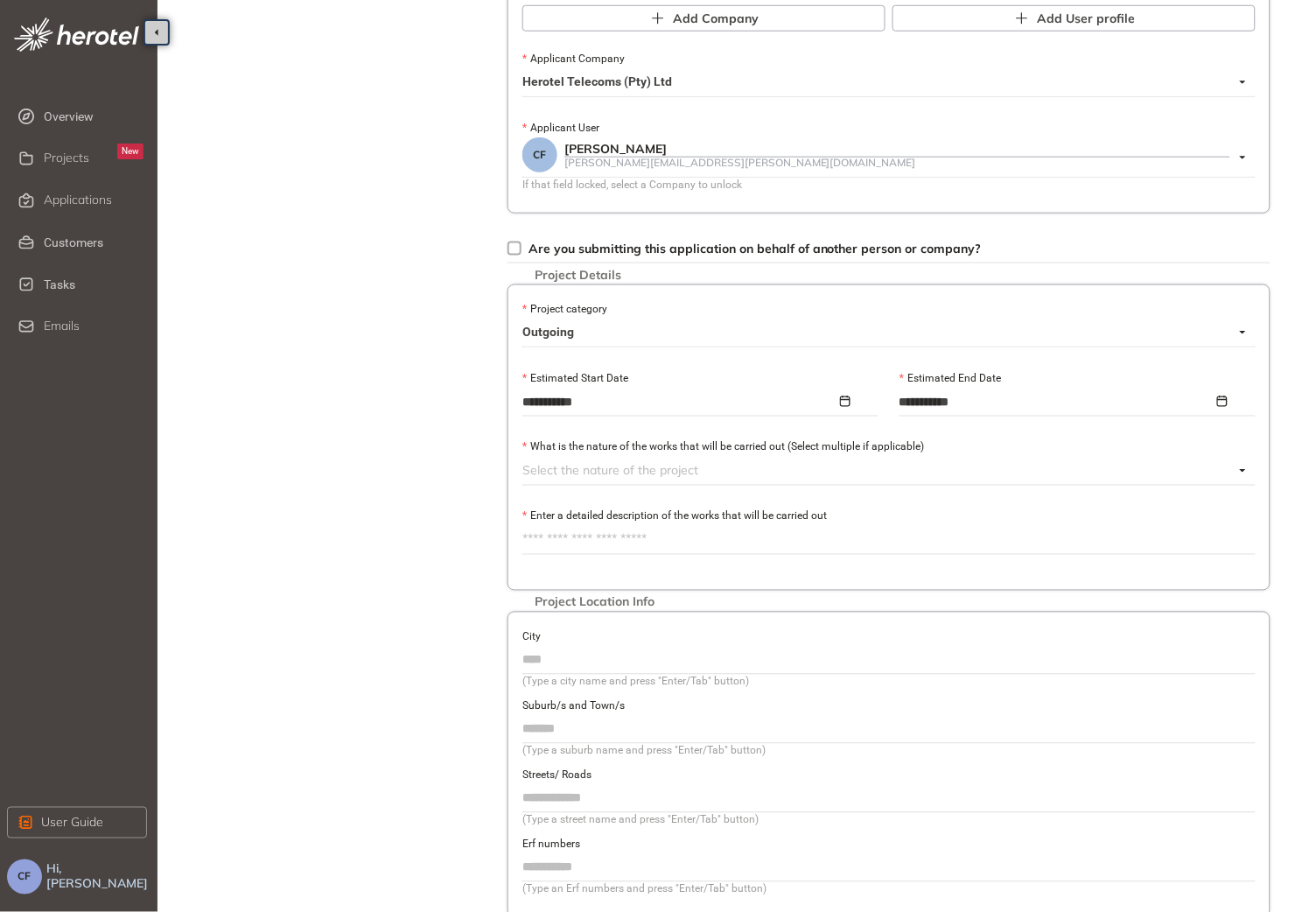
click at [621, 467] on div at bounding box center [879, 470] width 712 height 21
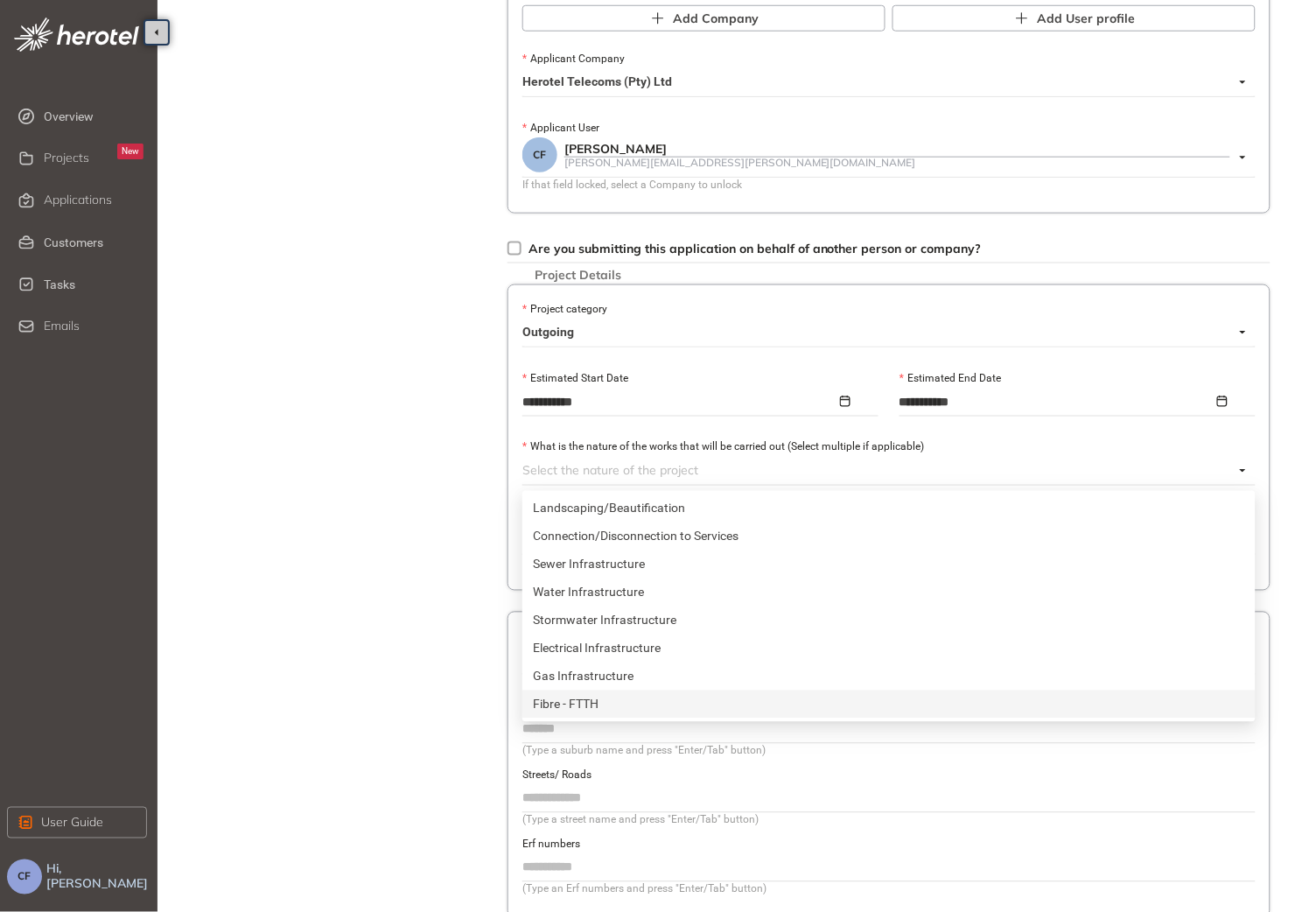
click at [592, 704] on div "Fibre - FTTH" at bounding box center [889, 705] width 712 height 20
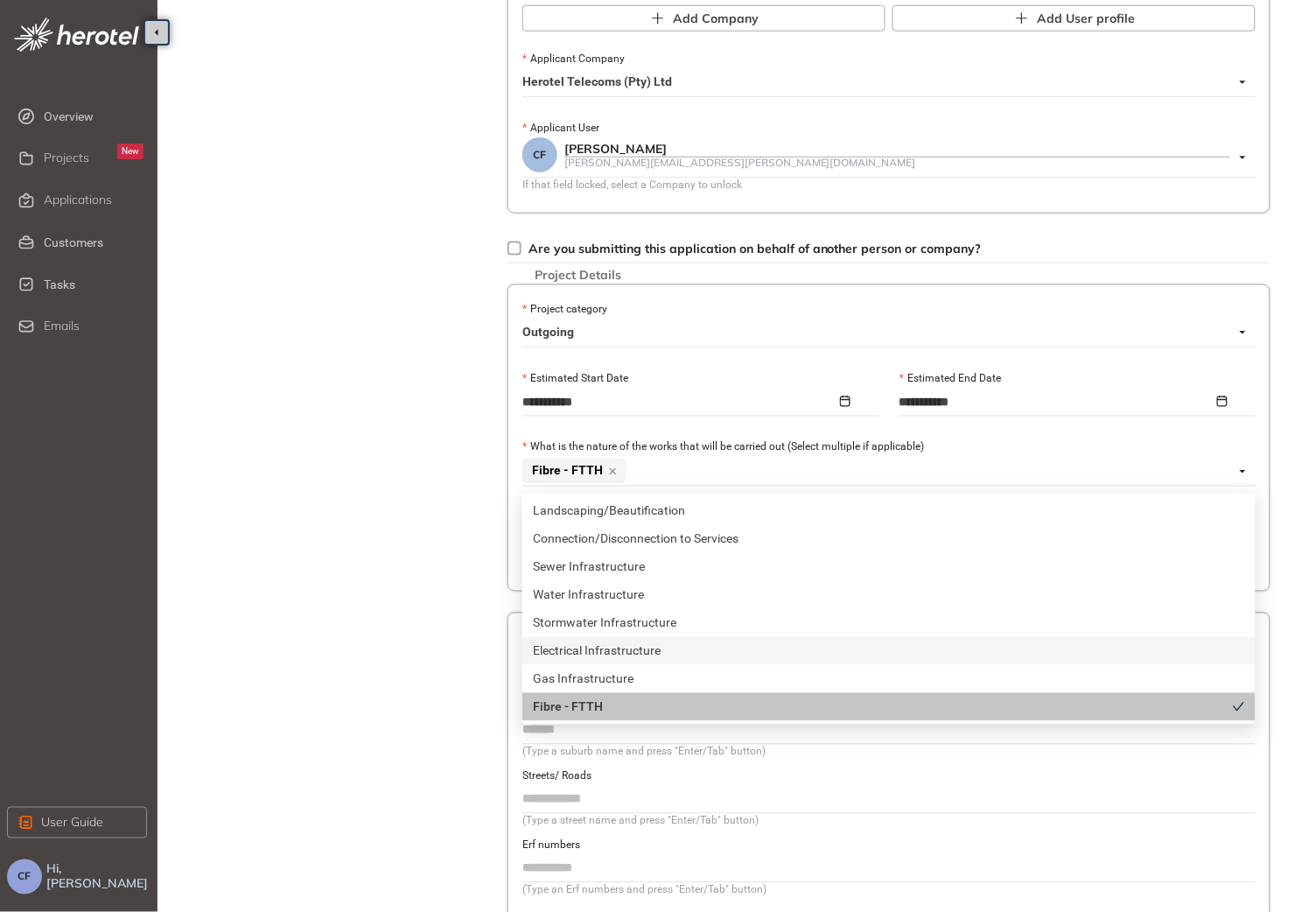
click at [434, 635] on div "Project Details Location Confirmation Upload documents" at bounding box center [341, 321] width 245 height 1354
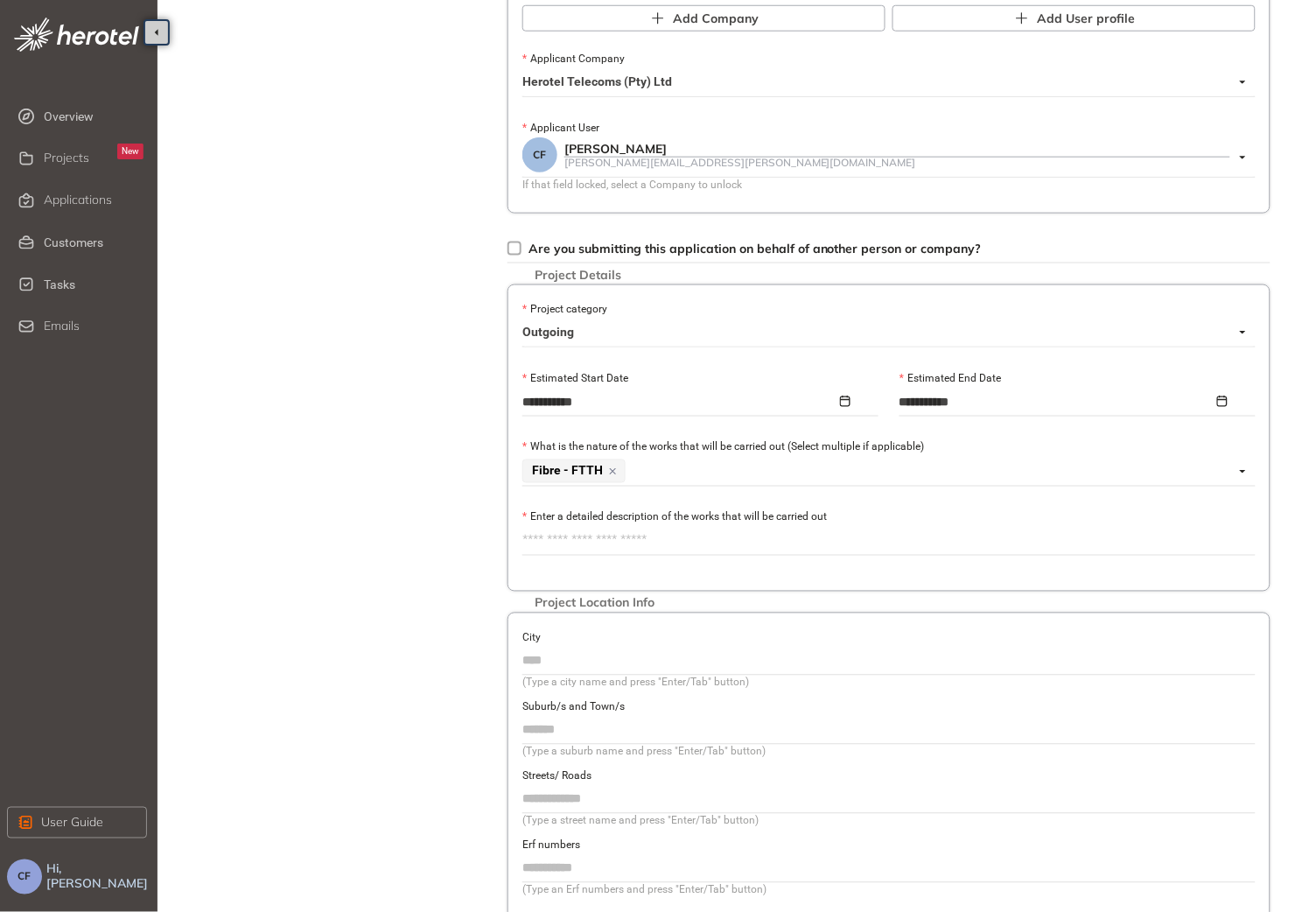
click at [549, 543] on textarea "Enter a detailed description of the works that will be carried out" at bounding box center [889, 540] width 734 height 28
paste textarea "**********"
type textarea "**********"
click at [566, 670] on input "City" at bounding box center [889, 661] width 734 height 26
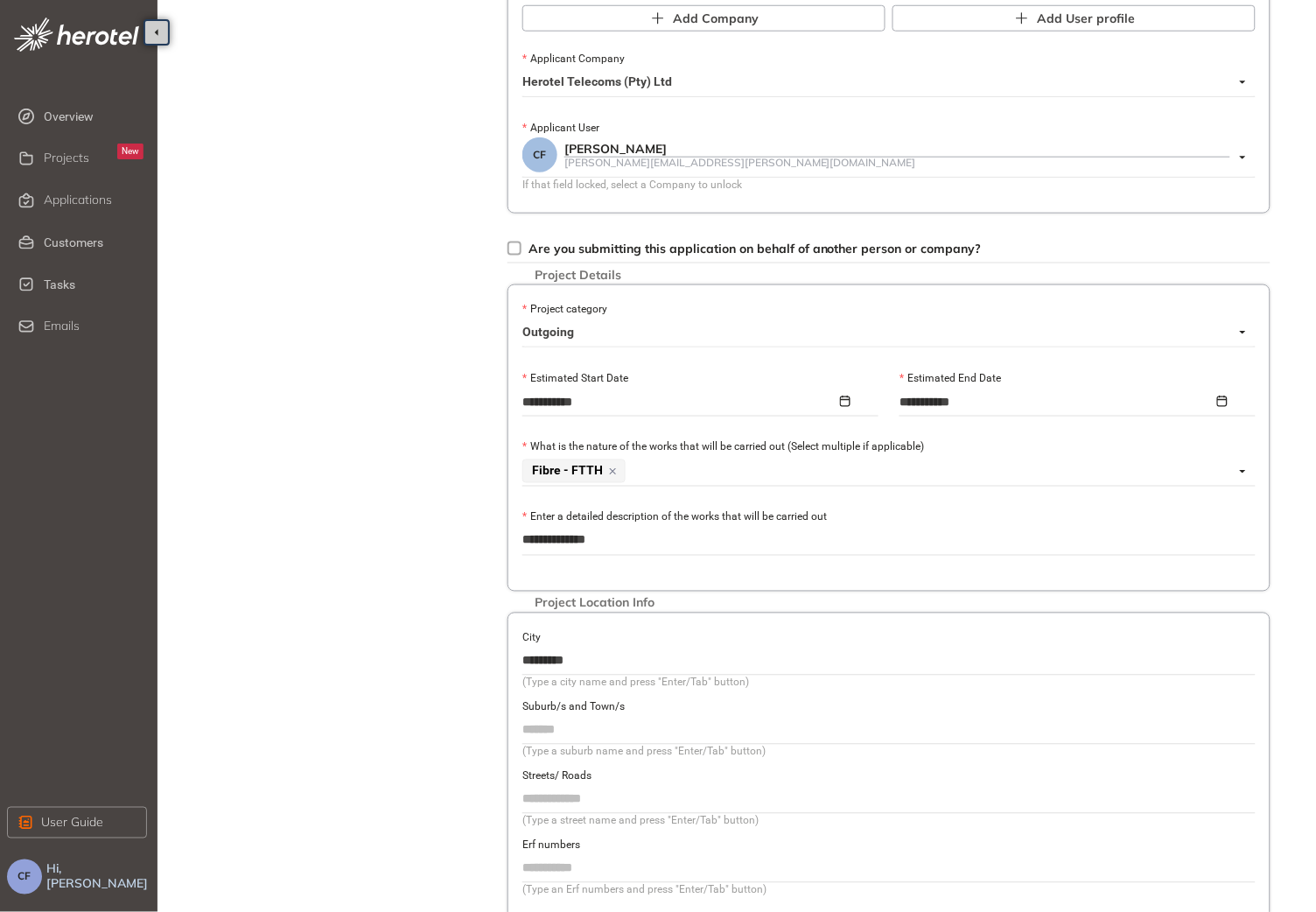
type input "*********"
click at [622, 807] on input "Streets/ Roads" at bounding box center [889, 798] width 734 height 26
type input "*"
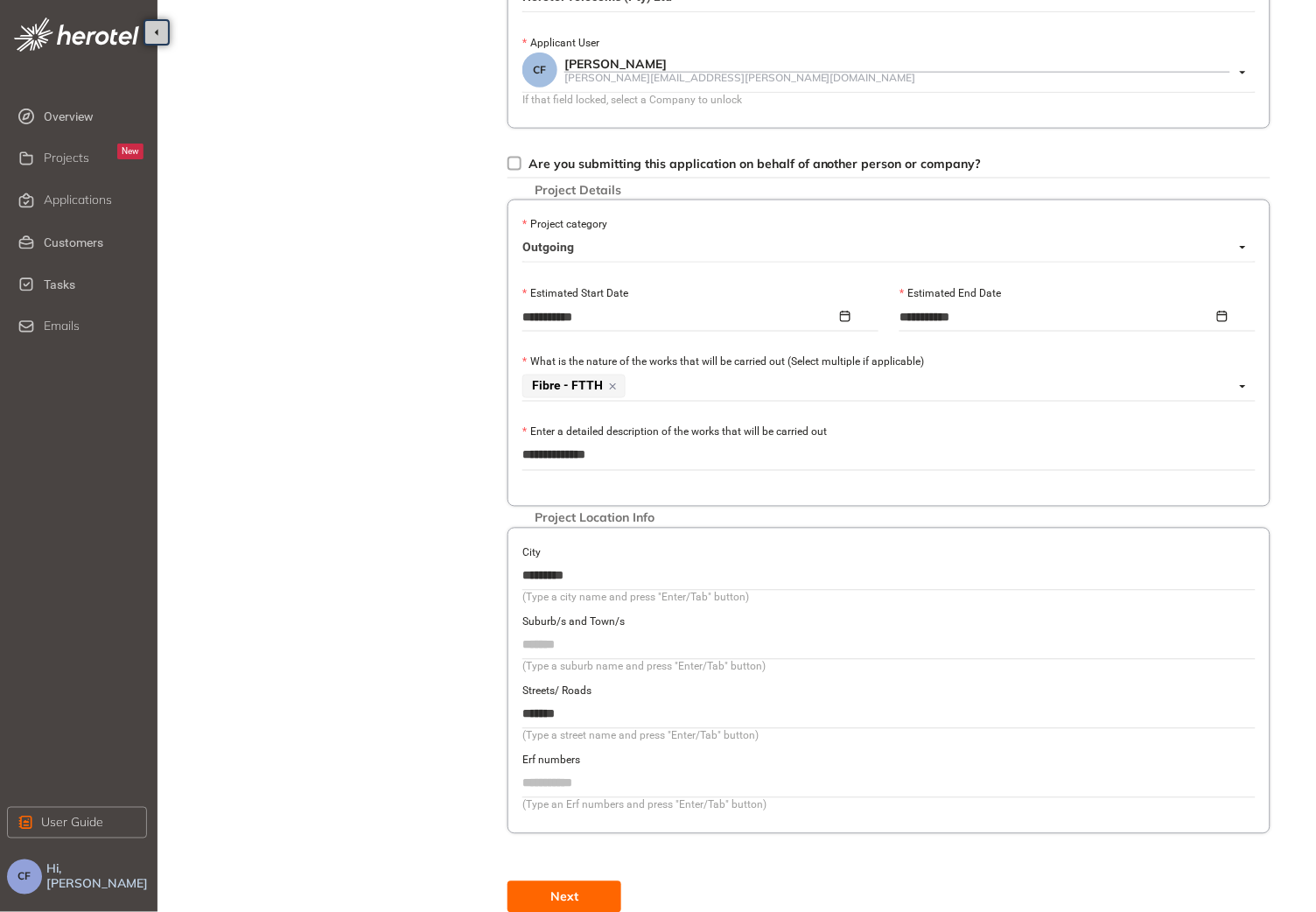
scroll to position [523, 0]
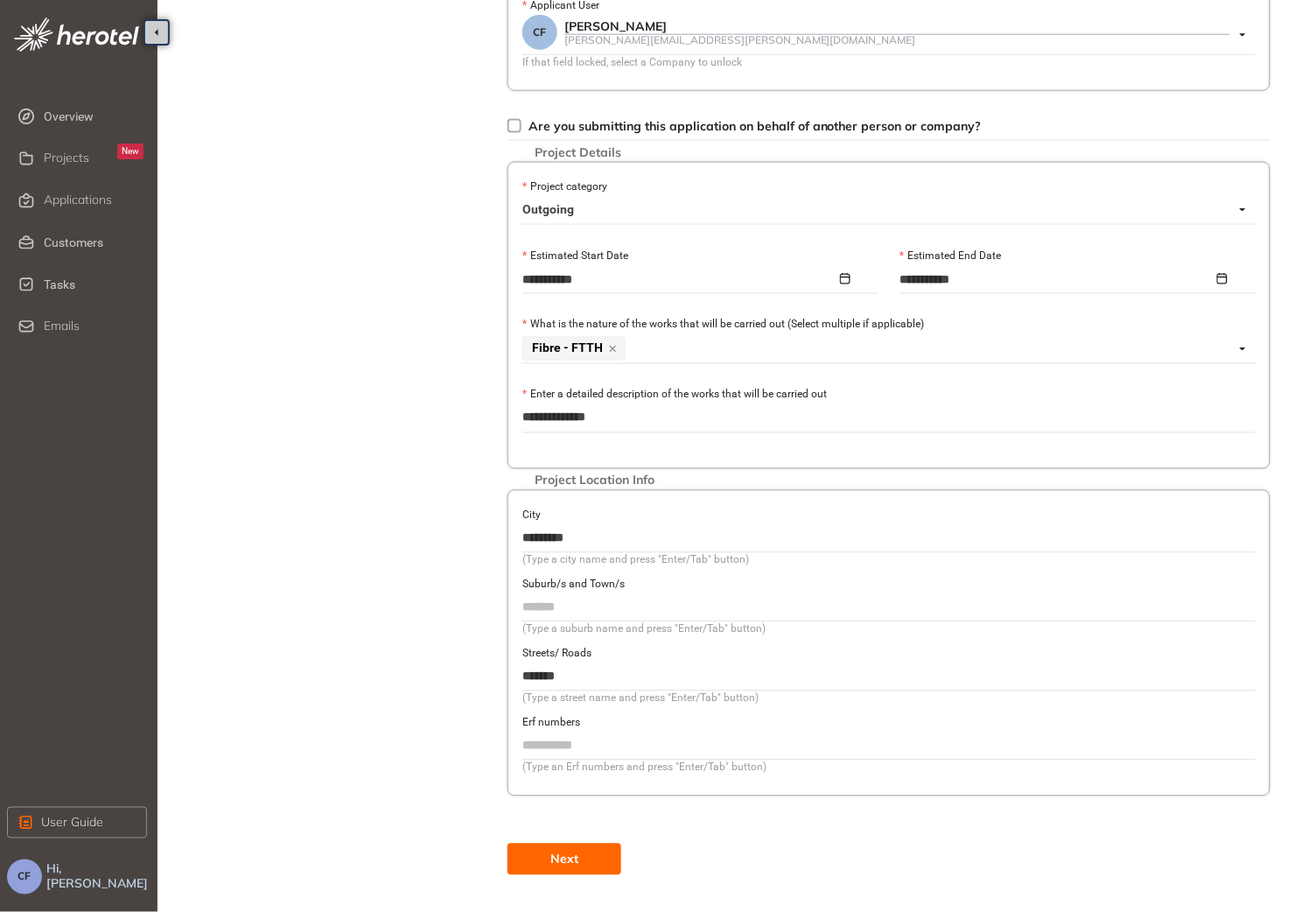
type input "*******"
click at [569, 865] on span "Next" at bounding box center [565, 860] width 28 height 20
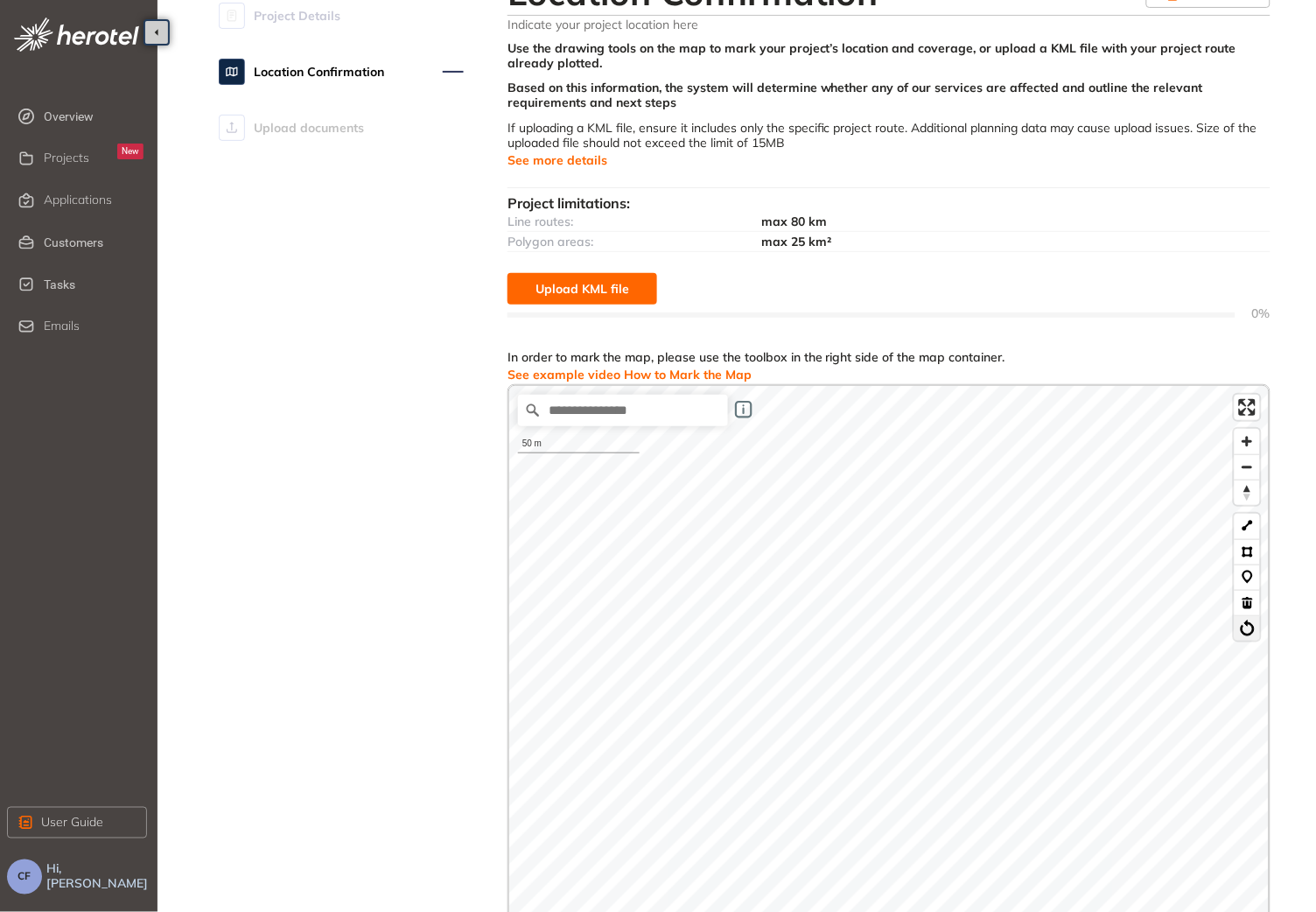
click at [1250, 629] on button at bounding box center [1248, 628] width 25 height 25
click at [659, 415] on input "Search place..." at bounding box center [623, 410] width 210 height 31
paste input "**********"
type input "**********"
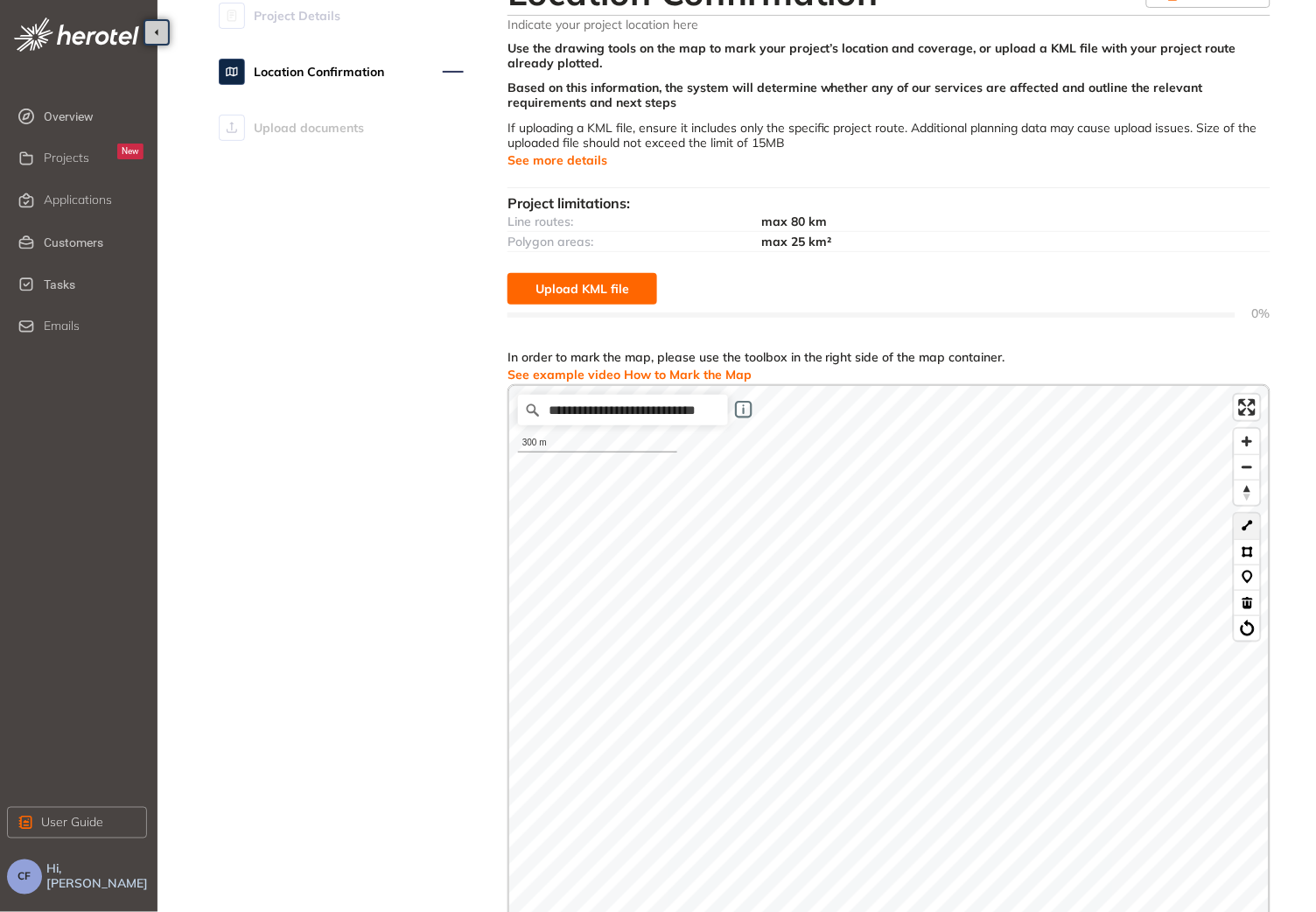
click at [1247, 522] on button at bounding box center [1248, 526] width 25 height 25
click at [1244, 634] on button at bounding box center [1248, 628] width 25 height 25
click at [1248, 529] on button at bounding box center [1248, 526] width 25 height 25
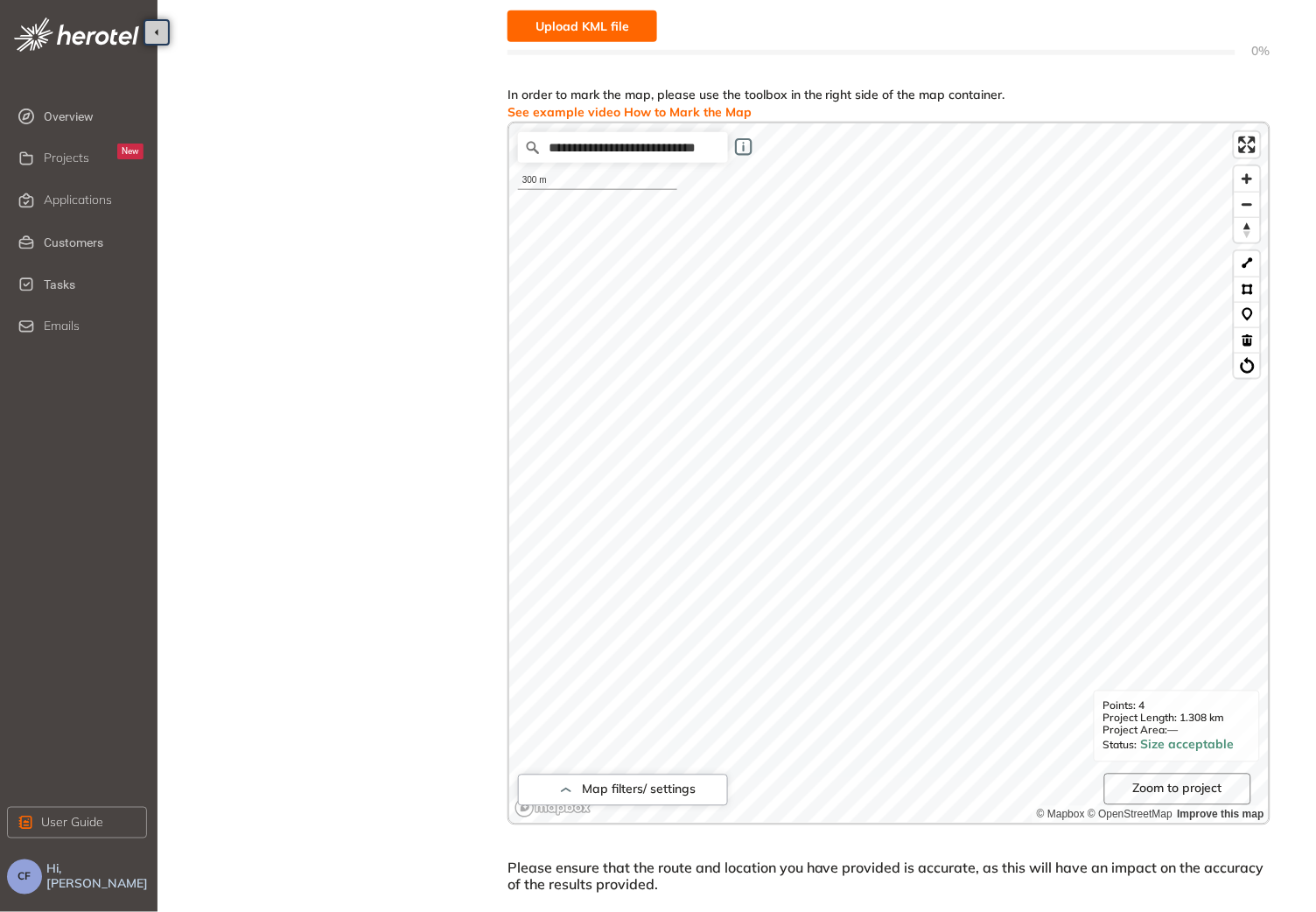
scroll to position [406, 0]
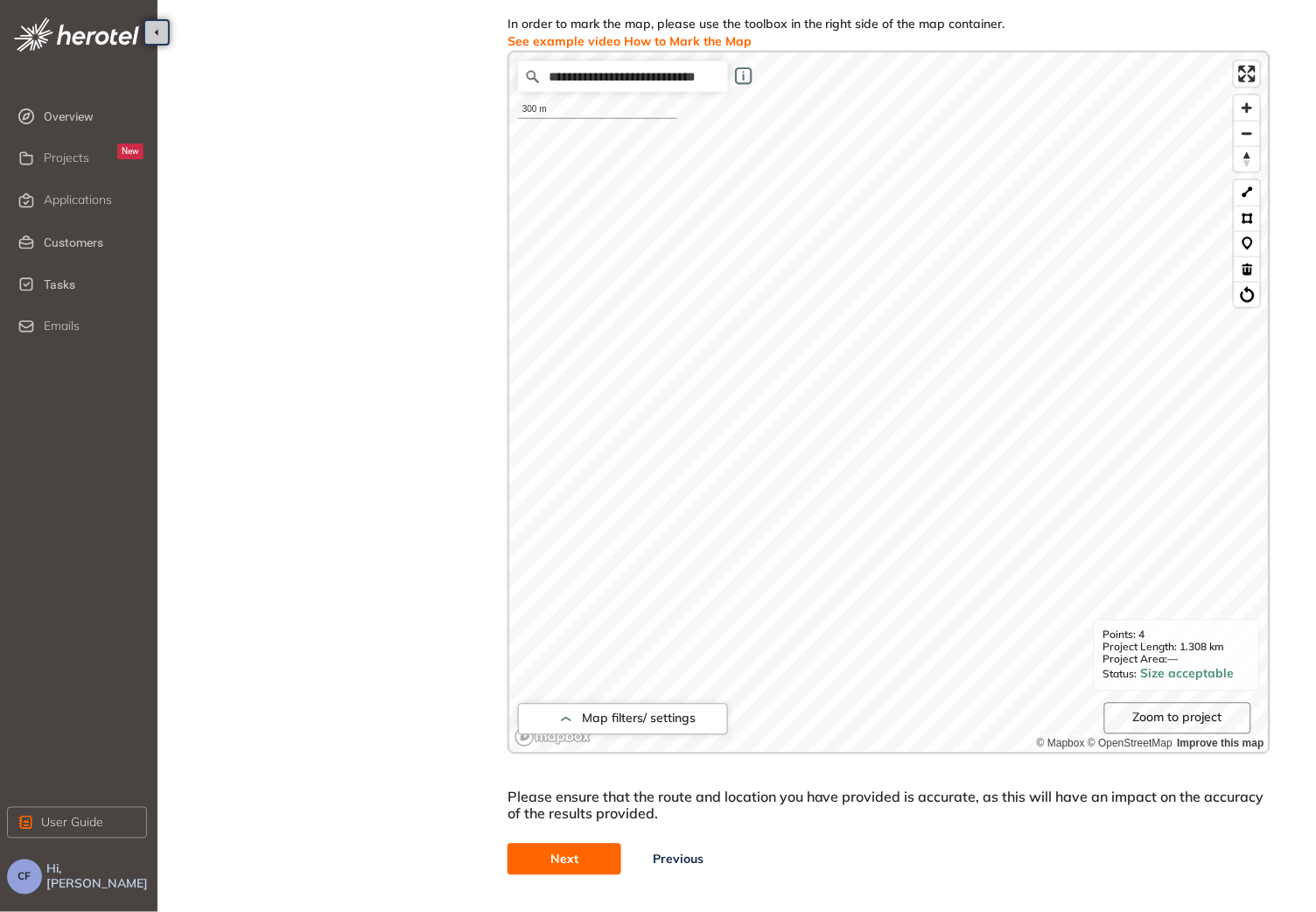
click at [554, 861] on span "Next" at bounding box center [565, 860] width 28 height 20
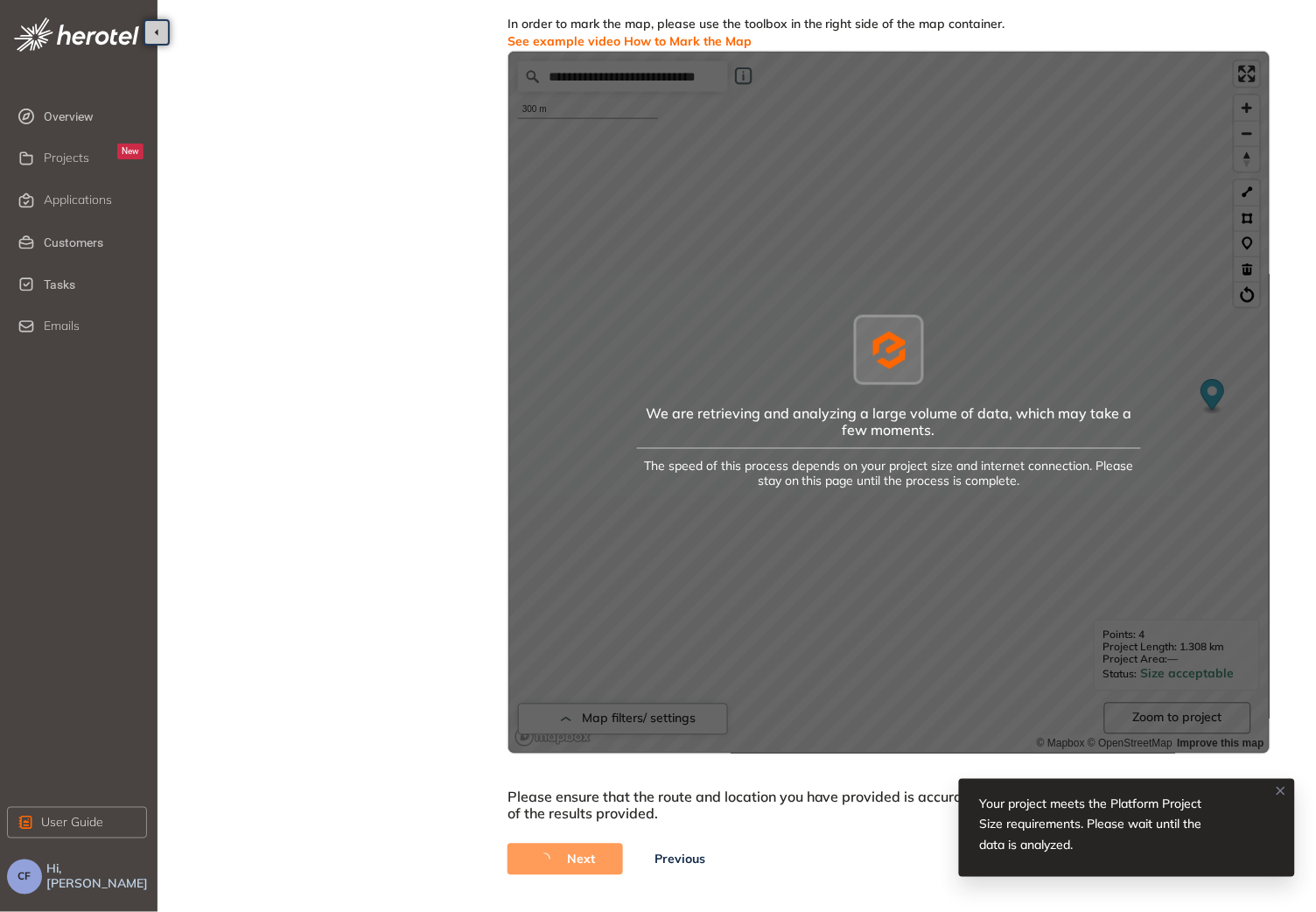
click at [1284, 791] on icon at bounding box center [1281, 791] width 7 height 7
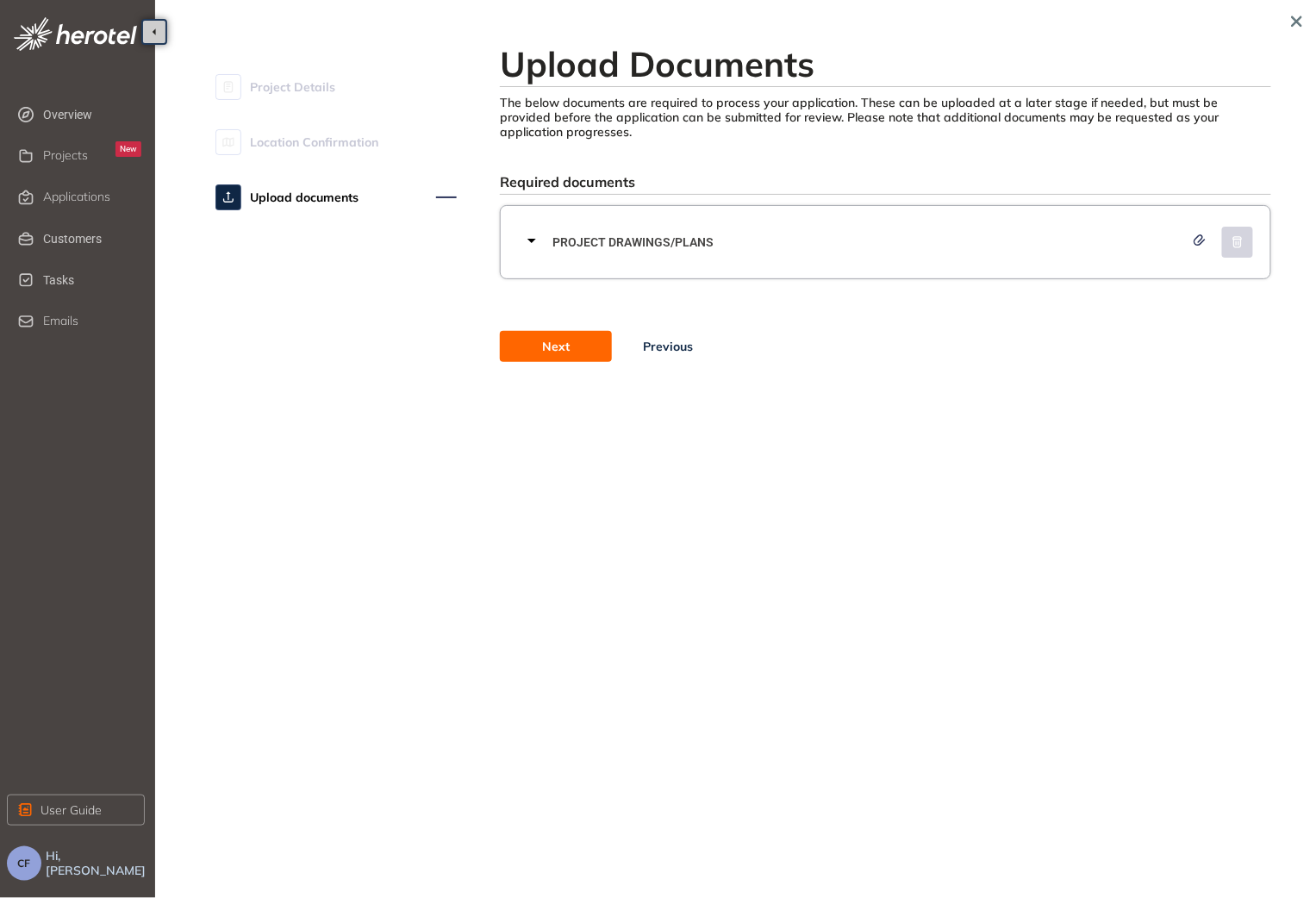
click at [552, 356] on span "Next" at bounding box center [556, 347] width 28 height 19
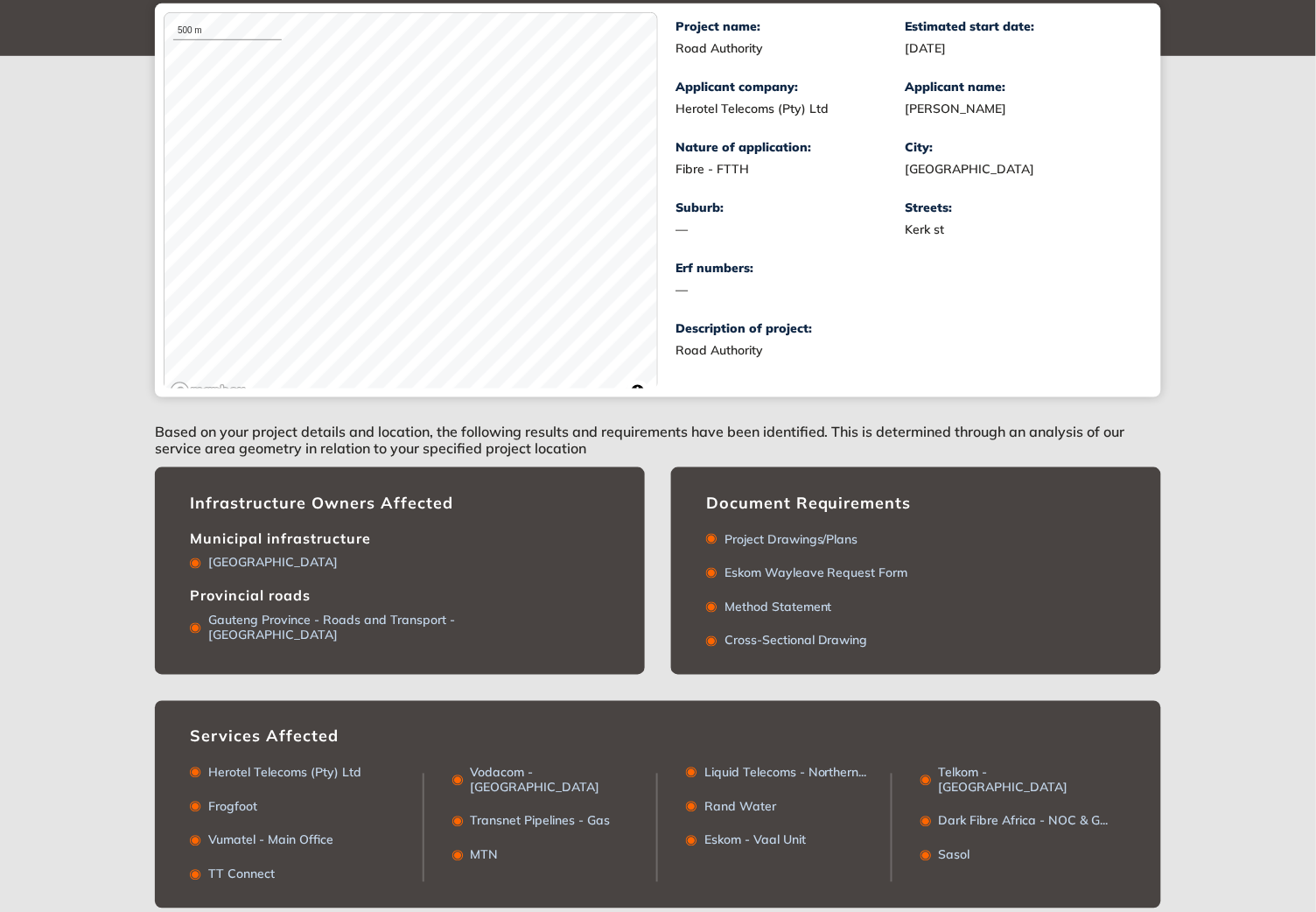
scroll to position [277, 0]
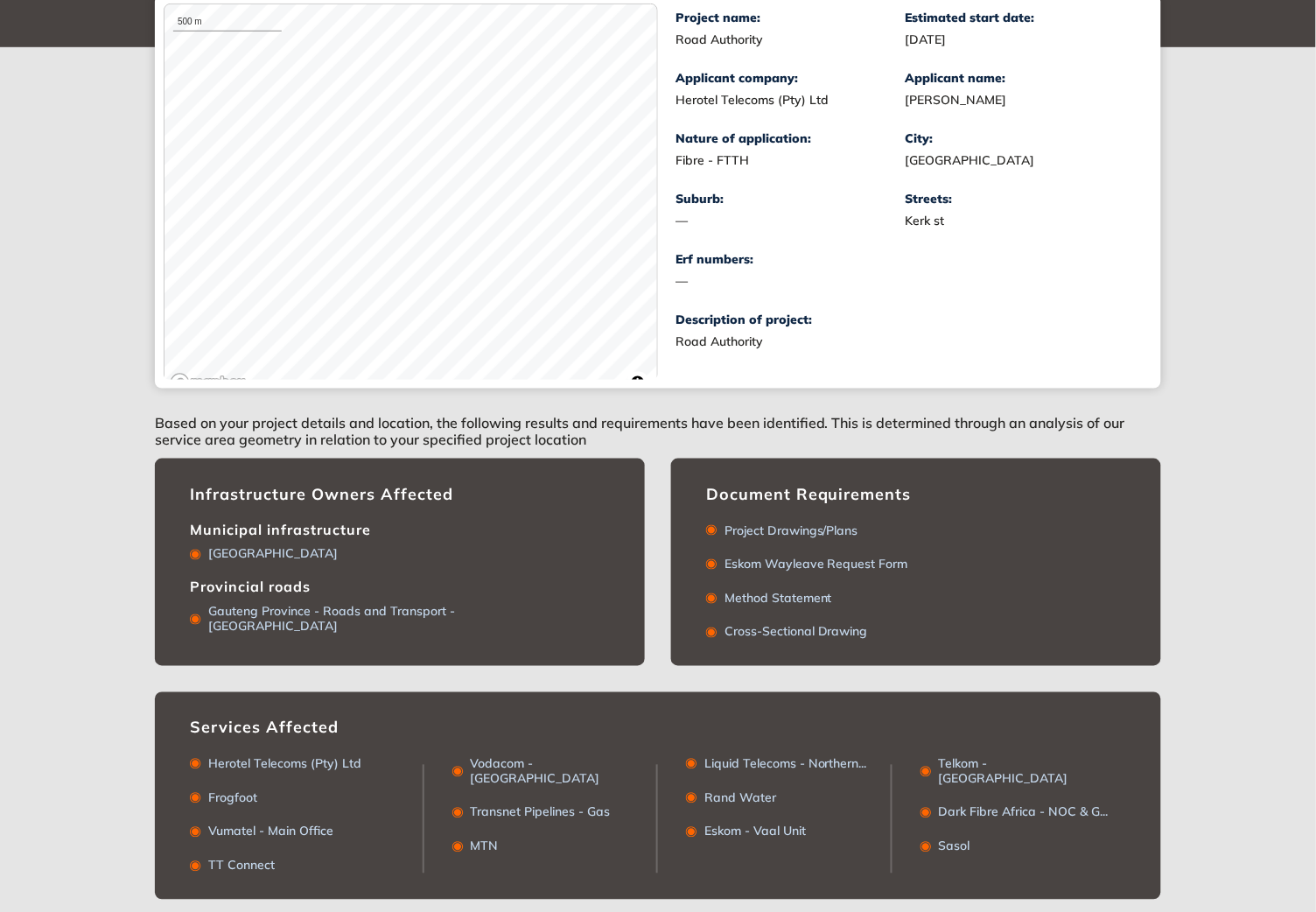
click at [265, 617] on div "Gauteng Province - Roads and Transport - [GEOGRAPHIC_DATA]" at bounding box center [333, 619] width 262 height 29
copy div "Gauteng Province - Roads and Transport - [GEOGRAPHIC_DATA]"
drag, startPoint x: 264, startPoint y: 624, endPoint x: 196, endPoint y: 626, distance: 68.0
click at [196, 626] on div "Gauteng Province - Roads and Transport - [GEOGRAPHIC_DATA]" at bounding box center [399, 615] width 420 height 38
drag, startPoint x: 402, startPoint y: 556, endPoint x: 204, endPoint y: 559, distance: 198.0
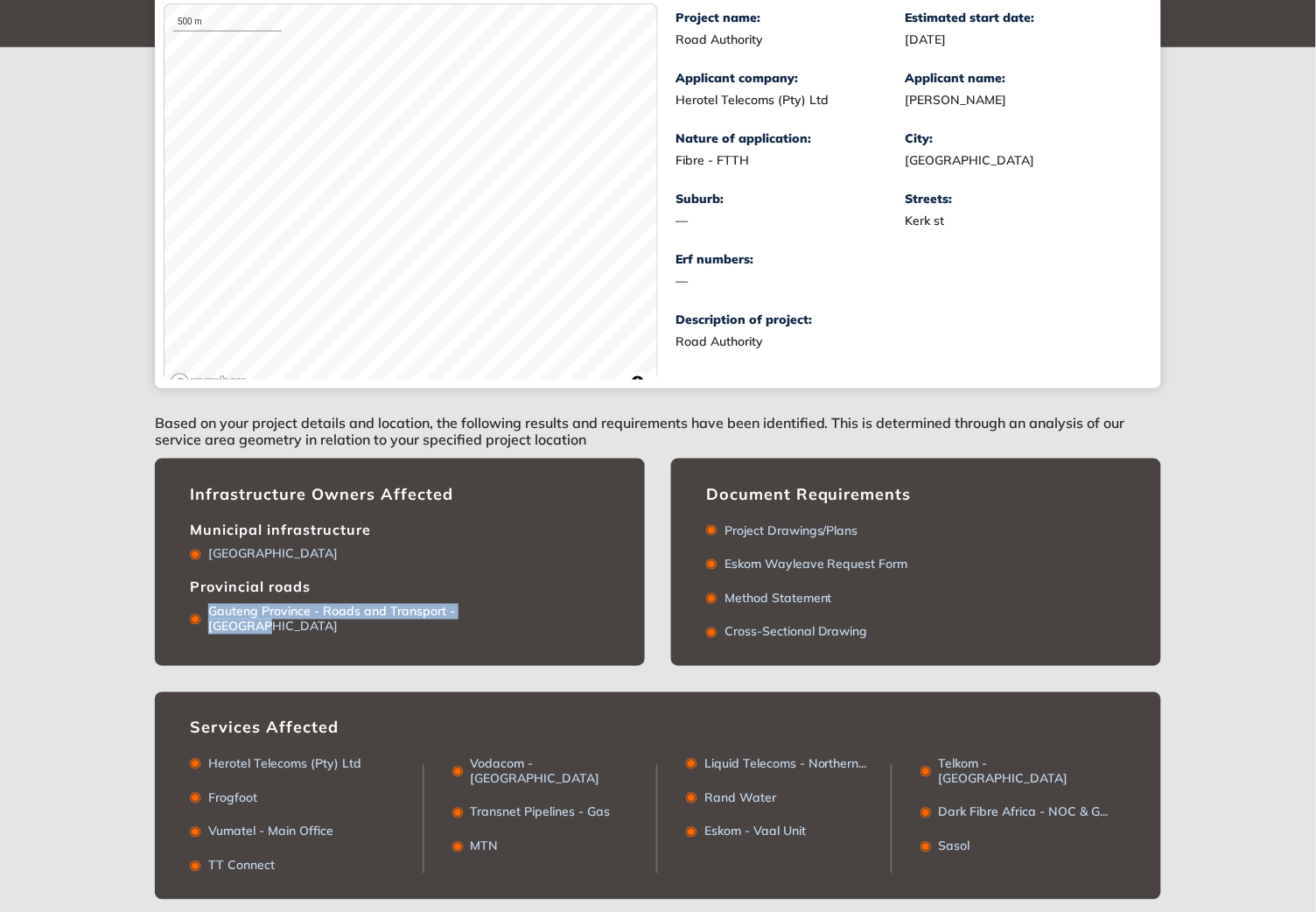
click at [204, 559] on div "[GEOGRAPHIC_DATA]" at bounding box center [399, 550] width 420 height 23
copy div "[GEOGRAPHIC_DATA]"
drag, startPoint x: 369, startPoint y: 524, endPoint x: 178, endPoint y: 528, distance: 191.0
click at [178, 528] on div "Infrastructure Owners Affected Municipal infrastructure [GEOGRAPHIC_DATA] Local…" at bounding box center [399, 563] width 490 height 207
copy div "Municipal infrastructure"
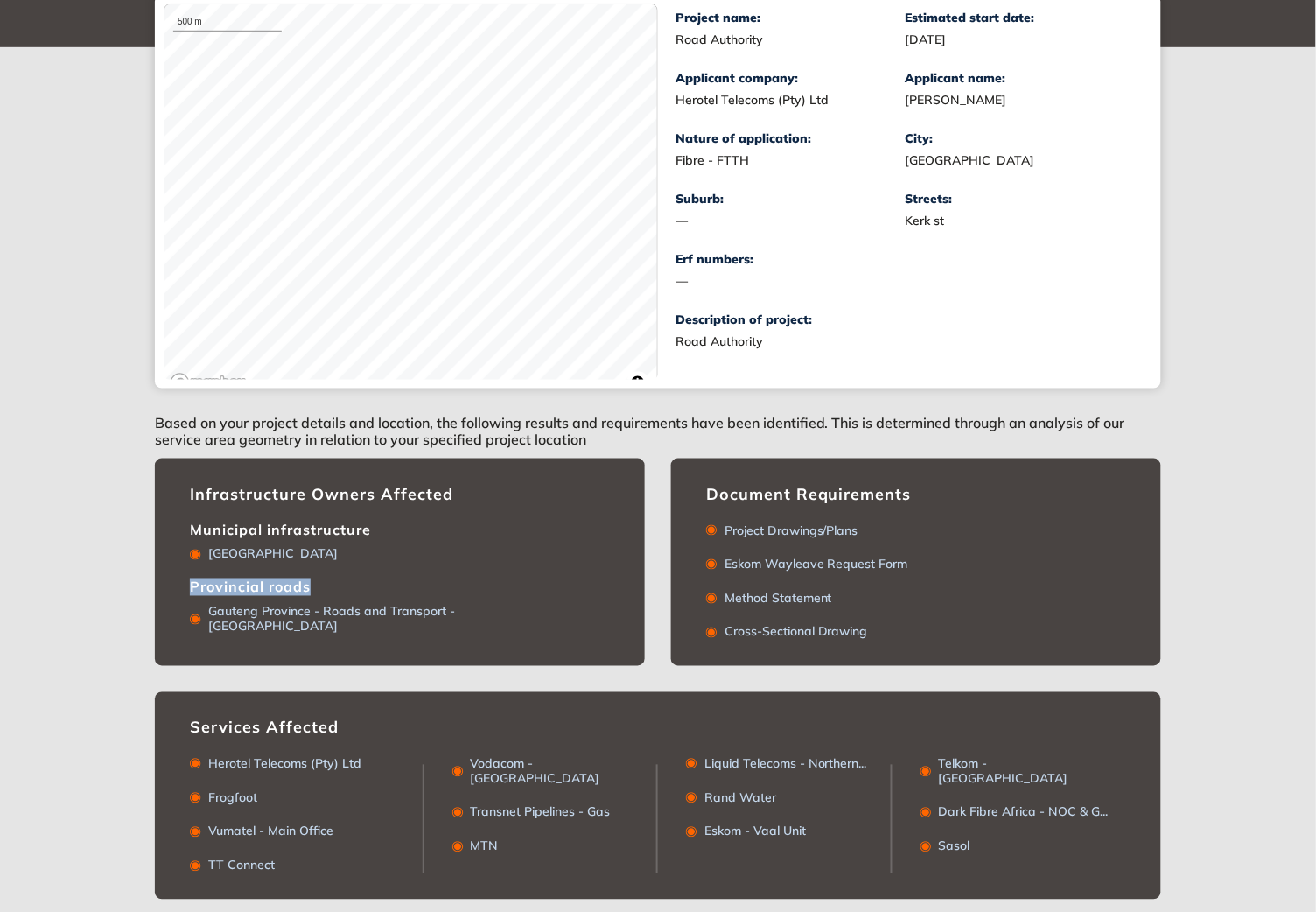
drag, startPoint x: 319, startPoint y: 588, endPoint x: 167, endPoint y: 593, distance: 152.1
click at [167, 593] on div "Infrastructure Owners Affected Municipal infrastructure [GEOGRAPHIC_DATA] Local…" at bounding box center [399, 563] width 490 height 207
copy div "Provincial roads"
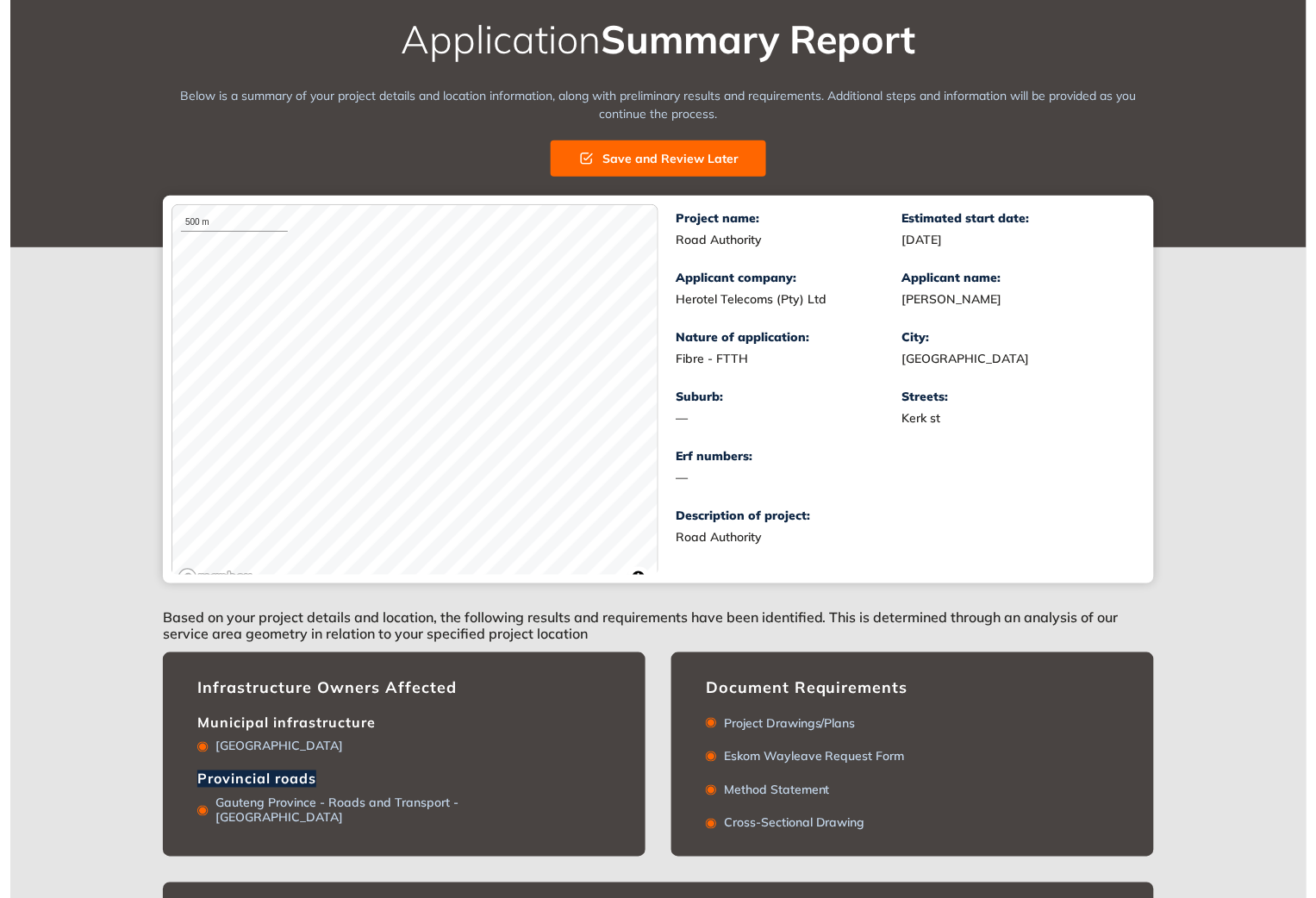
scroll to position [0, 0]
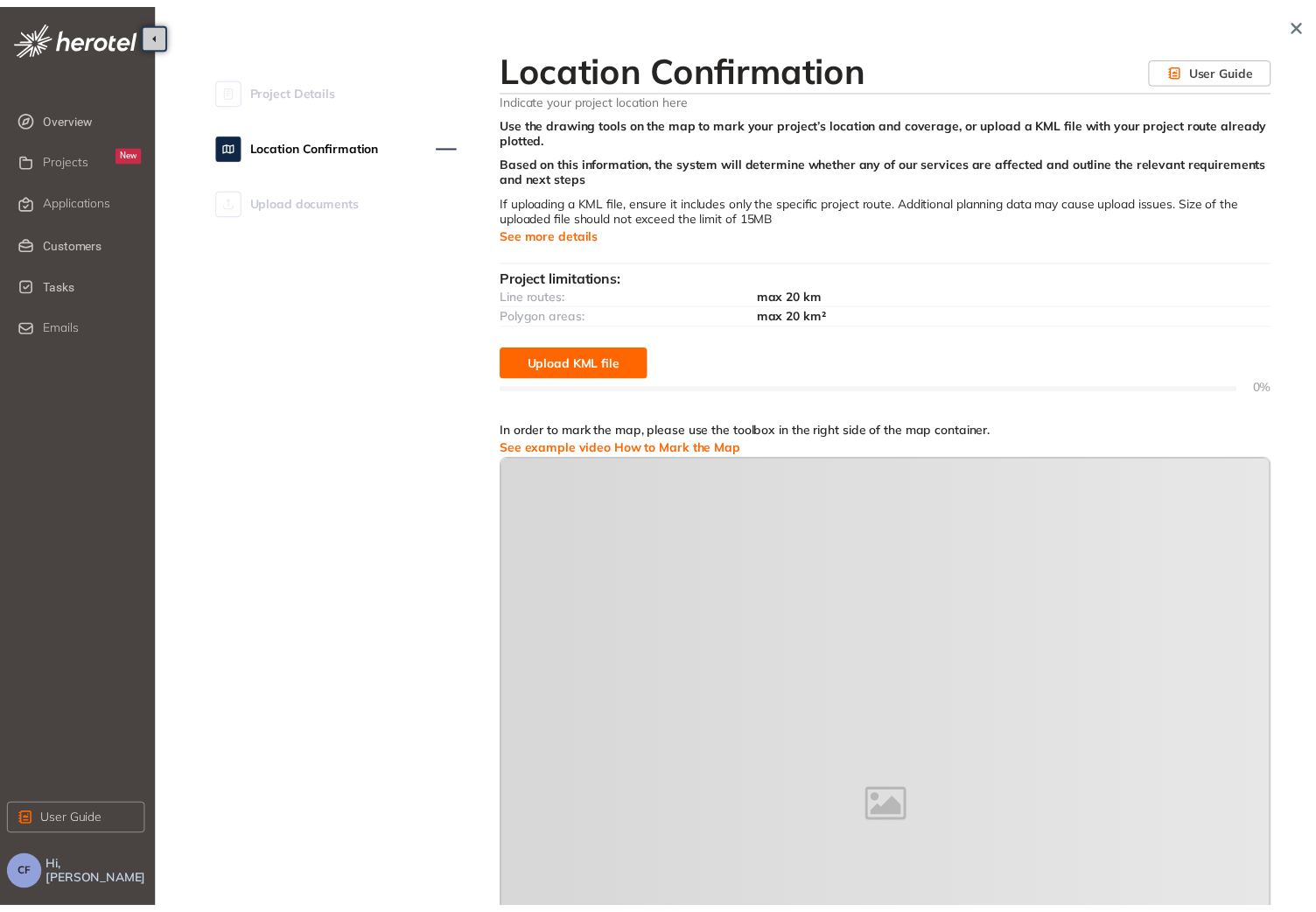
scroll to position [352, 0]
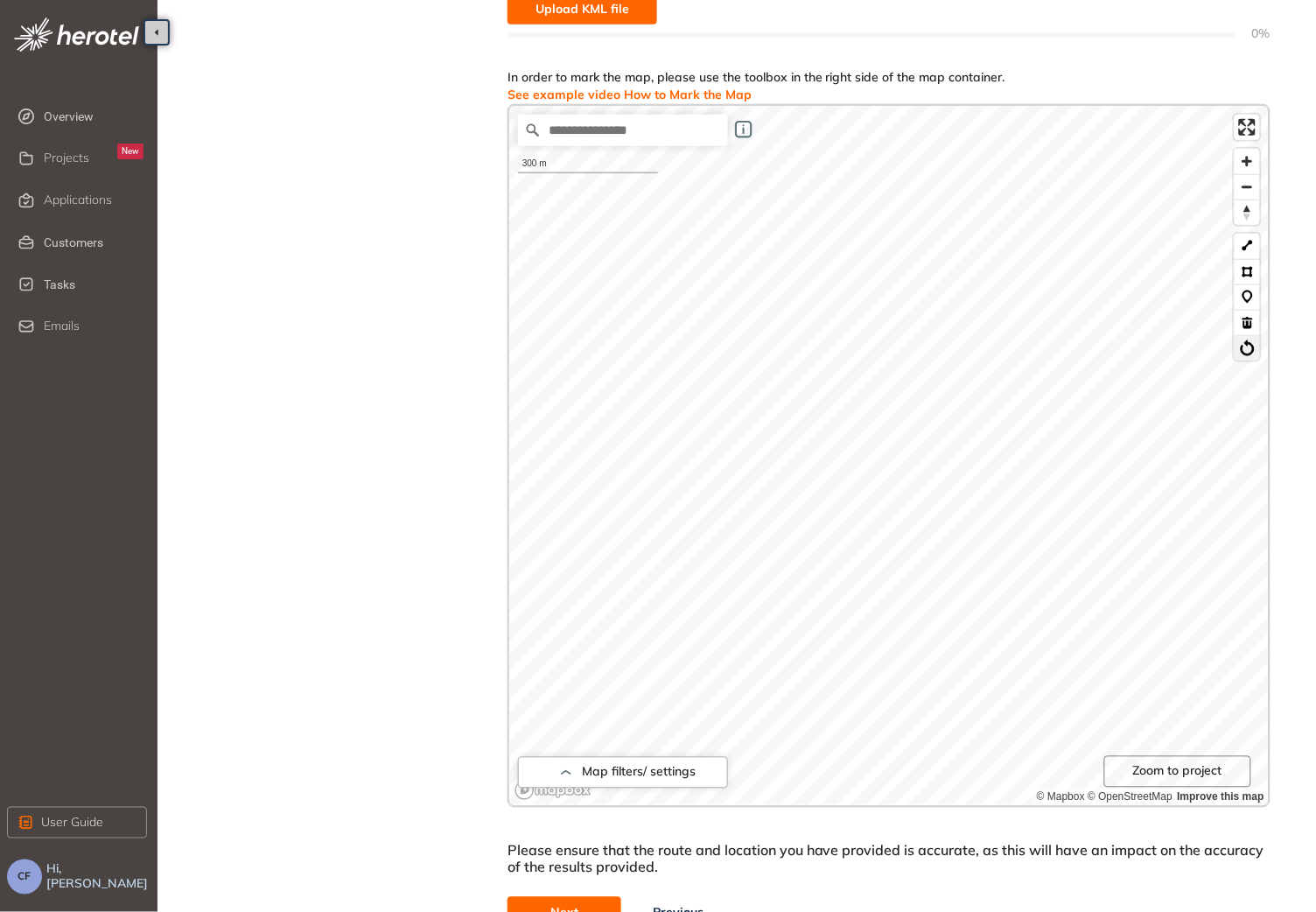
click at [1250, 354] on button at bounding box center [1248, 348] width 25 height 25
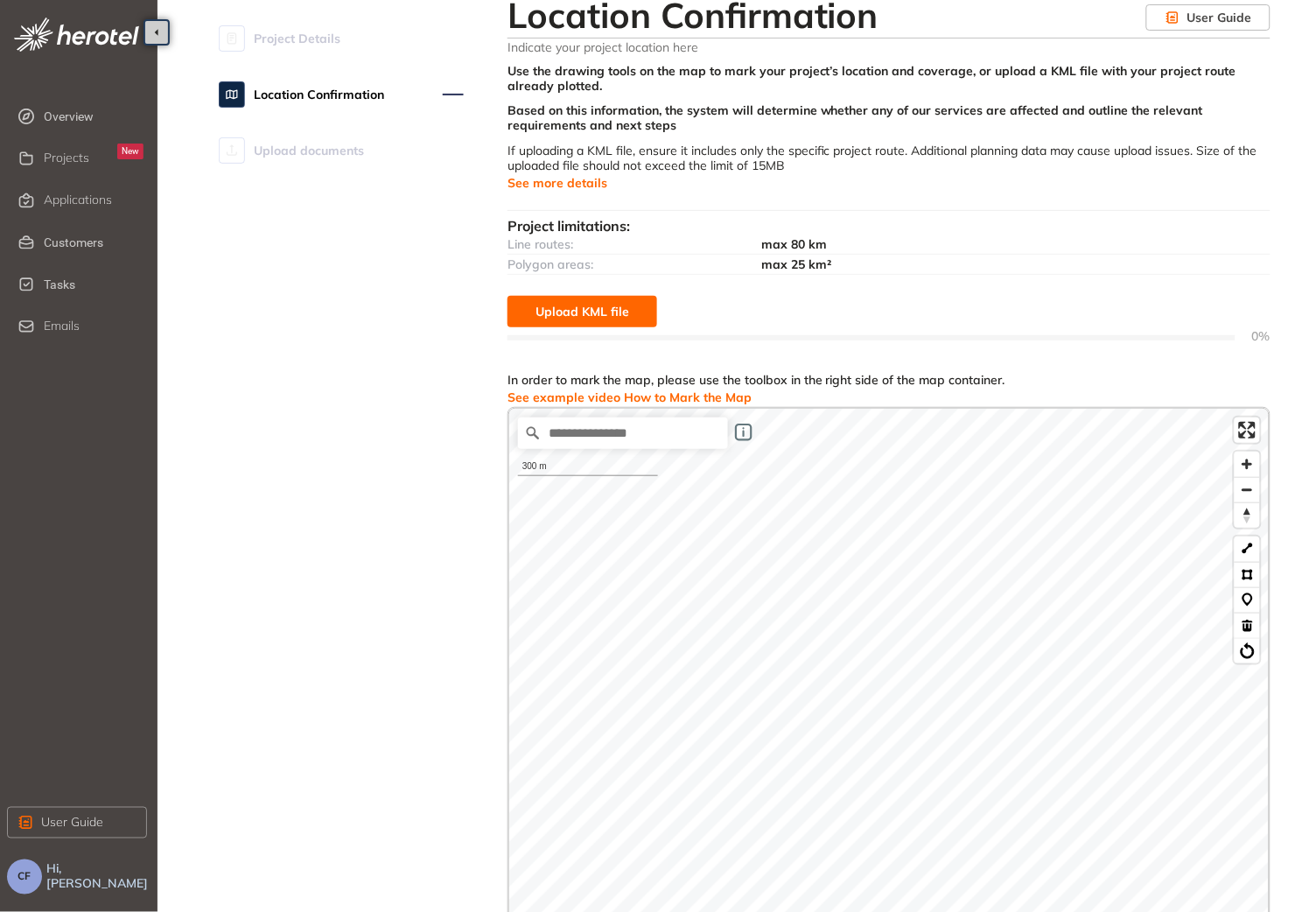
scroll to position [0, 0]
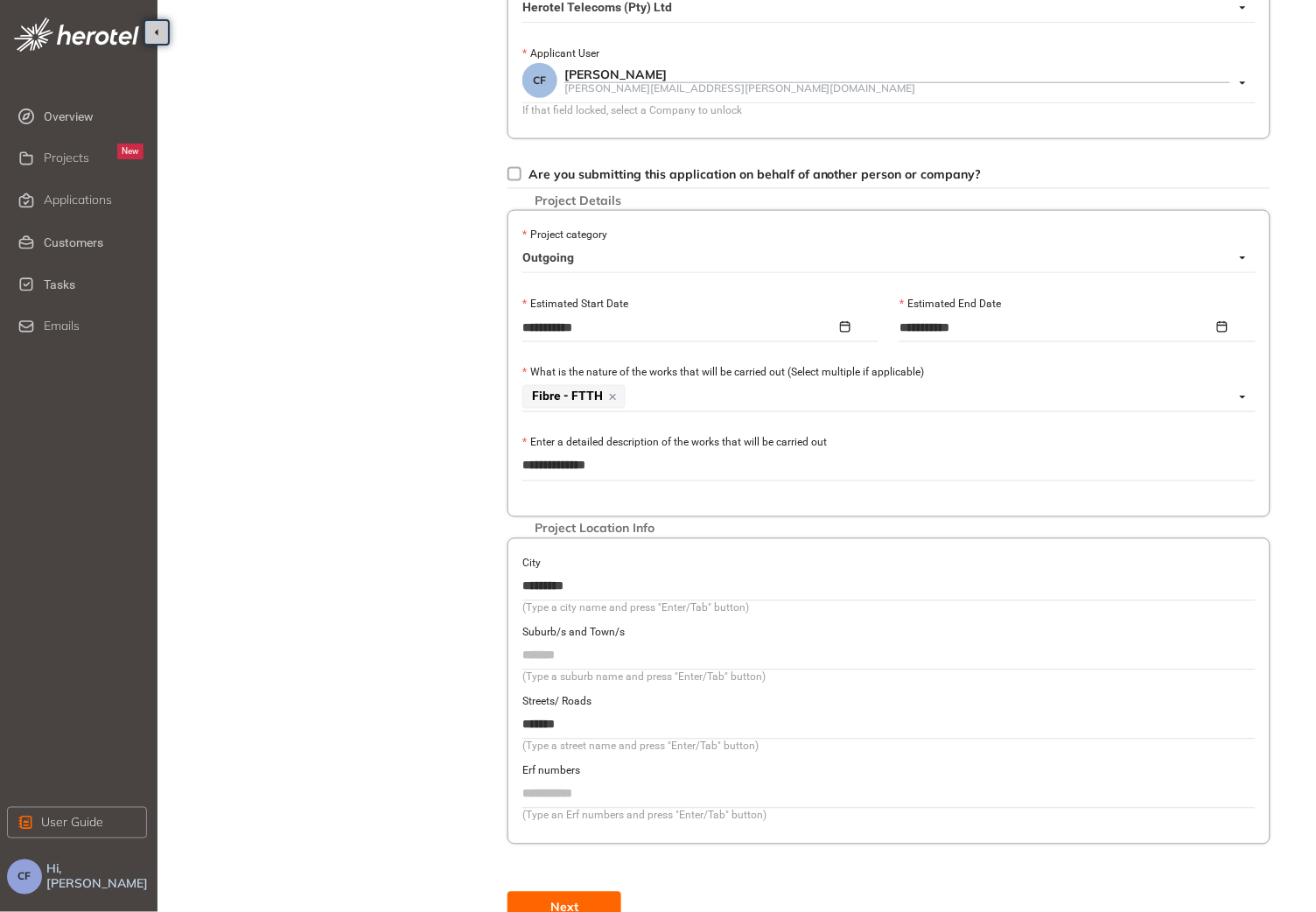
scroll to position [392, 0]
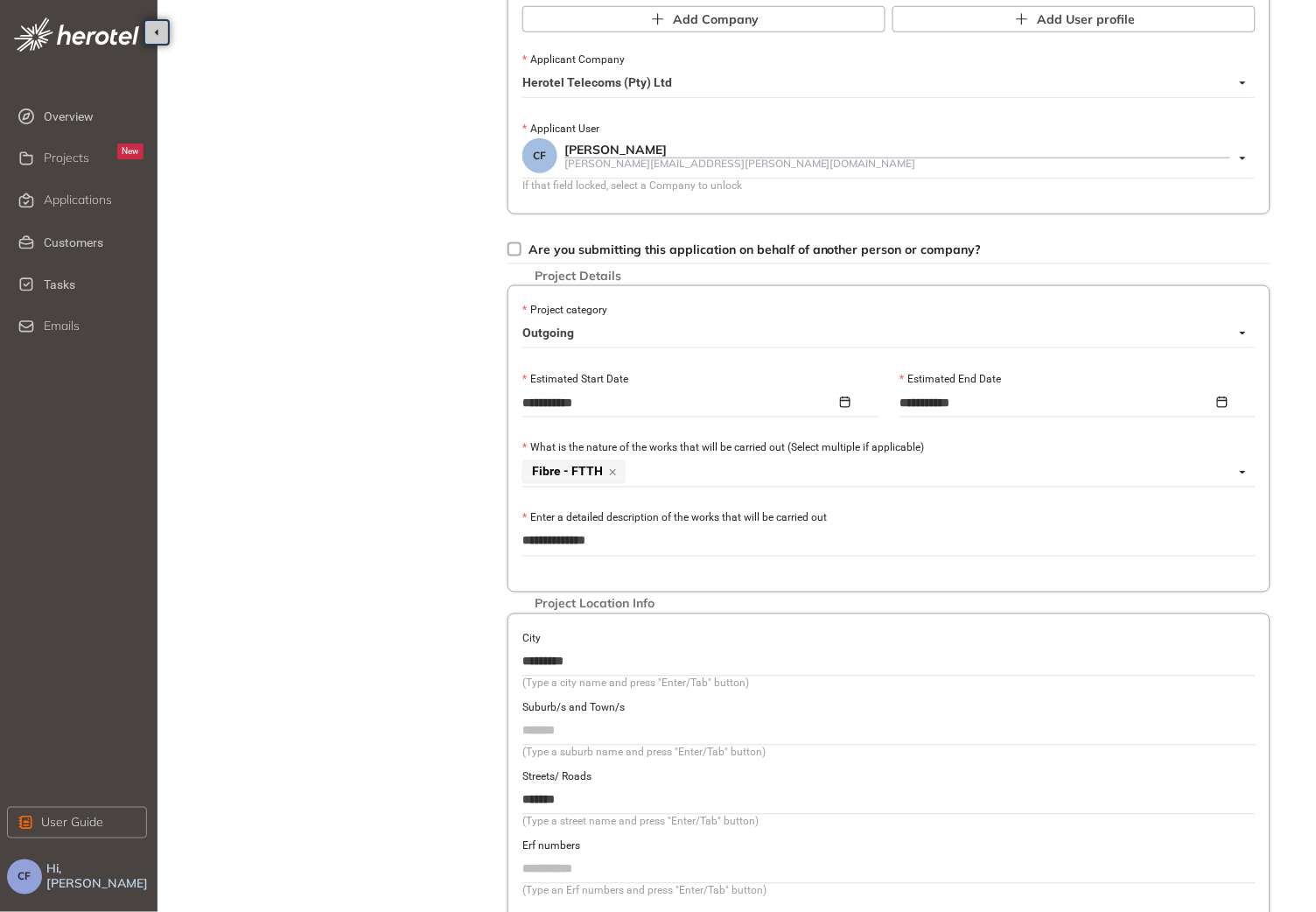
click at [349, 408] on div "Project Details Location Confirmation Upload documents" at bounding box center [341, 322] width 245 height 1354
drag, startPoint x: 576, startPoint y: 823, endPoint x: 521, endPoint y: 814, distance: 55.7
click at [521, 814] on div "Project Location Info City ********* (Type a city name and press "Enter/Tab" bu…" at bounding box center [889, 766] width 763 height 306
click at [560, 812] on input "*******" at bounding box center [889, 799] width 734 height 26
click at [579, 802] on input "*******" at bounding box center [889, 799] width 734 height 26
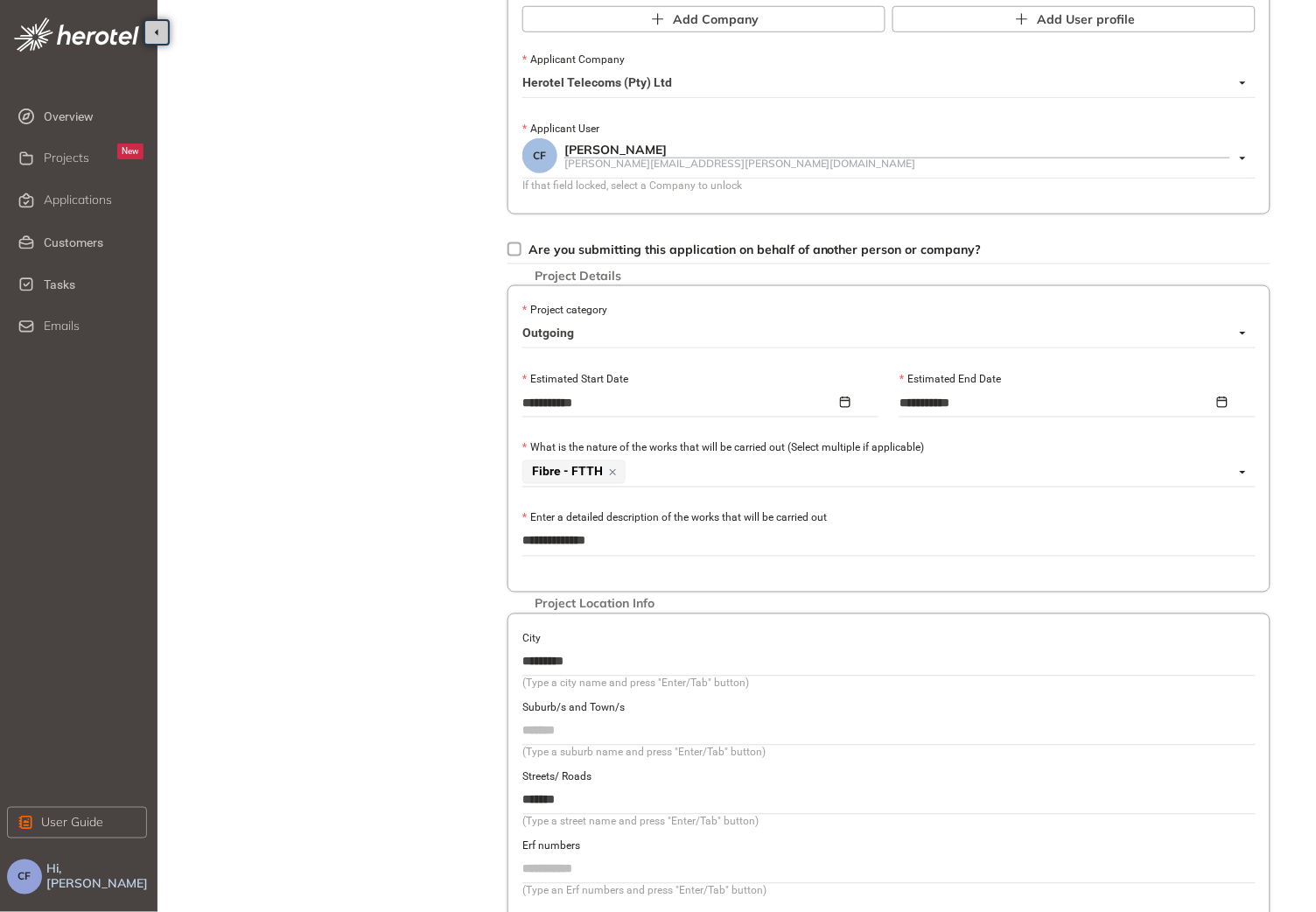
drag, startPoint x: 579, startPoint y: 802, endPoint x: 519, endPoint y: 808, distance: 60.3
click at [519, 808] on div "Project Location Info City ********* (Type a city name and press "Enter/Tab" bu…" at bounding box center [889, 766] width 763 height 306
paste input "******"
type input "**********"
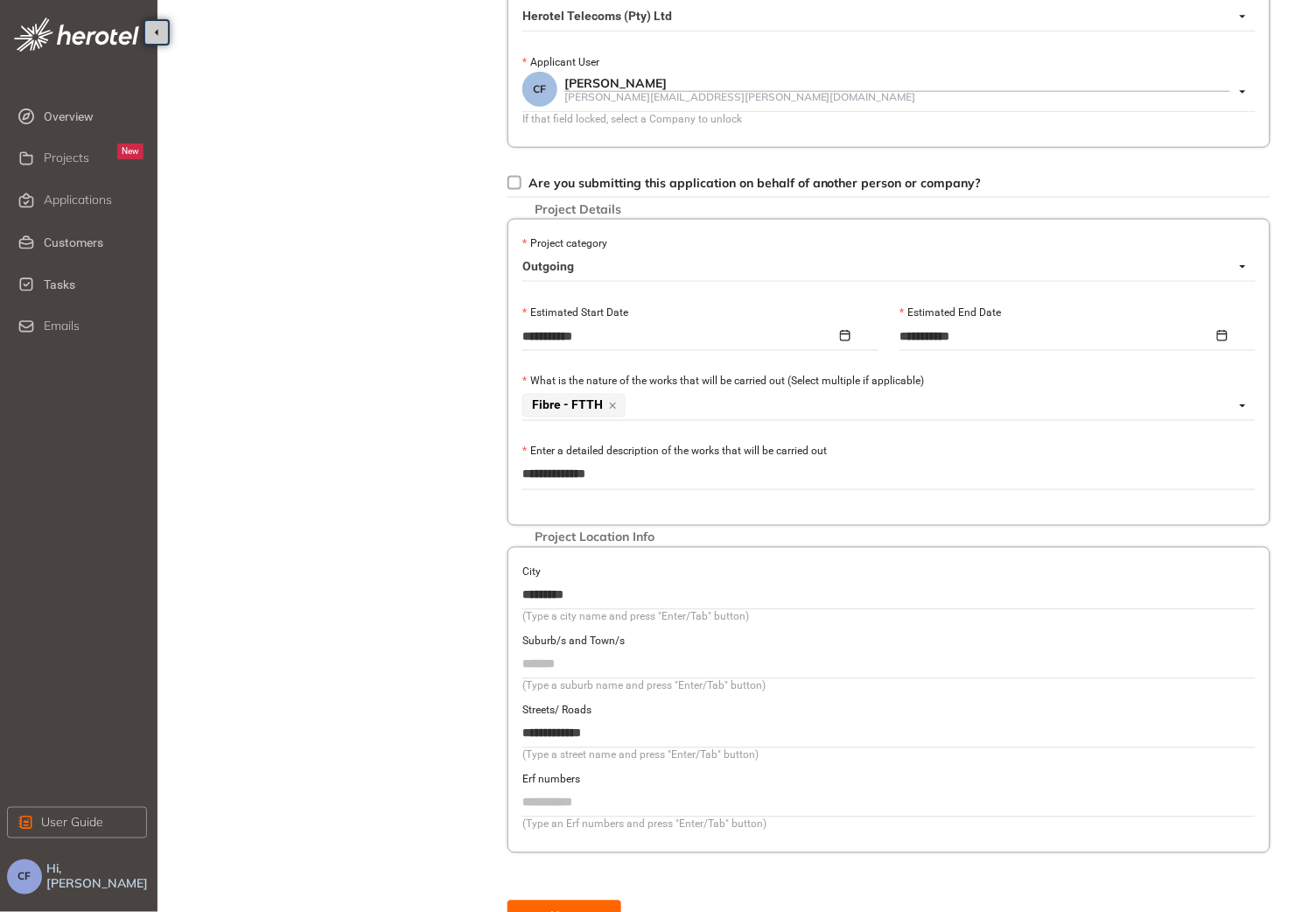
scroll to position [523, 0]
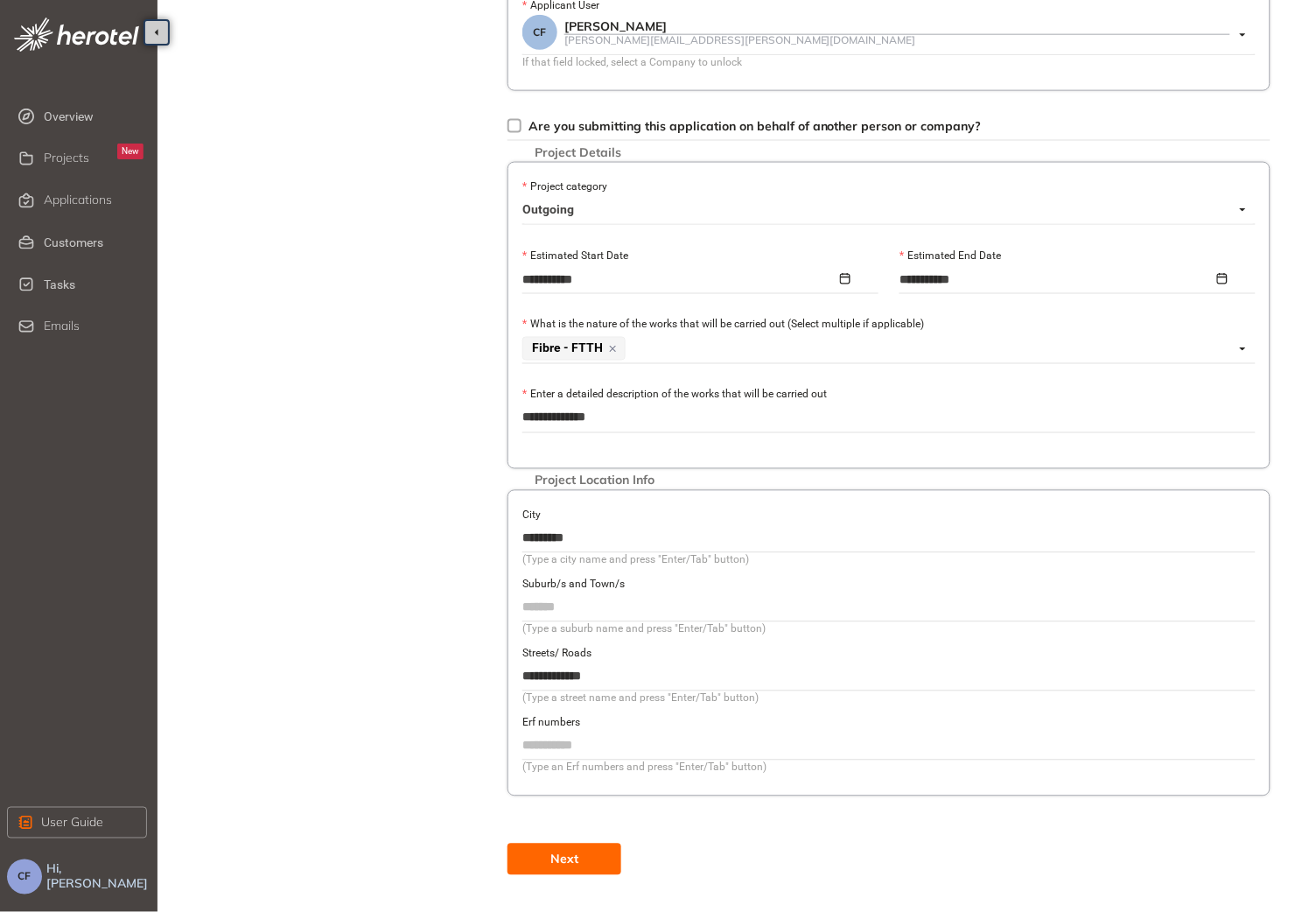
click at [585, 858] on button "Next" at bounding box center [565, 859] width 113 height 31
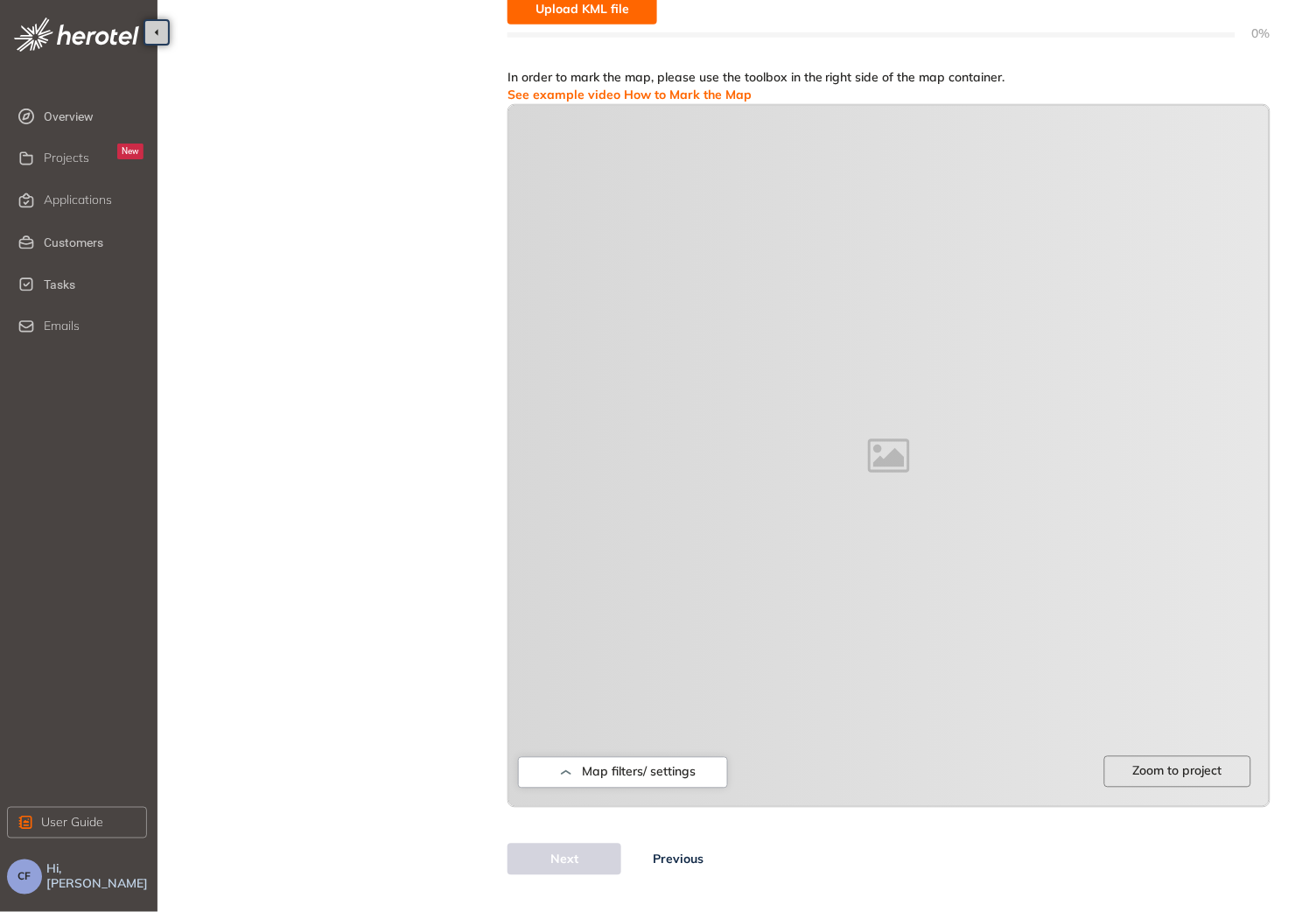
scroll to position [352, 0]
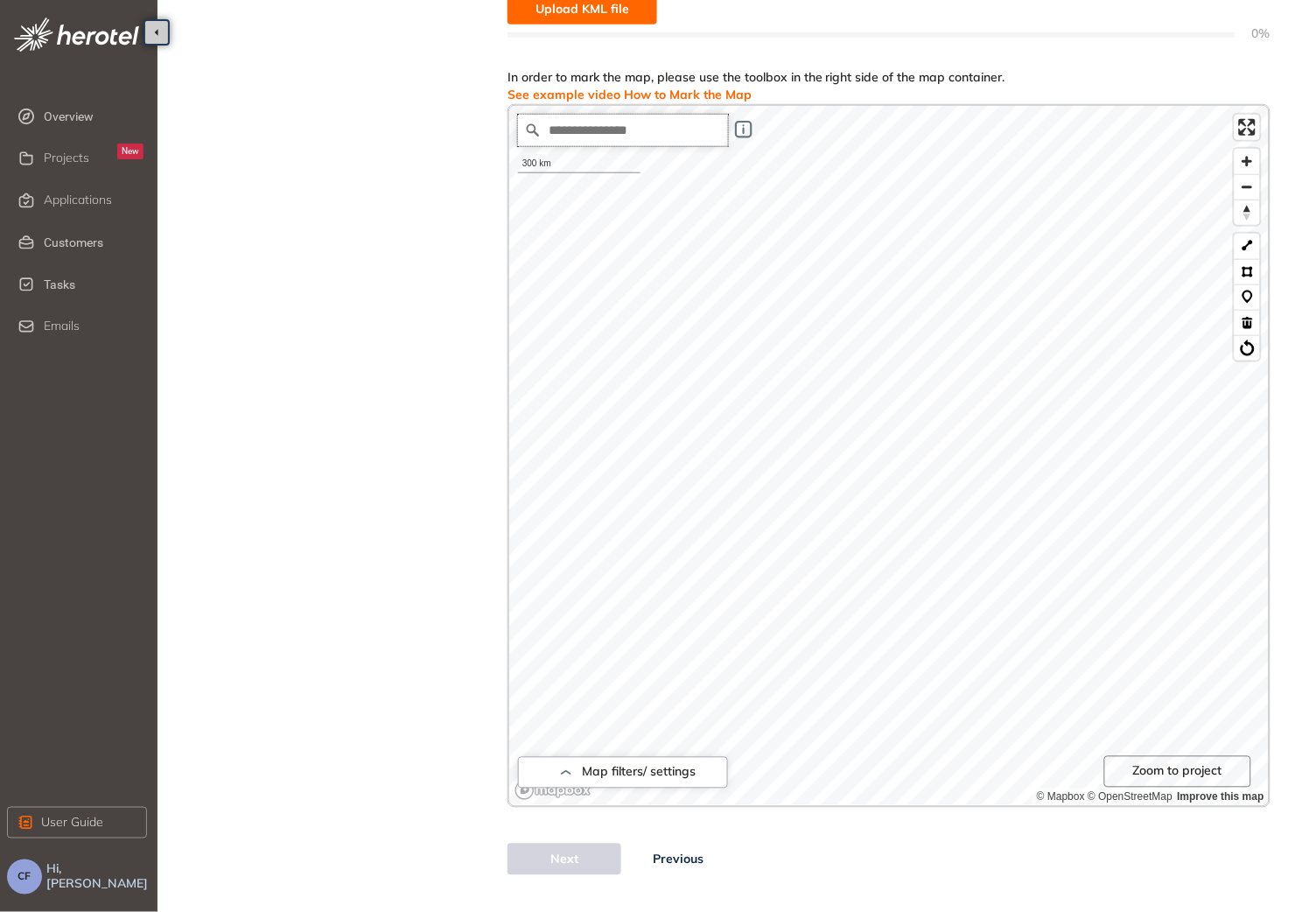
click at [643, 134] on input "Search place..." at bounding box center [623, 130] width 210 height 31
paste input "**********"
type input "**********"
click at [1247, 251] on button at bounding box center [1248, 247] width 25 height 25
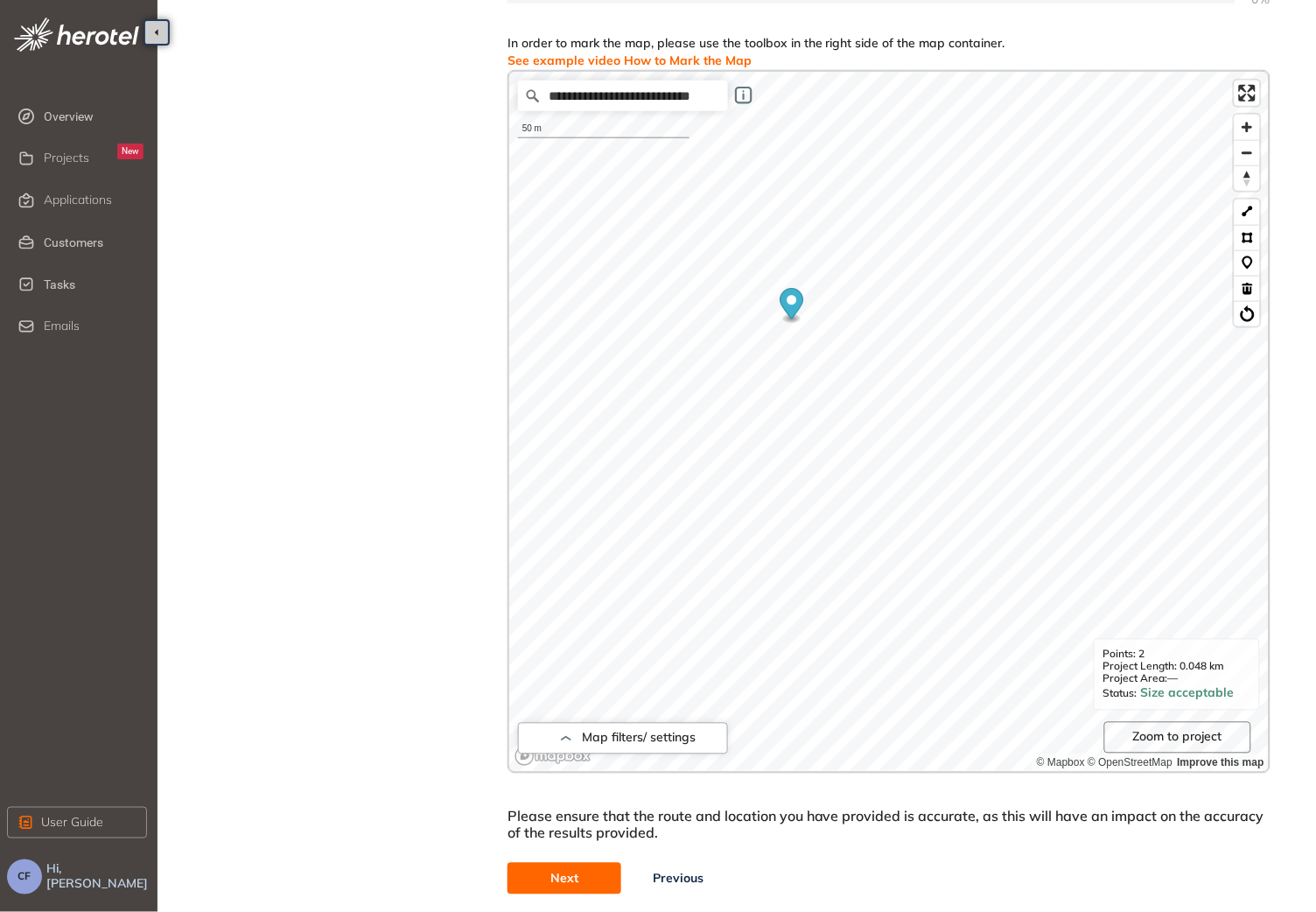
scroll to position [406, 0]
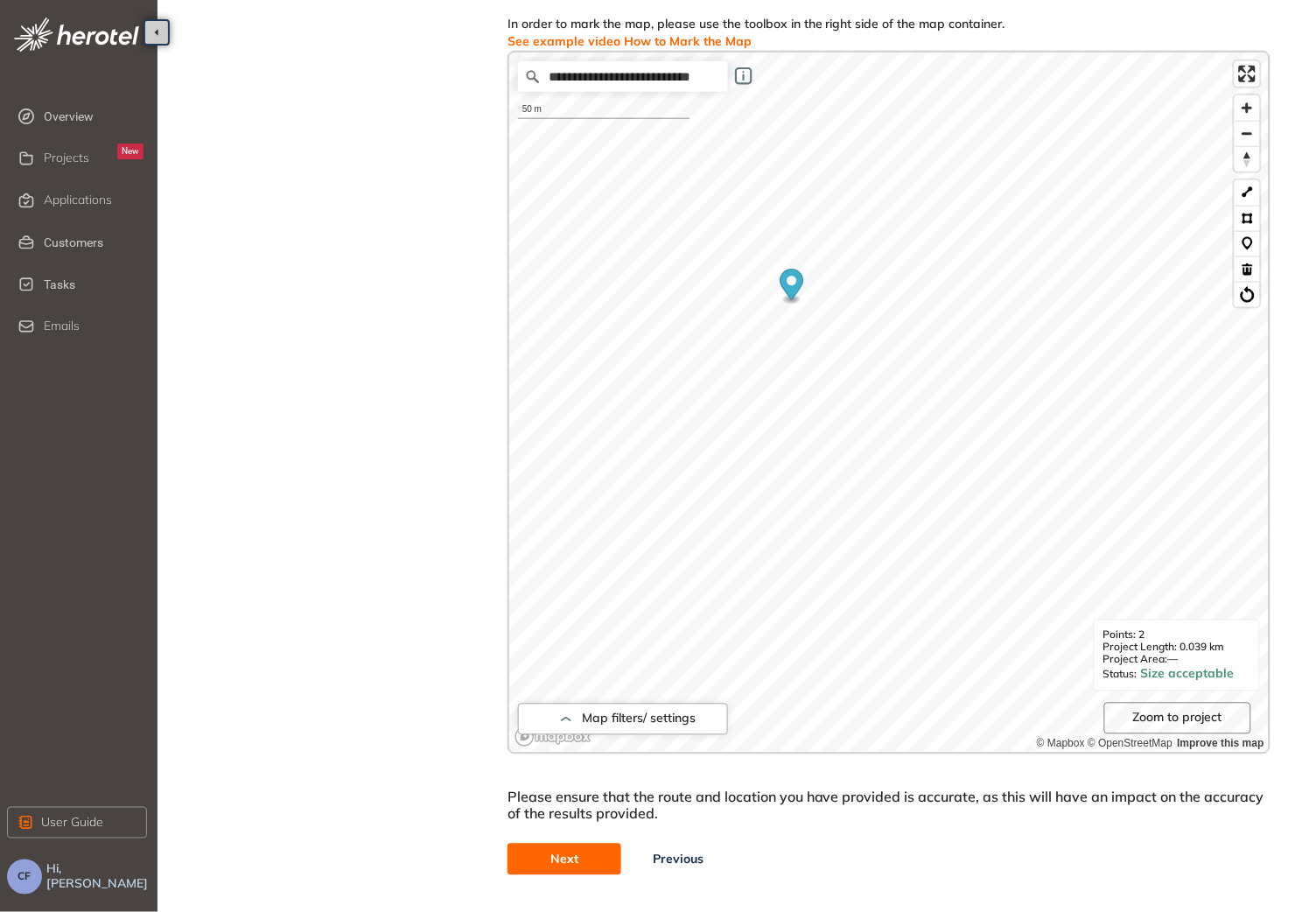
click at [556, 850] on span "Next" at bounding box center [565, 860] width 28 height 20
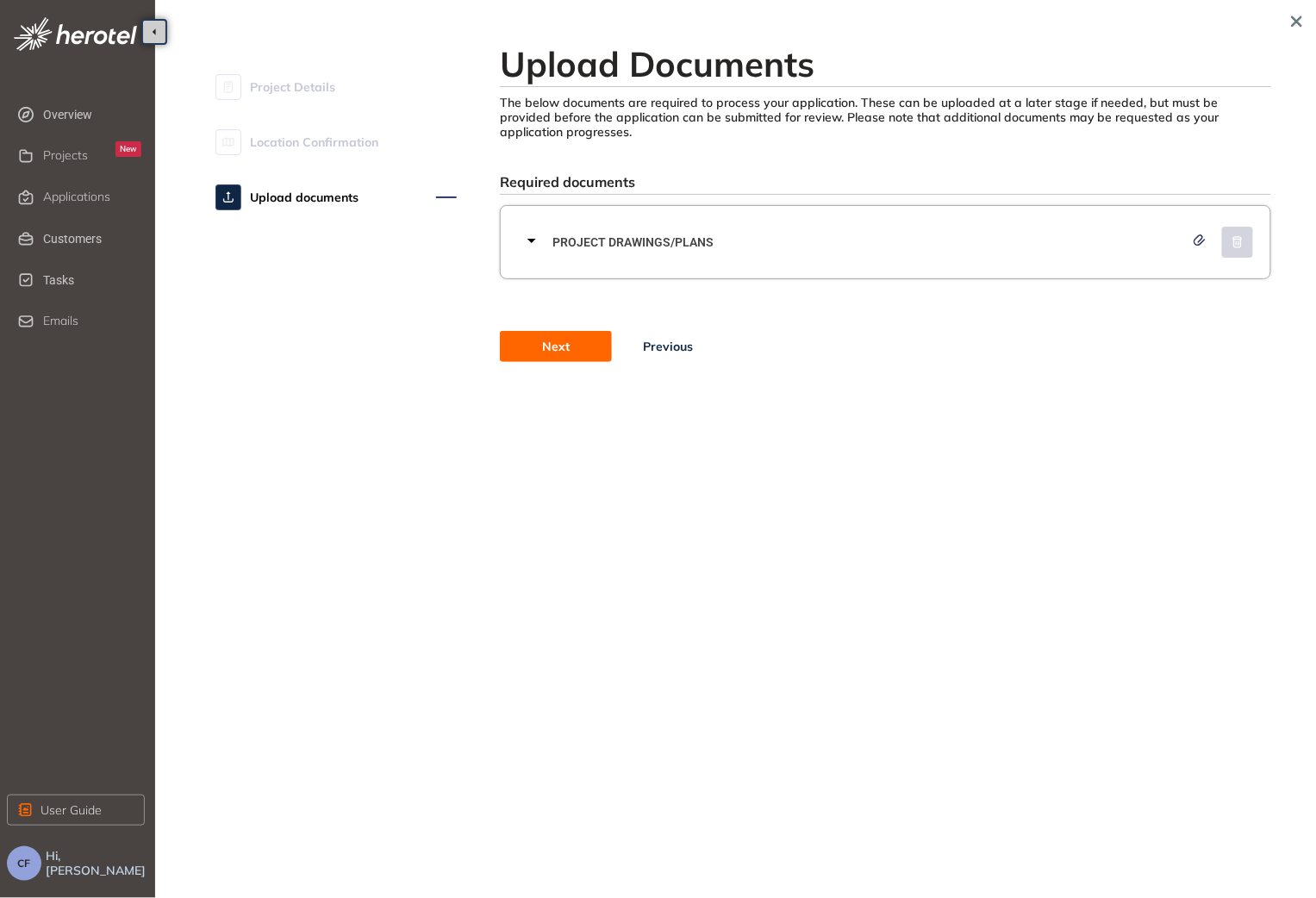
click at [566, 232] on div "Project Drawings/Plans" at bounding box center [890, 243] width 739 height 52
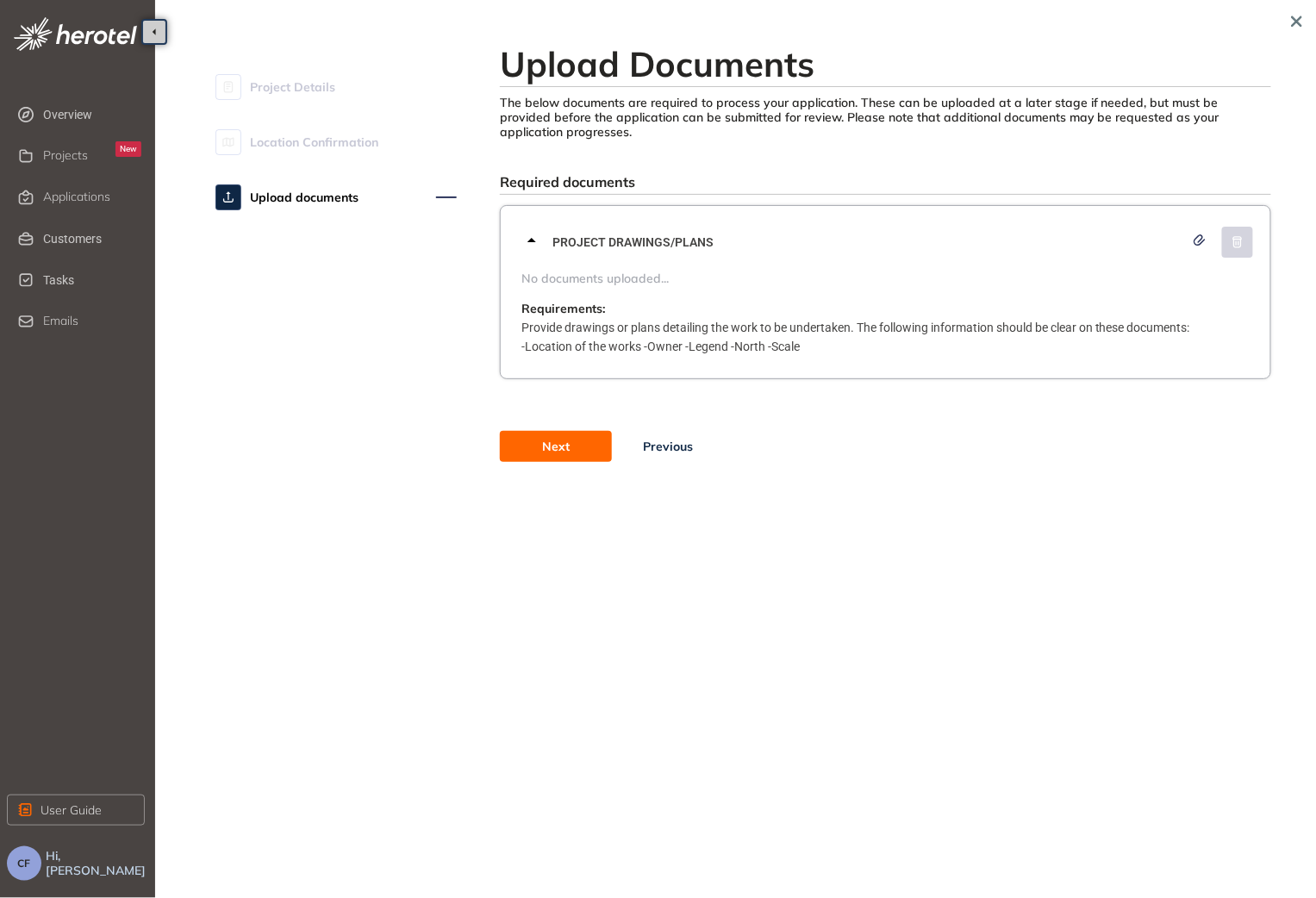
click at [566, 439] on span "Next" at bounding box center [556, 446] width 28 height 19
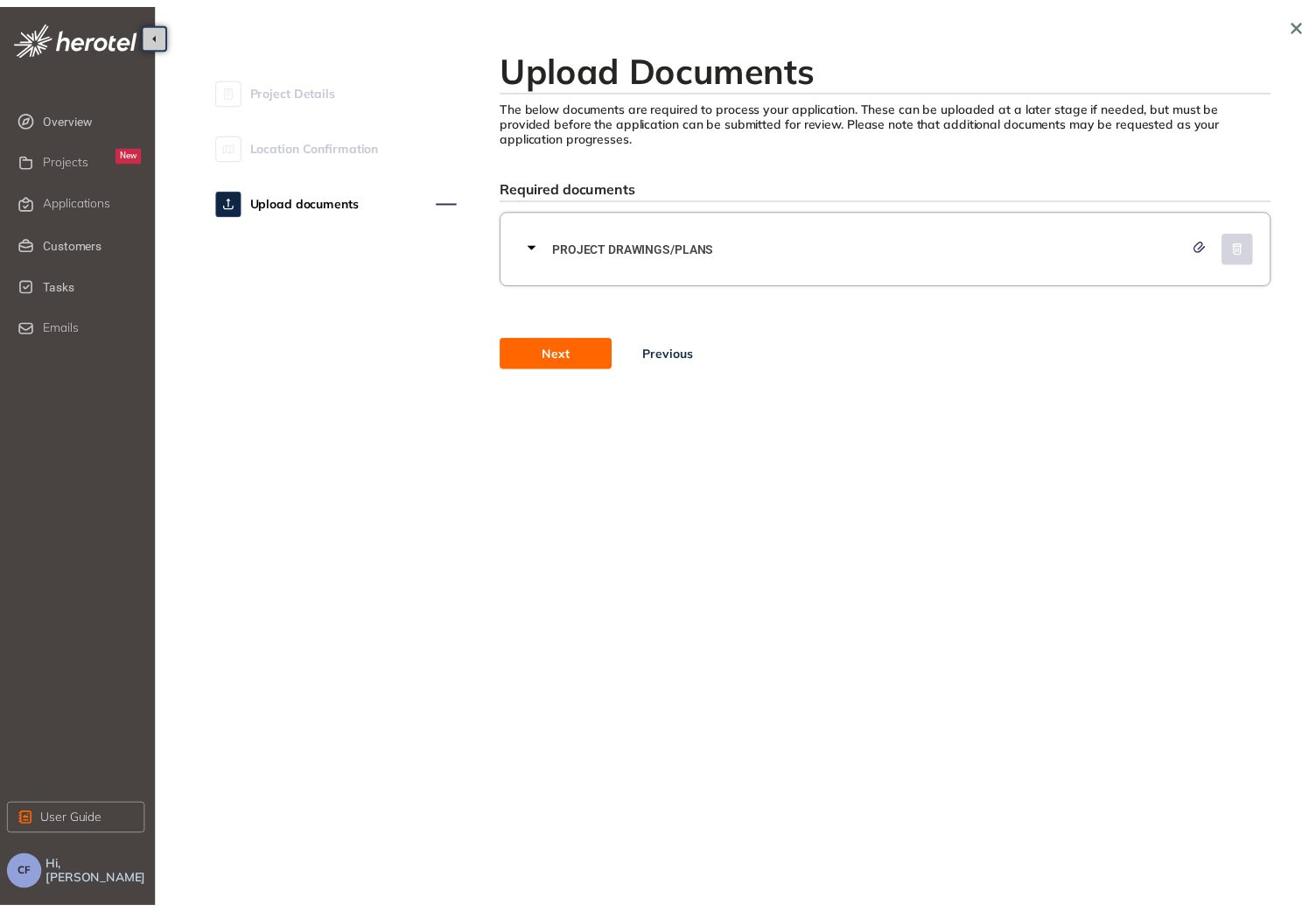
scroll to position [352, 0]
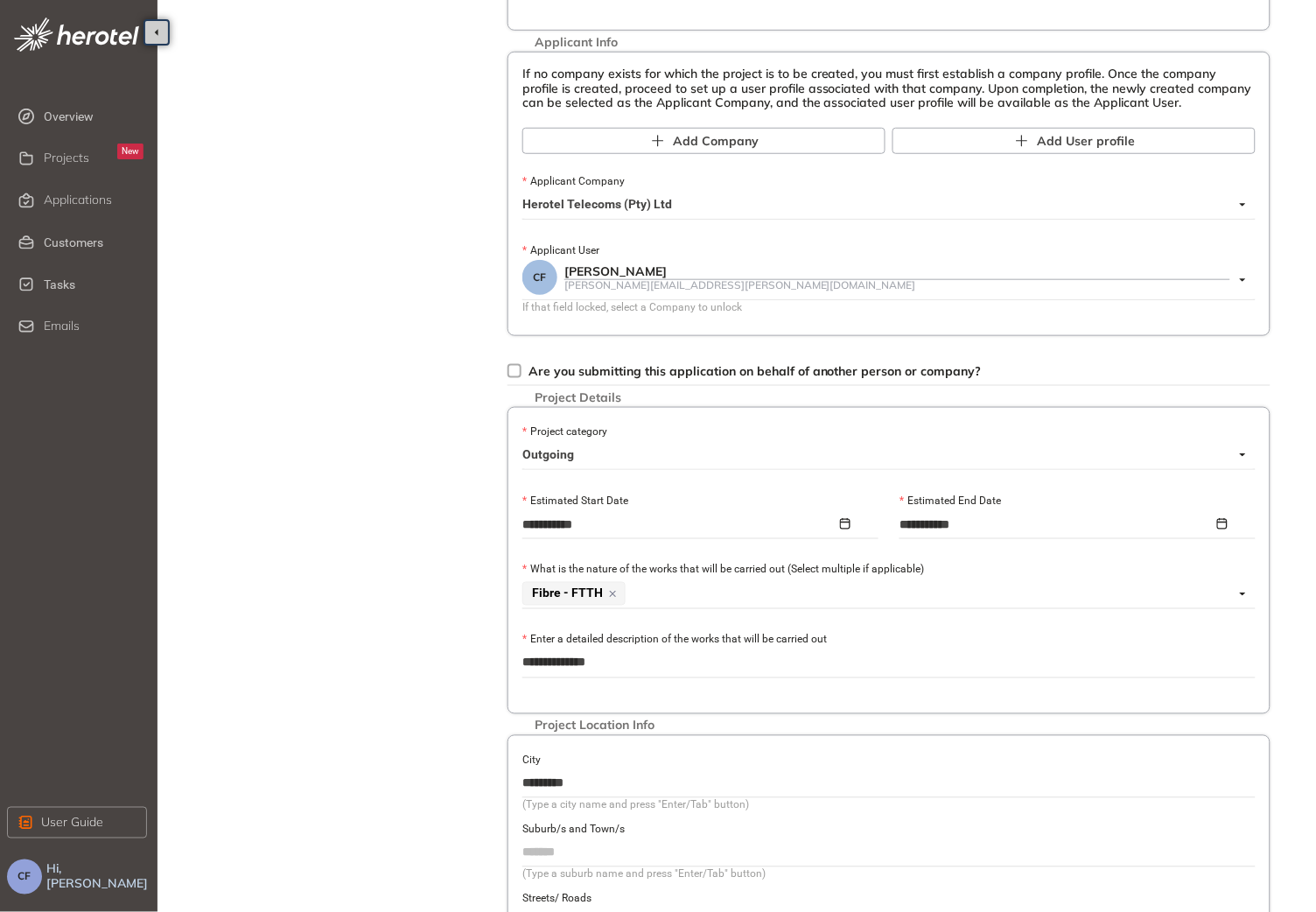
scroll to position [393, 0]
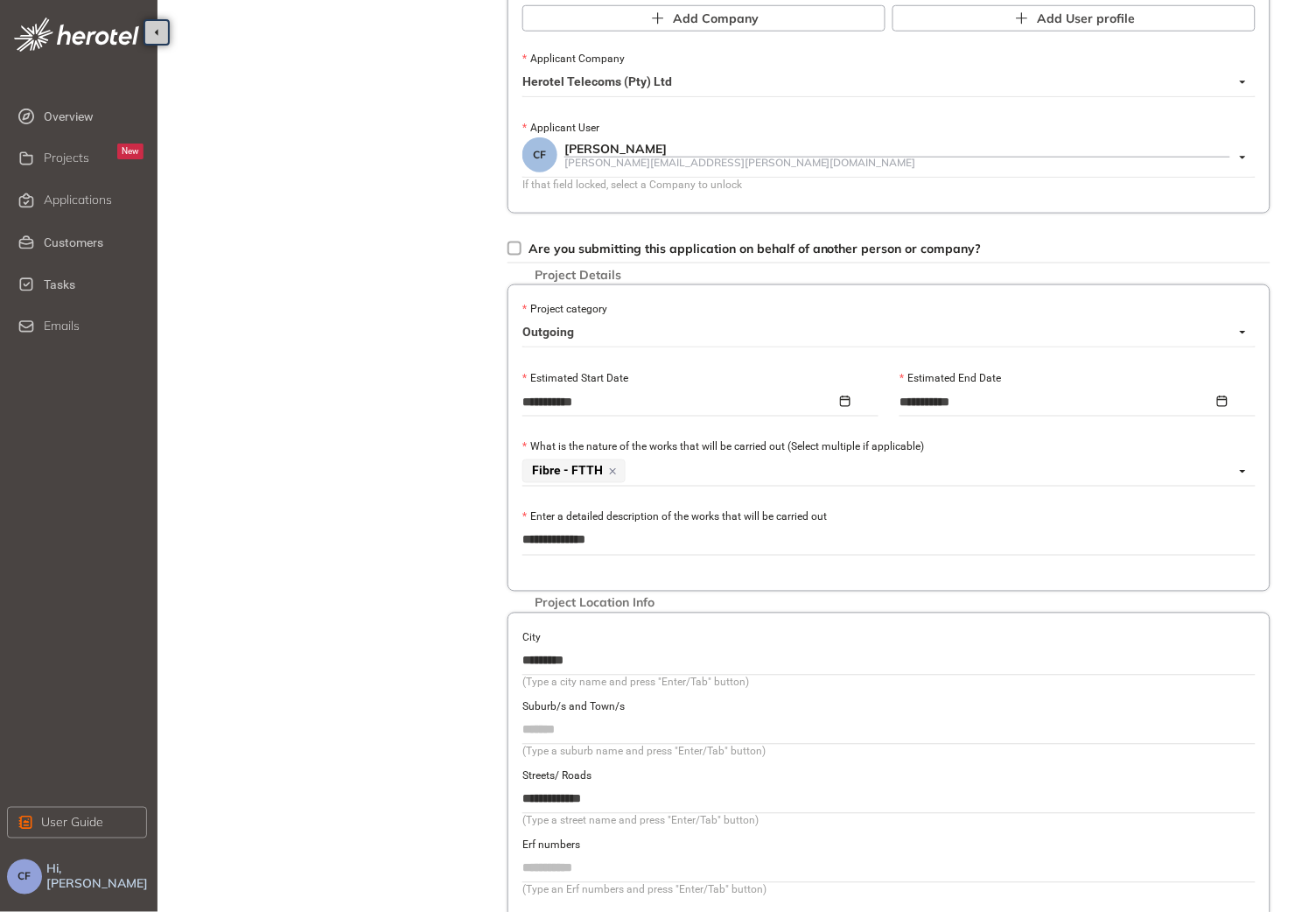
drag, startPoint x: 606, startPoint y: 669, endPoint x: 492, endPoint y: 670, distance: 114.0
click at [492, 670] on div "**********" at bounding box center [741, 320] width 1131 height 1406
type input "**********"
click at [643, 802] on input "**********" at bounding box center [889, 798] width 734 height 26
drag, startPoint x: 623, startPoint y: 810, endPoint x: 467, endPoint y: 808, distance: 156.0
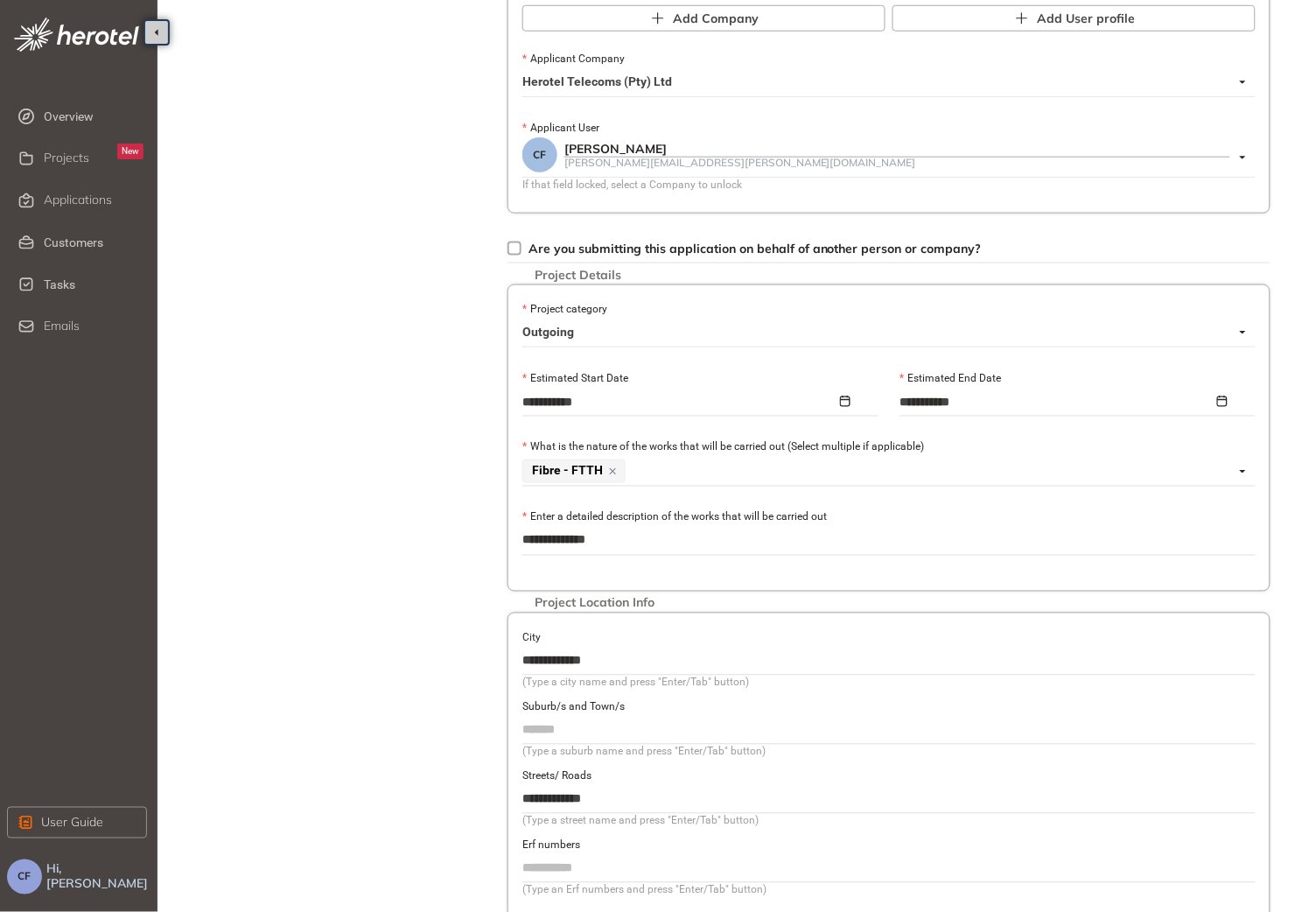
click at [467, 808] on div "**********" at bounding box center [741, 320] width 1131 height 1406
click at [556, 806] on input "**********" at bounding box center [889, 798] width 734 height 26
drag, startPoint x: 565, startPoint y: 806, endPoint x: 472, endPoint y: 808, distance: 93.0
click at [472, 808] on div "**********" at bounding box center [741, 320] width 1131 height 1406
paste input "**********"
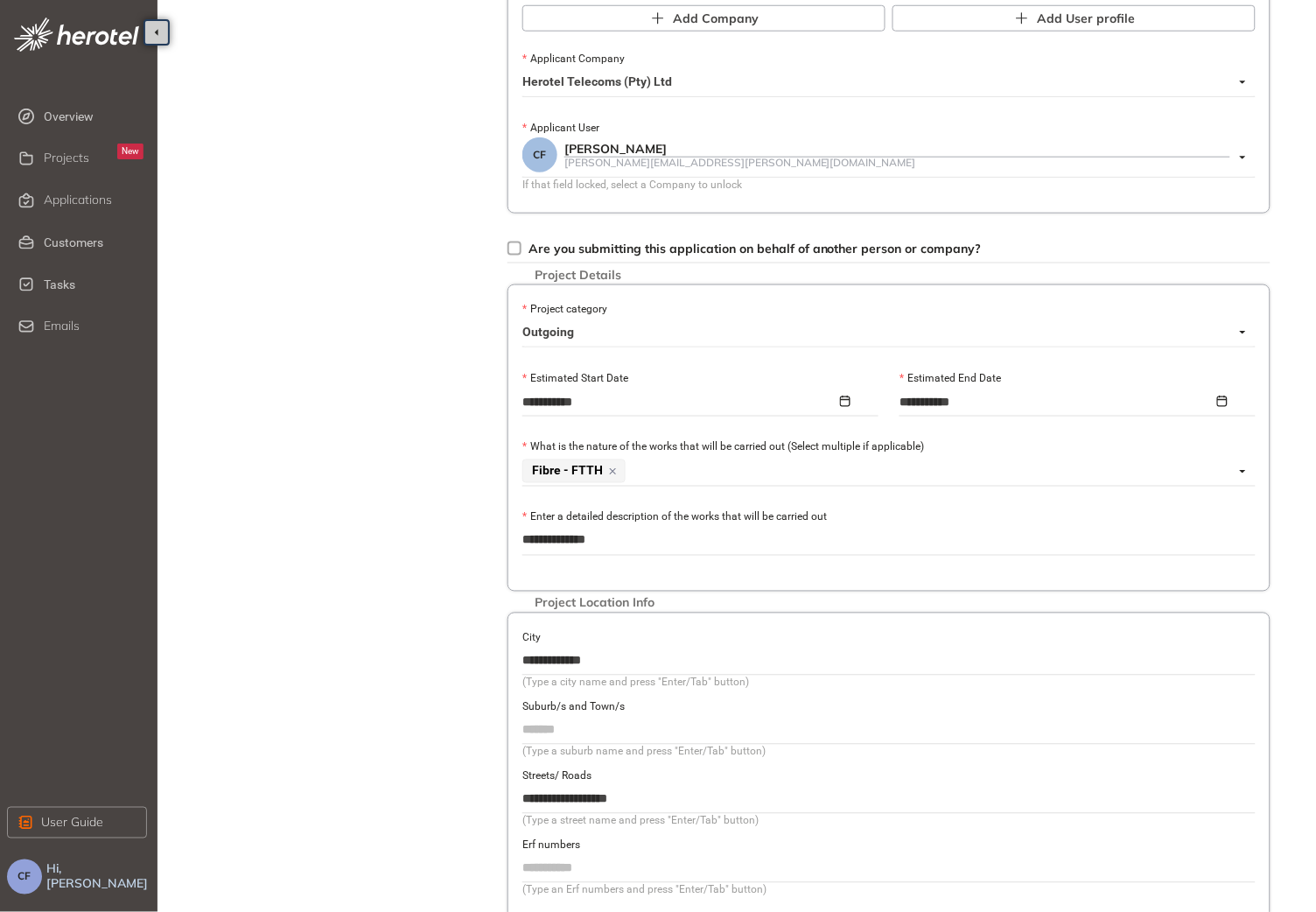
type input "**********"
click at [460, 667] on div "Project Details Location Confirmation Upload documents" at bounding box center [341, 321] width 245 height 1354
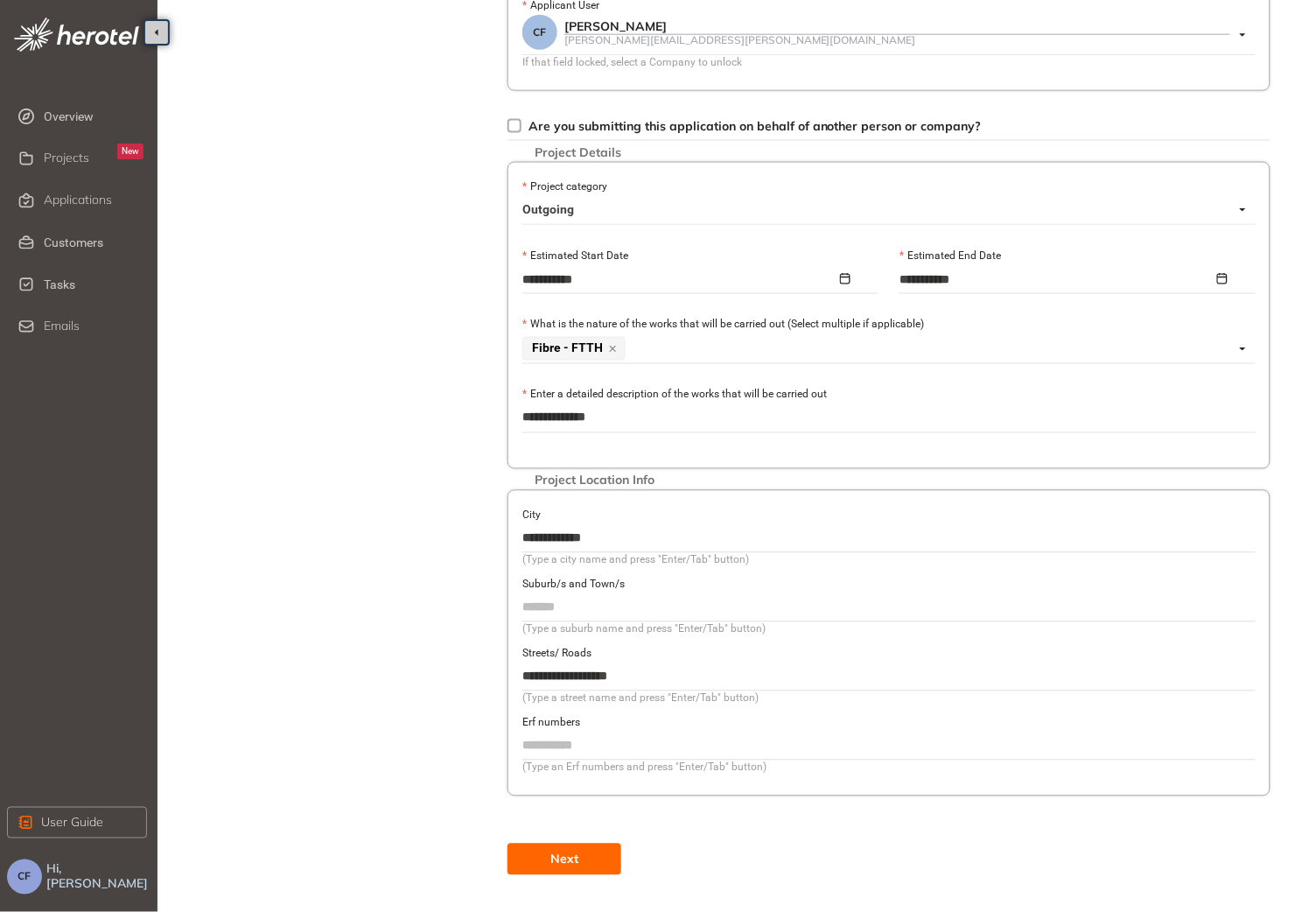
click at [570, 855] on span "Next" at bounding box center [565, 860] width 28 height 20
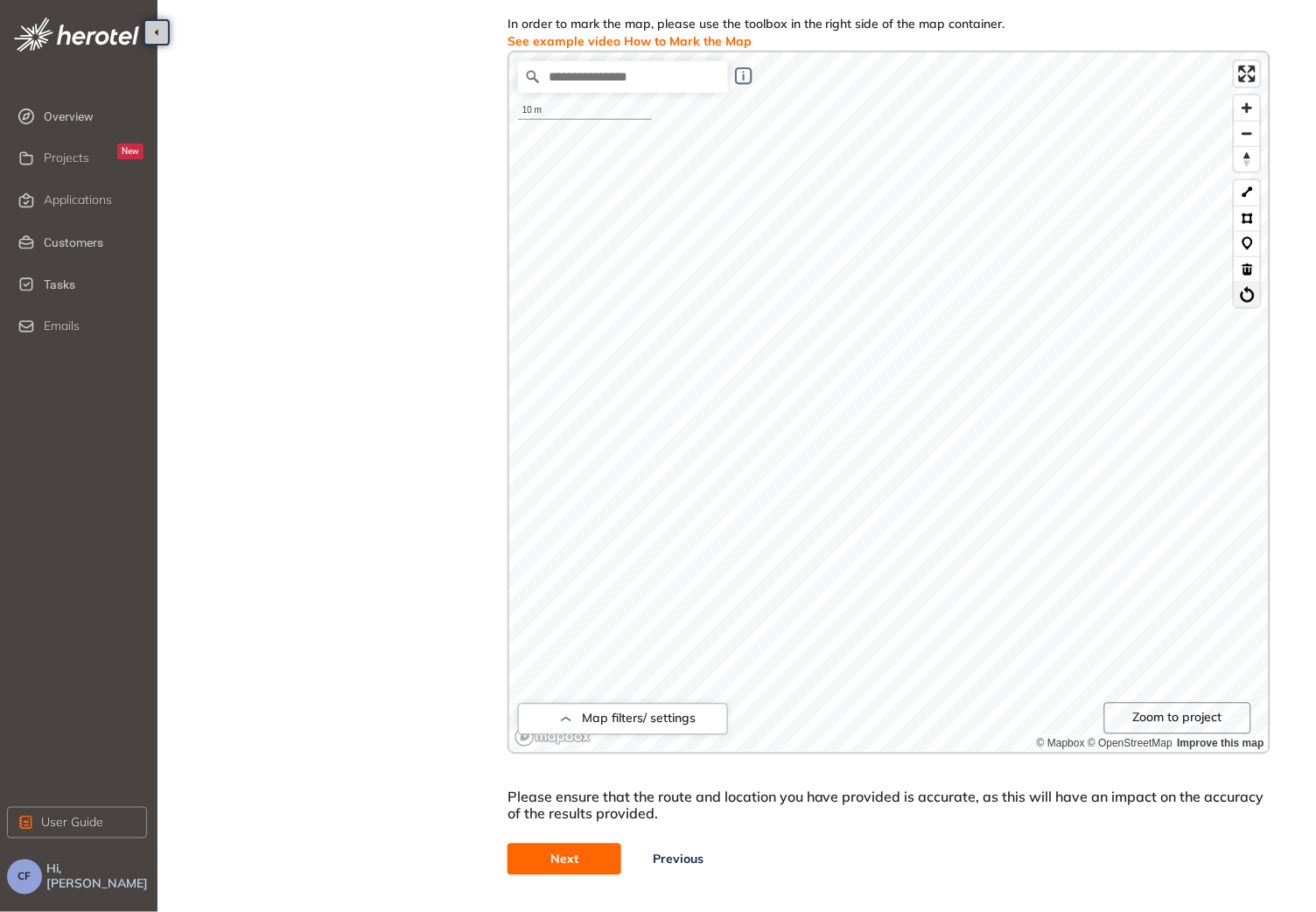
click at [1252, 299] on button at bounding box center [1248, 295] width 25 height 25
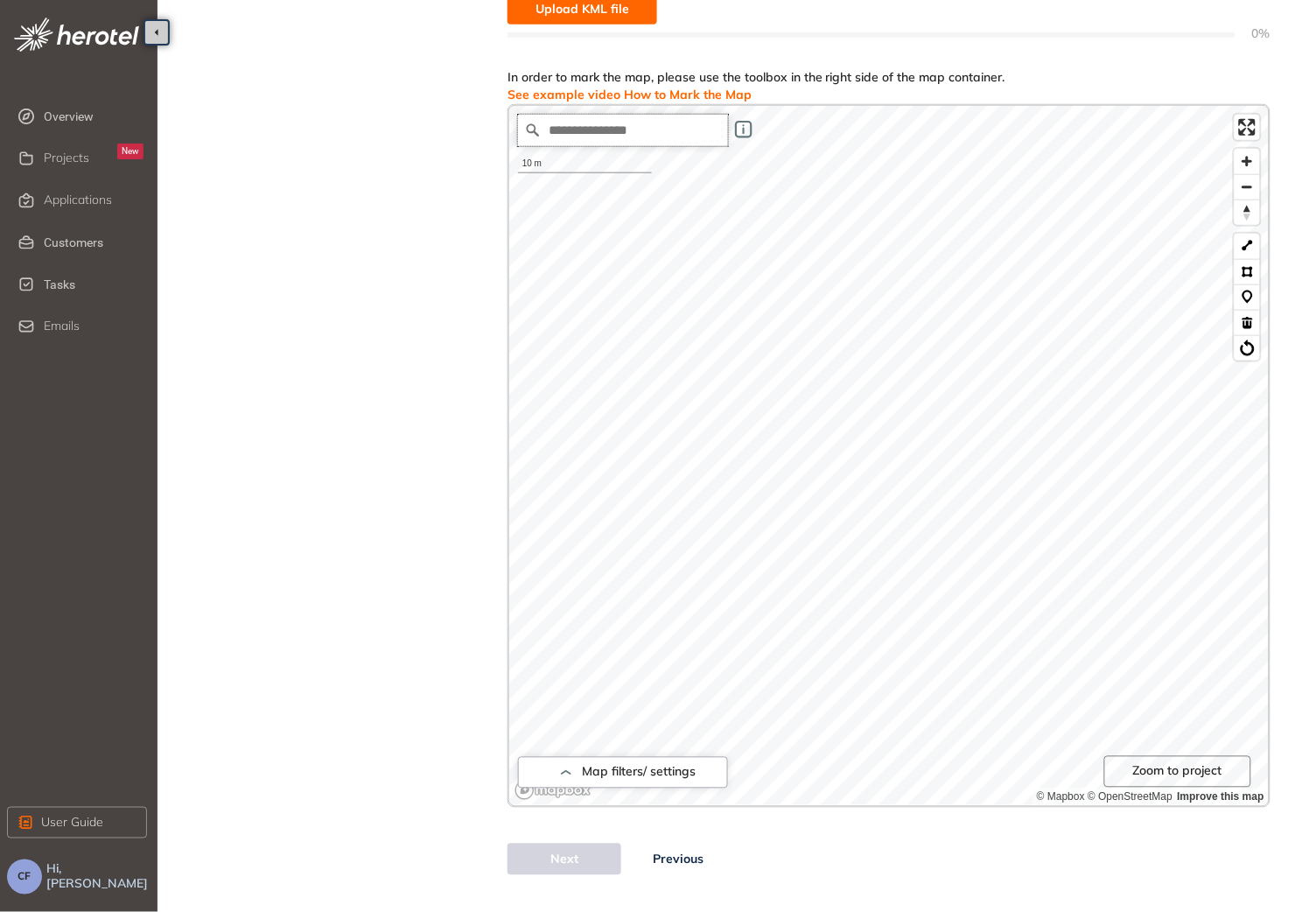
click at [570, 134] on input "Search place..." at bounding box center [623, 130] width 210 height 31
paste input "**********"
type input "**********"
click at [1247, 244] on button at bounding box center [1248, 247] width 25 height 25
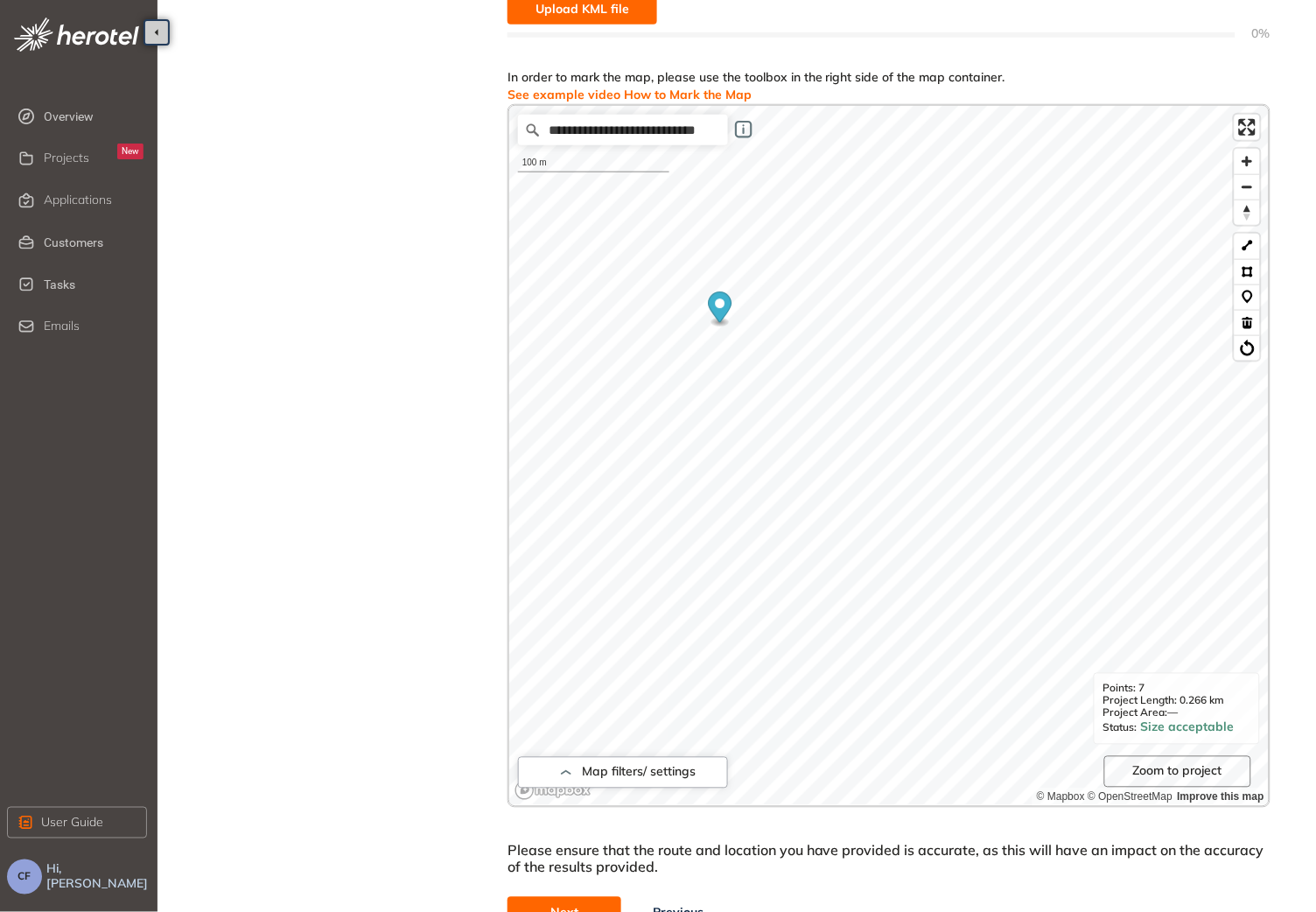
scroll to position [406, 0]
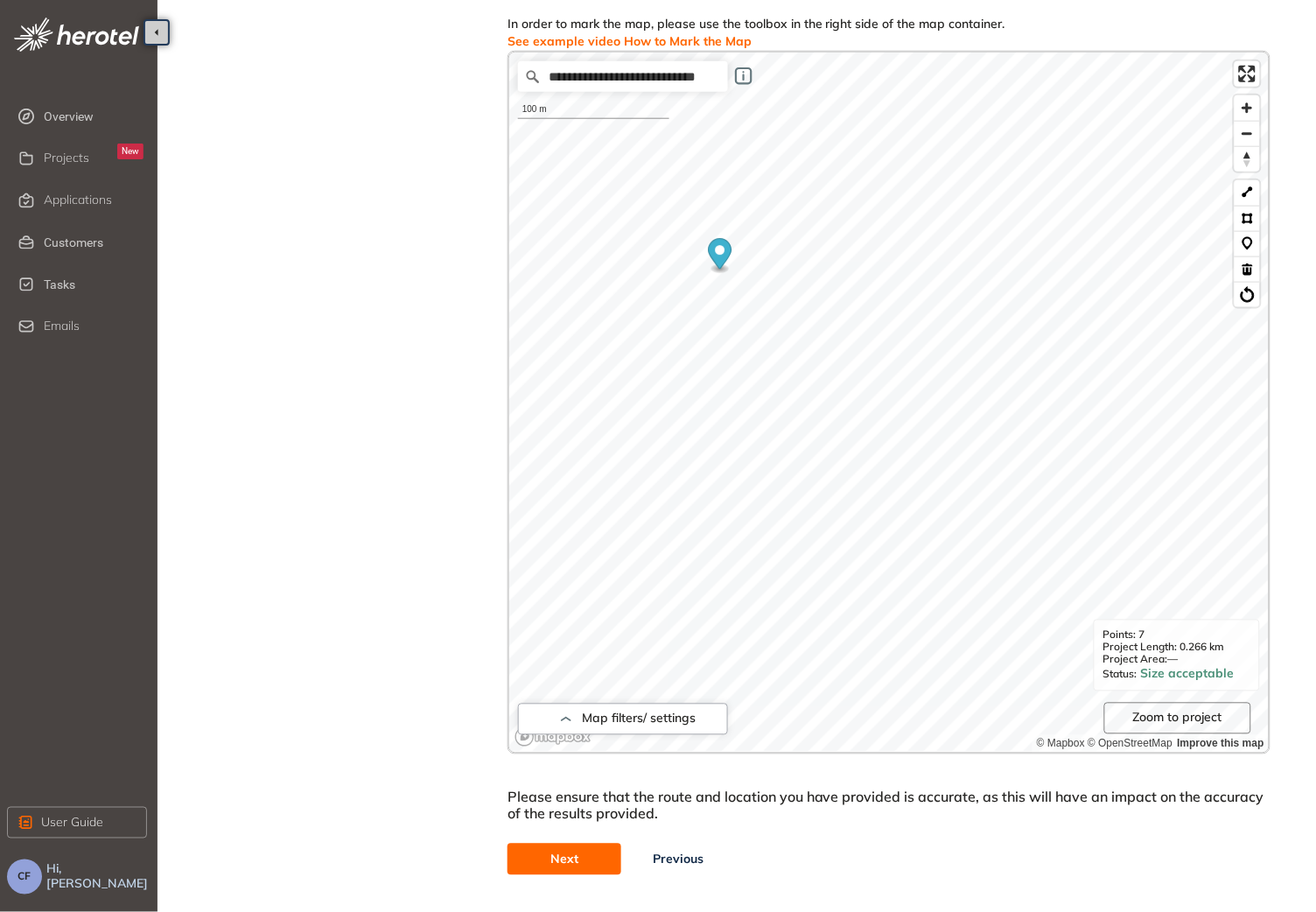
click at [560, 859] on span "Next" at bounding box center [565, 860] width 28 height 20
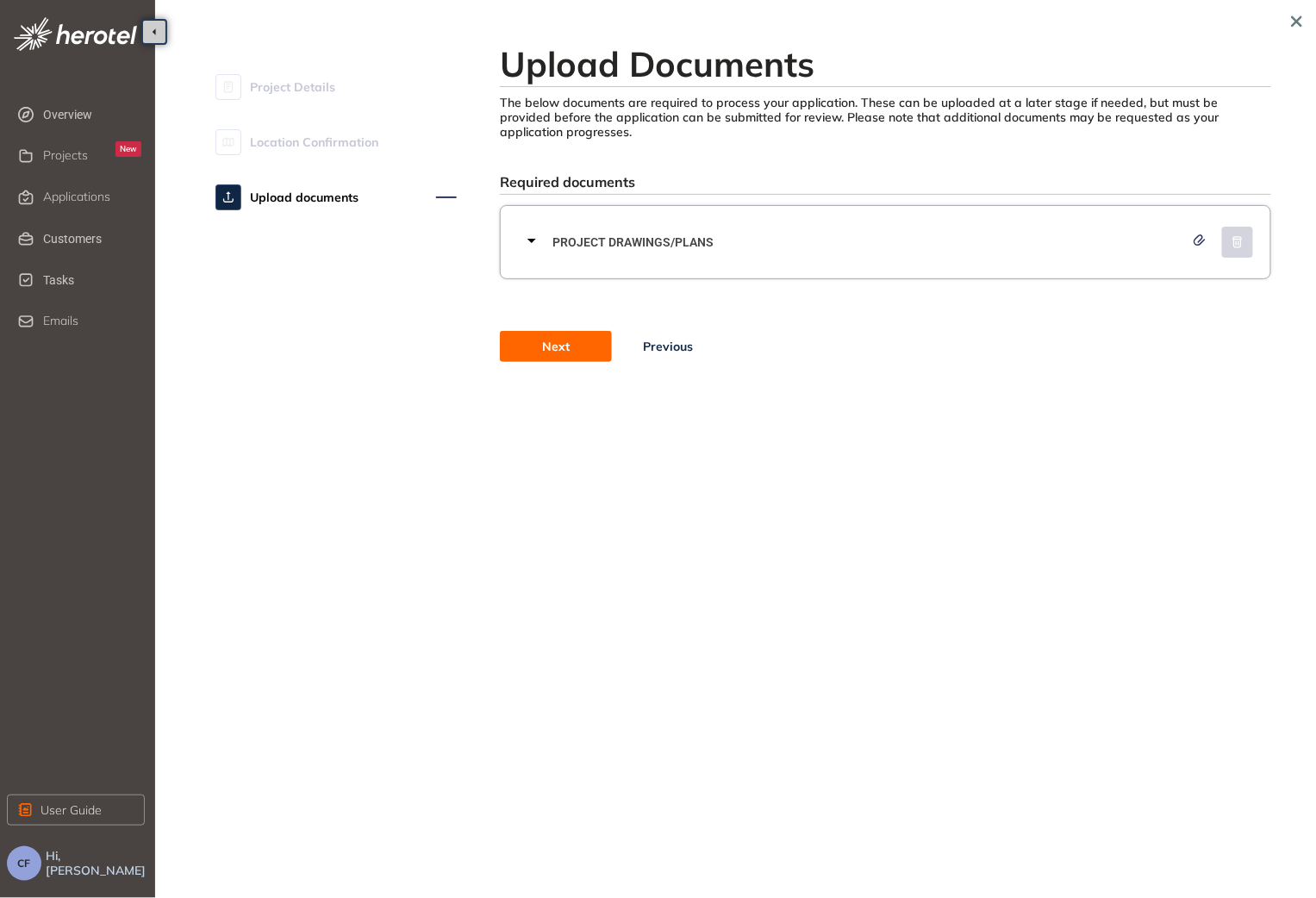
click at [661, 203] on div "Required documents Project Drawings/Plans Next Previous" at bounding box center [885, 268] width 772 height 189
click at [660, 252] on div "Project Drawings/Plans" at bounding box center [890, 243] width 739 height 52
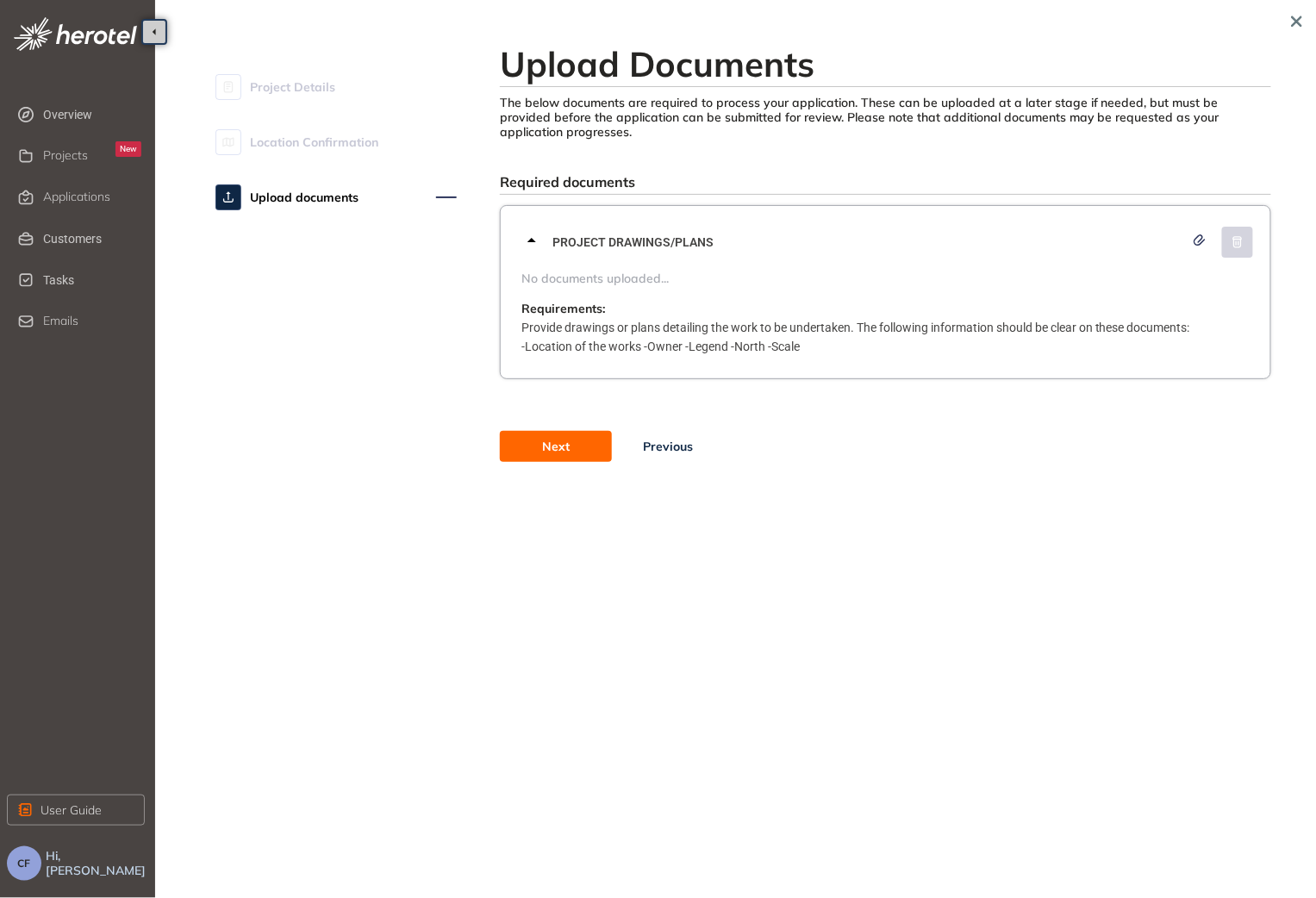
click at [536, 446] on button "Next" at bounding box center [556, 446] width 112 height 31
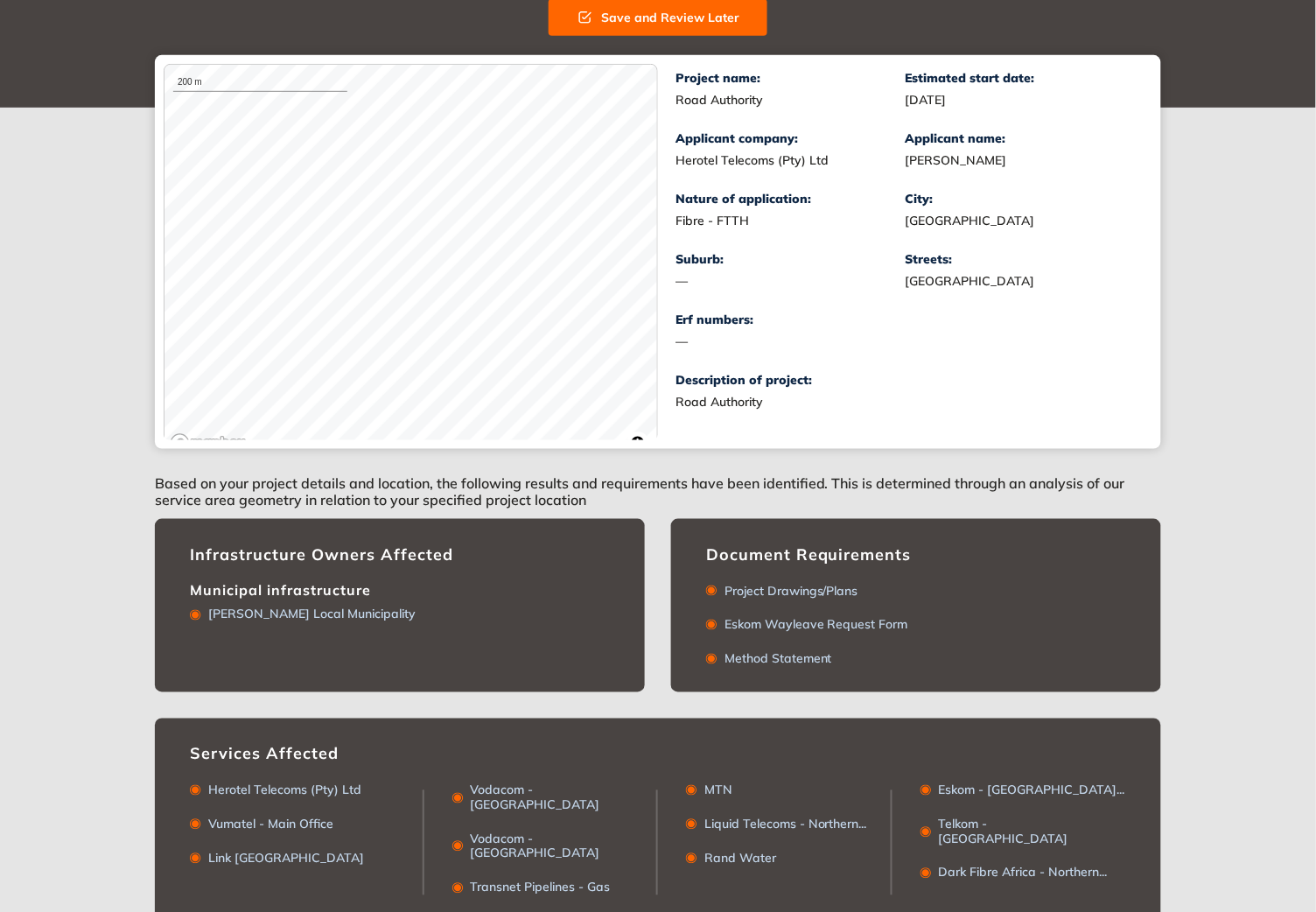
scroll to position [262, 0]
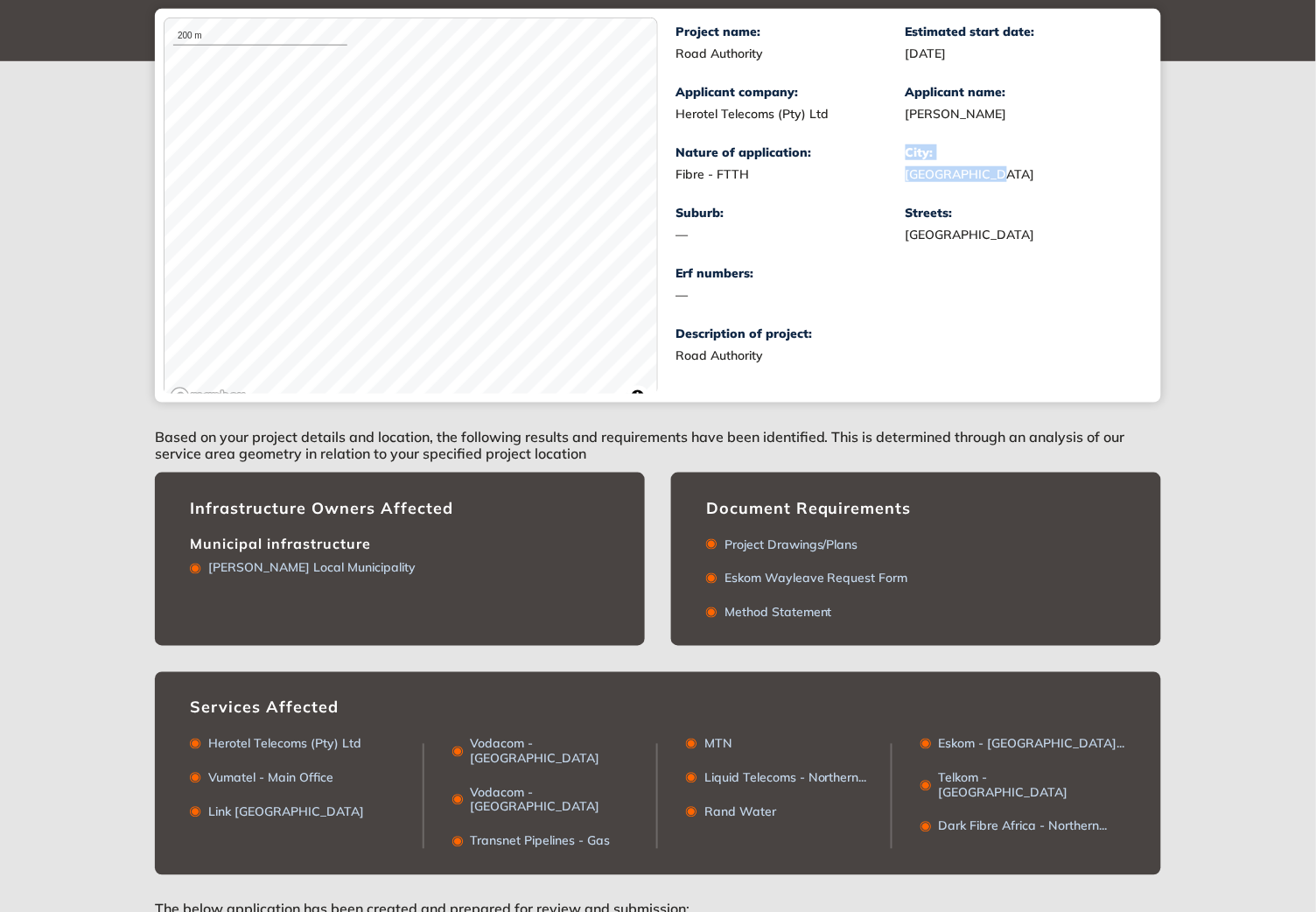
drag, startPoint x: 904, startPoint y: 178, endPoint x: 985, endPoint y: 173, distance: 81.2
click at [985, 173] on div "Project name: Road Authority Estimated start date: [DATE] Applicant company: He…" at bounding box center [906, 205] width 460 height 362
click at [1013, 172] on div "[GEOGRAPHIC_DATA]" at bounding box center [1021, 174] width 230 height 15
drag, startPoint x: 904, startPoint y: 151, endPoint x: 974, endPoint y: 170, distance: 72.5
click at [974, 170] on div "Project name: Road Authority Estimated start date: [DATE] Applicant company: He…" at bounding box center [906, 205] width 460 height 362
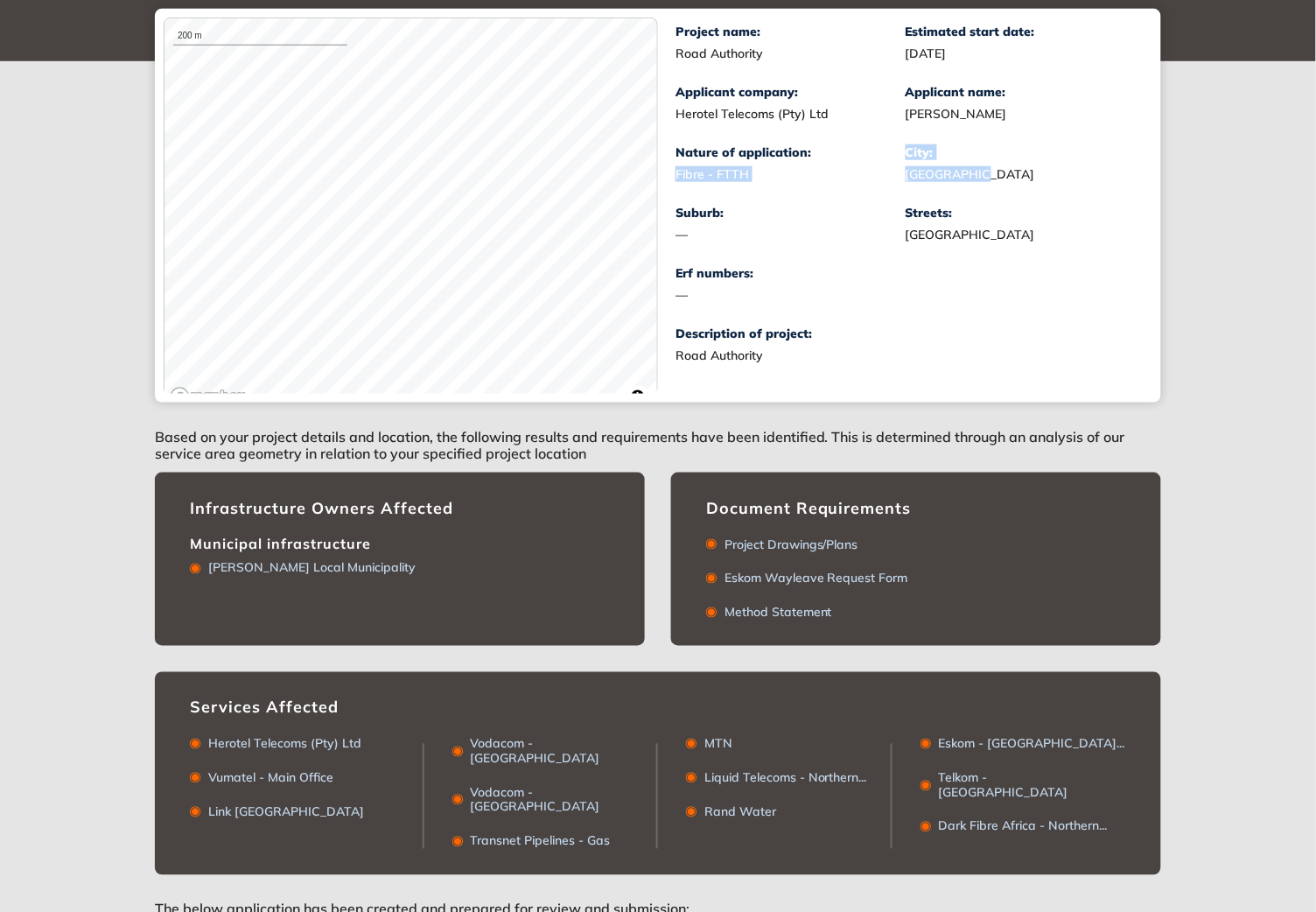
click at [941, 182] on div "Project name: Road Authority Estimated start date: [DATE] Applicant company: He…" at bounding box center [906, 205] width 460 height 362
click at [886, 146] on div "Nature of application:" at bounding box center [791, 152] width 230 height 15
drag, startPoint x: 907, startPoint y: 147, endPoint x: 996, endPoint y: 172, distance: 92.4
click at [996, 172] on div "City: [GEOGRAPHIC_DATA]" at bounding box center [1021, 163] width 230 height 37
copy div "City: [GEOGRAPHIC_DATA]"
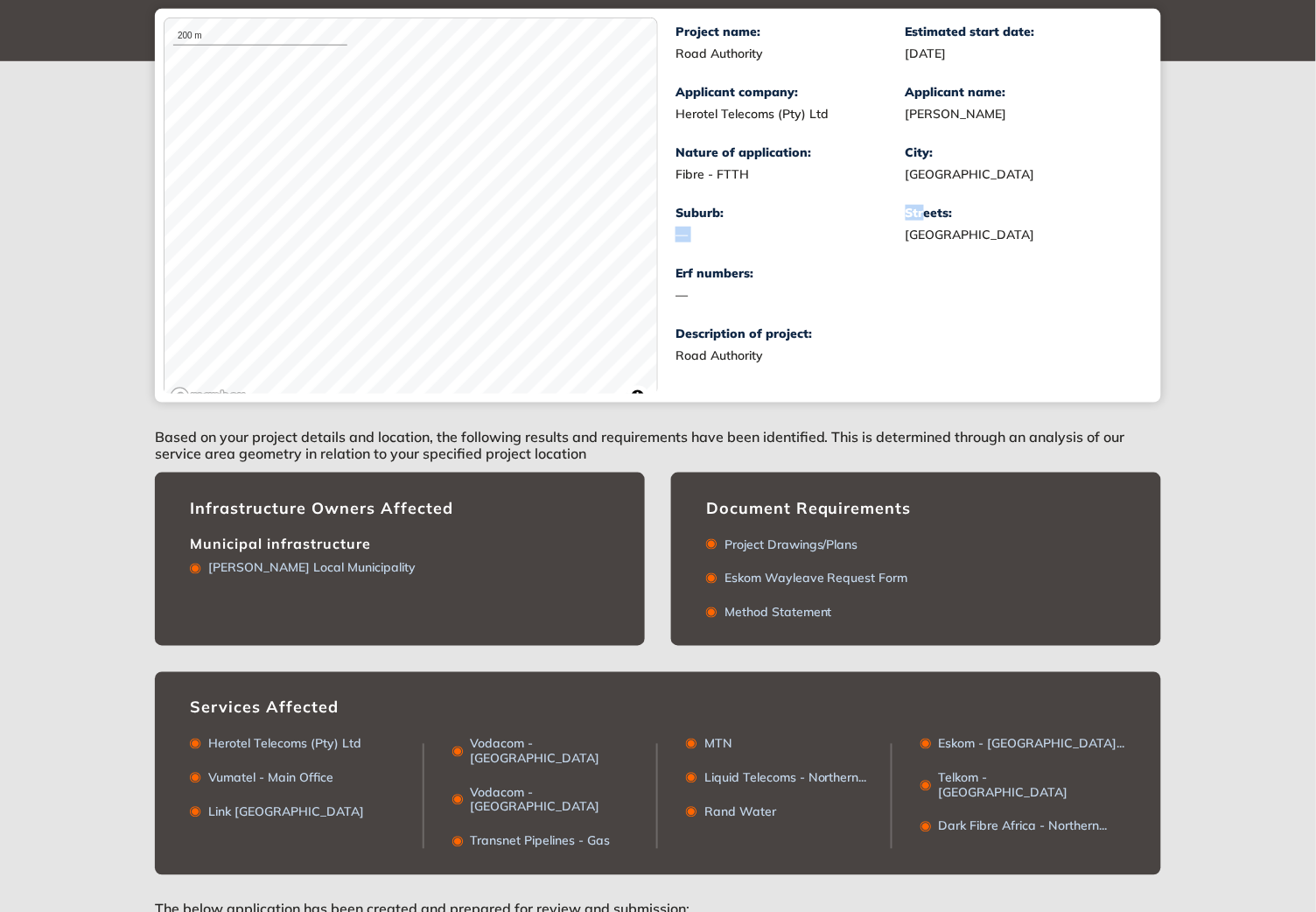
drag, startPoint x: 899, startPoint y: 212, endPoint x: 927, endPoint y: 210, distance: 28.1
click at [927, 210] on div "Project name: Road Authority Estimated start date: [DATE] Applicant company: He…" at bounding box center [906, 205] width 460 height 362
click at [915, 208] on div "Streets:" at bounding box center [1021, 212] width 230 height 15
drag, startPoint x: 906, startPoint y: 211, endPoint x: 1035, endPoint y: 234, distance: 131.0
click at [1035, 234] on div "Streets: [GEOGRAPHIC_DATA]" at bounding box center [1021, 224] width 230 height 37
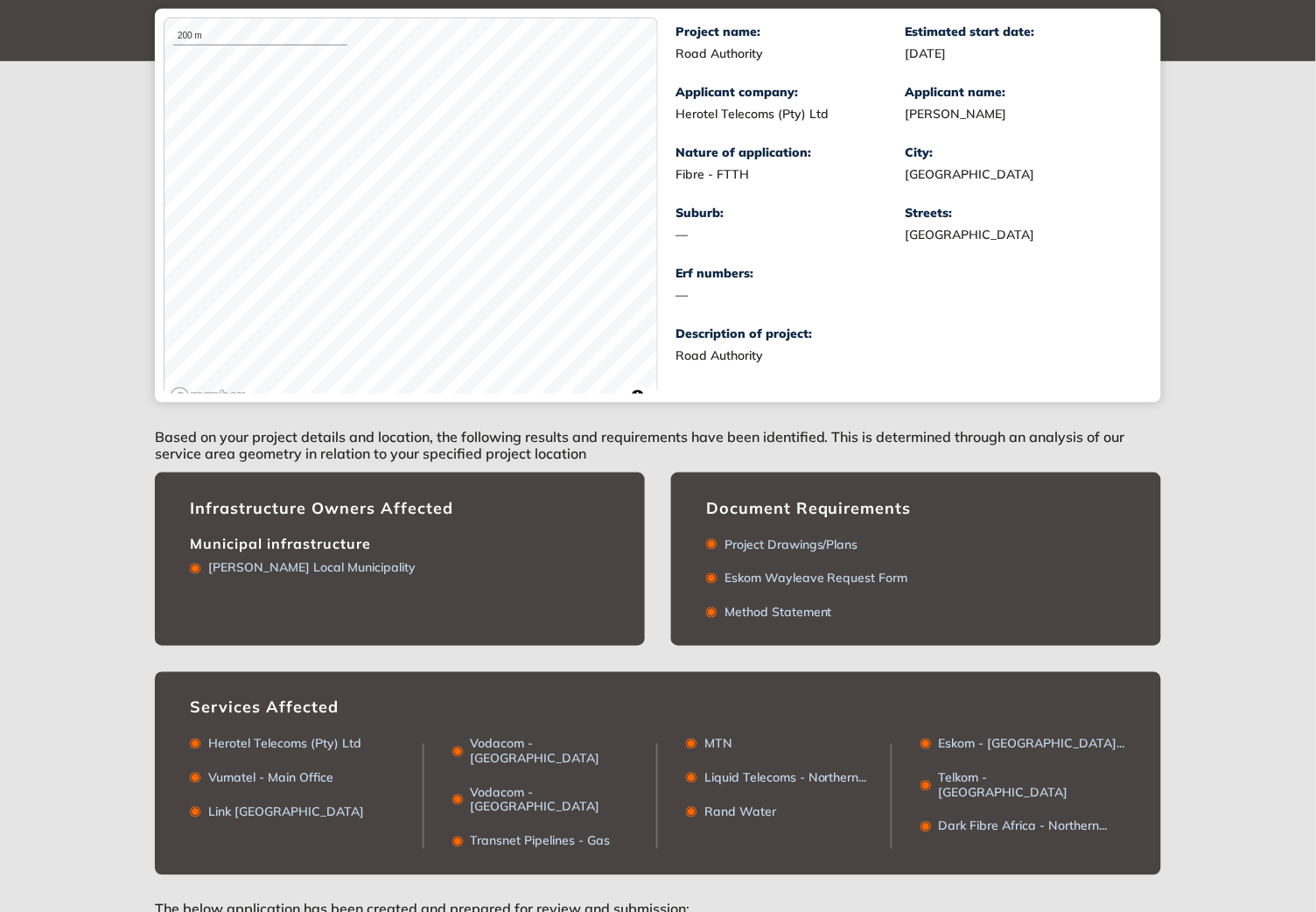
copy div "Streets: [GEOGRAPHIC_DATA]"
drag, startPoint x: 187, startPoint y: 534, endPoint x: 375, endPoint y: 568, distance: 191.0
click at [375, 568] on div "Infrastructure Owners Affected Municipal infrastructure [PERSON_NAME] Local Mun…" at bounding box center [399, 559] width 490 height 173
copy div "Municipal infrastructure [PERSON_NAME][GEOGRAPHIC_DATA]"
